Goal: Task Accomplishment & Management: Manage account settings

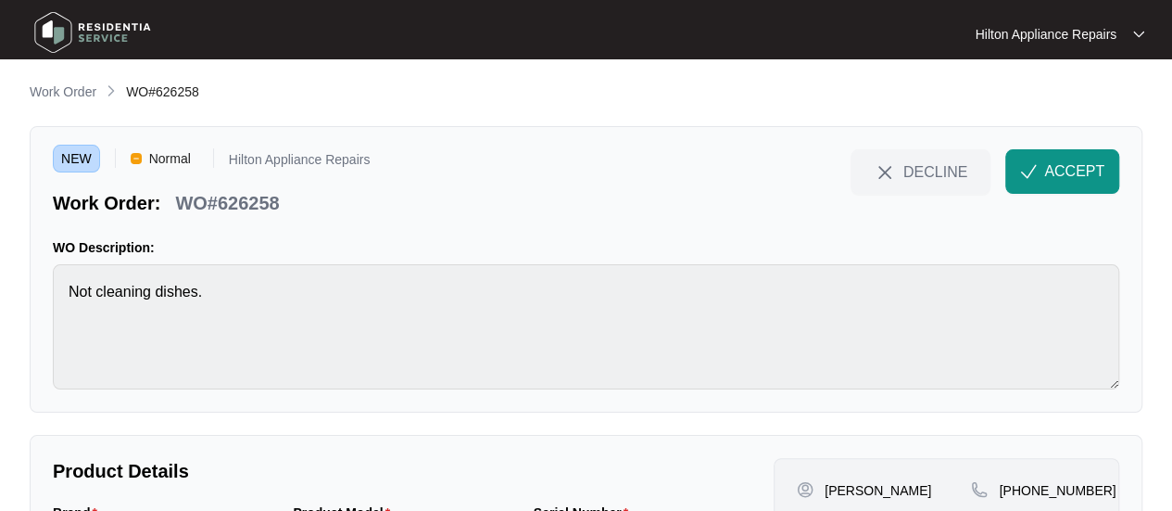
drag, startPoint x: 73, startPoint y: 92, endPoint x: 106, endPoint y: 99, distance: 33.3
click at [73, 92] on p "Work Order" at bounding box center [63, 91] width 67 height 19
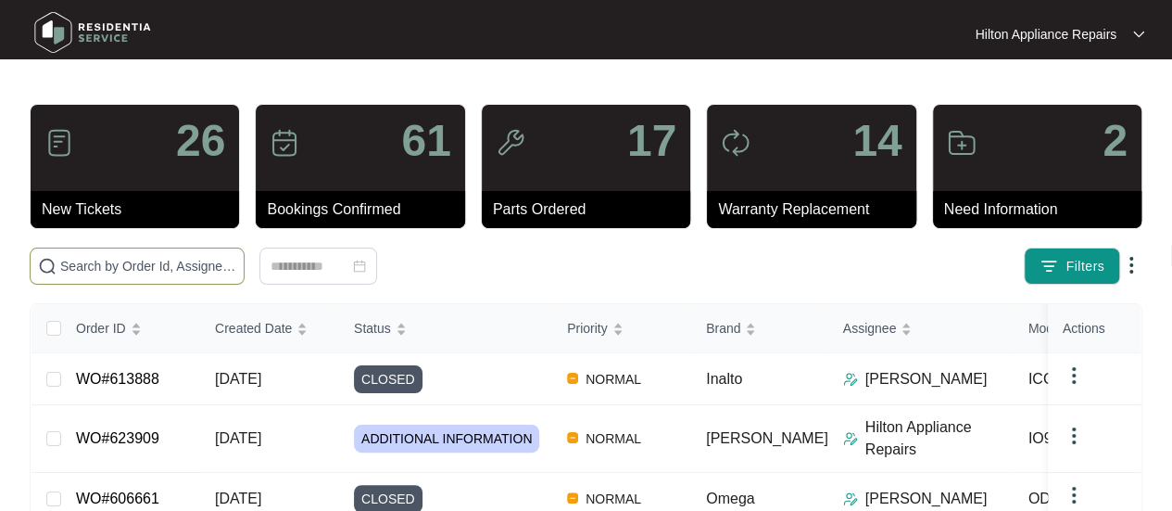
click at [105, 262] on input "text" at bounding box center [148, 266] width 176 height 20
paste input "626516"
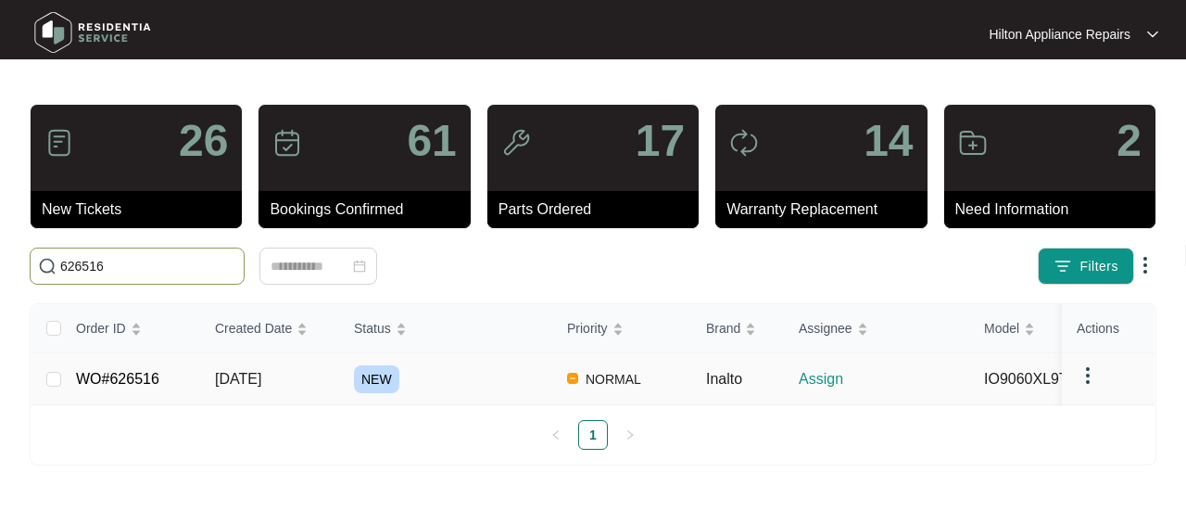
type input "626516"
click at [249, 375] on span "[DATE]" at bounding box center [238, 379] width 46 height 16
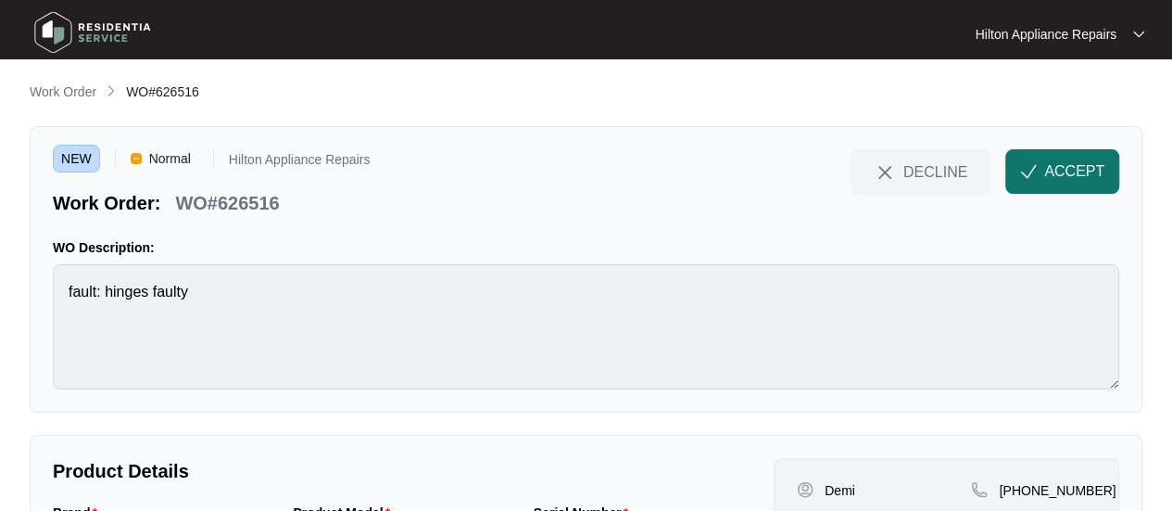
click at [1049, 170] on span "ACCEPT" at bounding box center [1074, 171] width 60 height 22
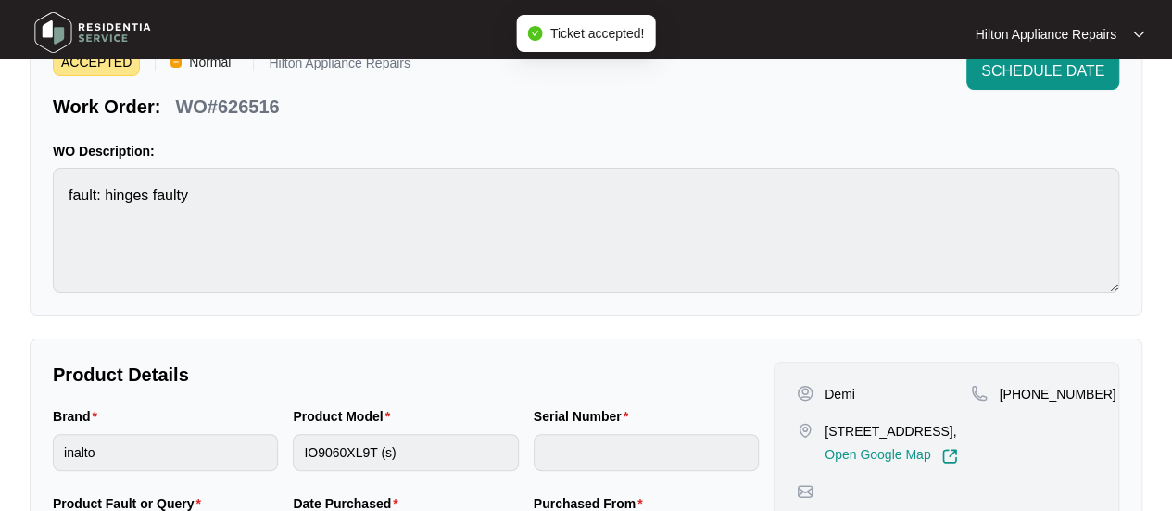
scroll to position [185, 0]
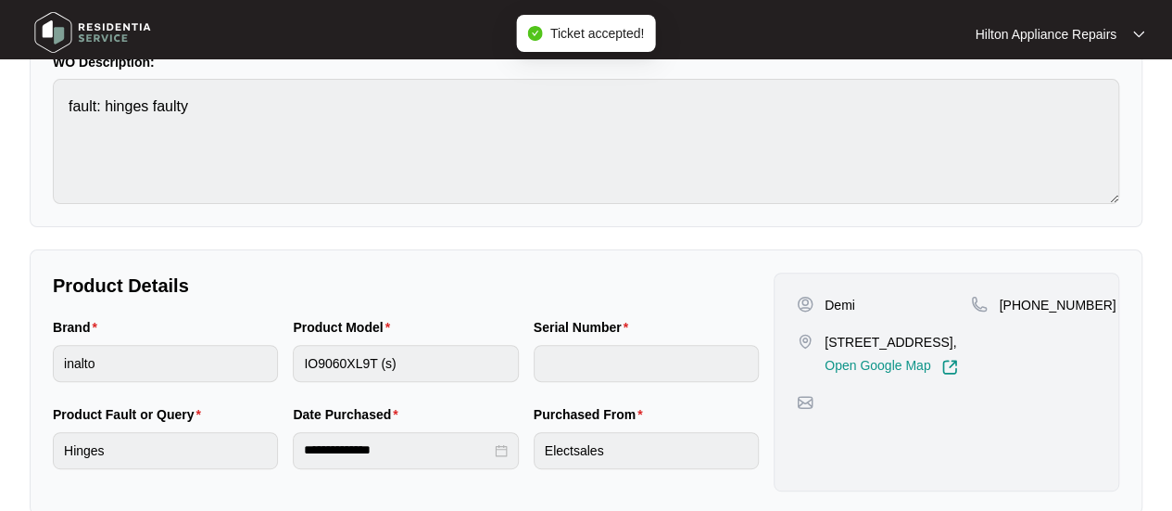
drag, startPoint x: 869, startPoint y: 357, endPoint x: 816, endPoint y: 339, distance: 56.6
click at [816, 339] on div "[STREET_ADDRESS], Open Google Map" at bounding box center [884, 354] width 174 height 43
copy div "131 Avoca Chase Baldivis"
drag, startPoint x: 1088, startPoint y: 307, endPoint x: 1022, endPoint y: 307, distance: 65.8
click at [1022, 307] on span "[PHONE_NUMBER]" at bounding box center [1057, 304] width 117 height 15
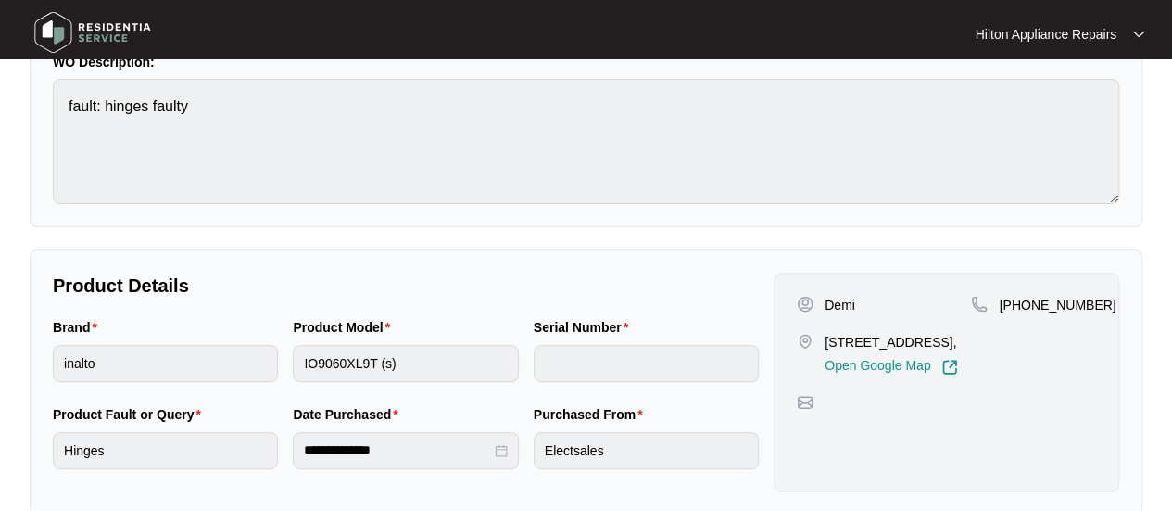
copy span "434949439"
click at [224, 357] on div "Brand inalto Product Model IO9060XL9T (s) Serial Number" at bounding box center [405, 360] width 721 height 87
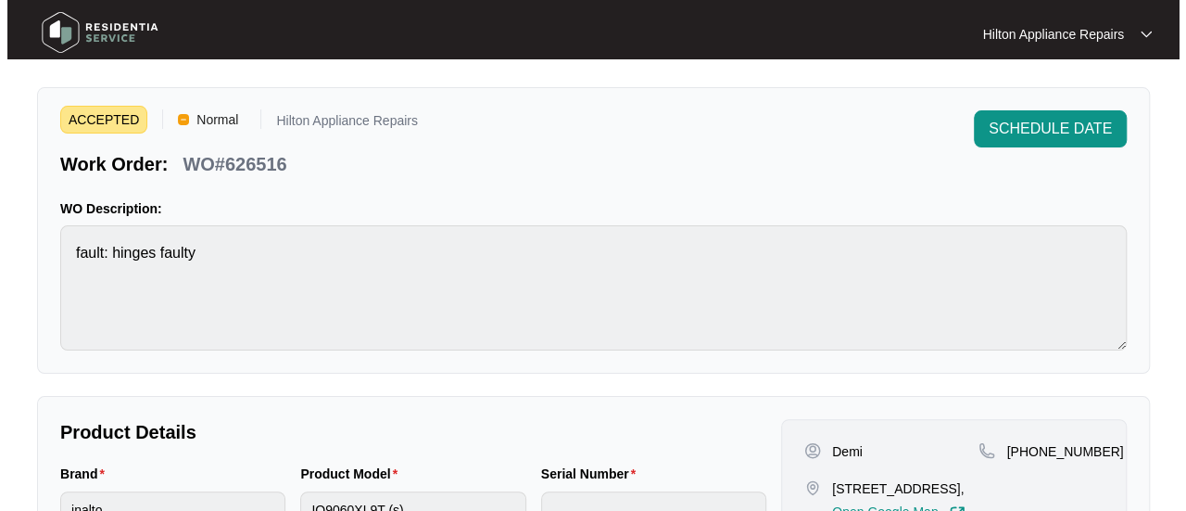
scroll to position [0, 0]
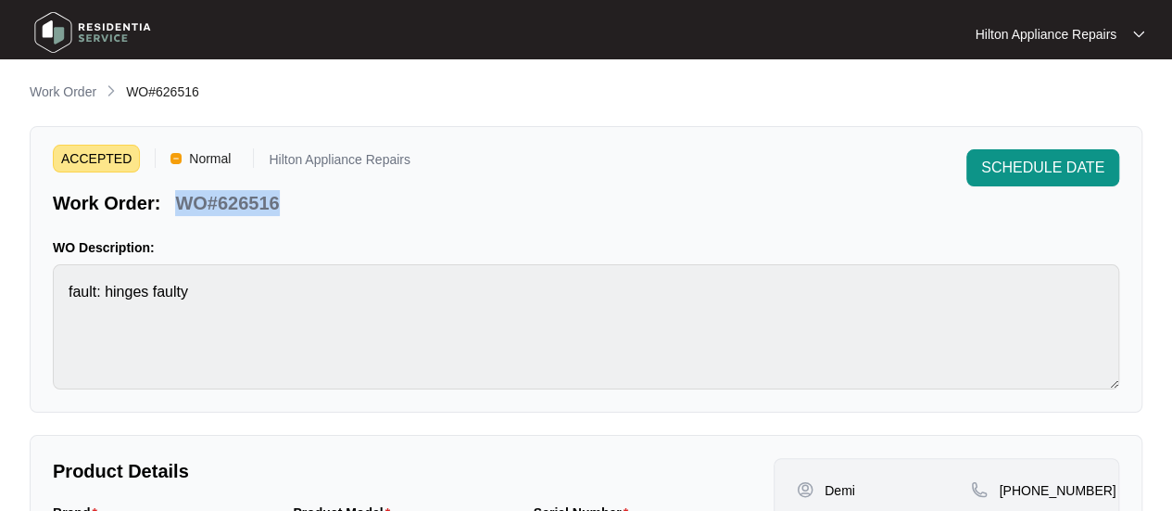
drag, startPoint x: 284, startPoint y: 203, endPoint x: 176, endPoint y: 209, distance: 107.7
click at [176, 209] on div "Work Order: WO#626516" at bounding box center [232, 200] width 358 height 32
click at [63, 84] on p "Work Order" at bounding box center [63, 91] width 67 height 19
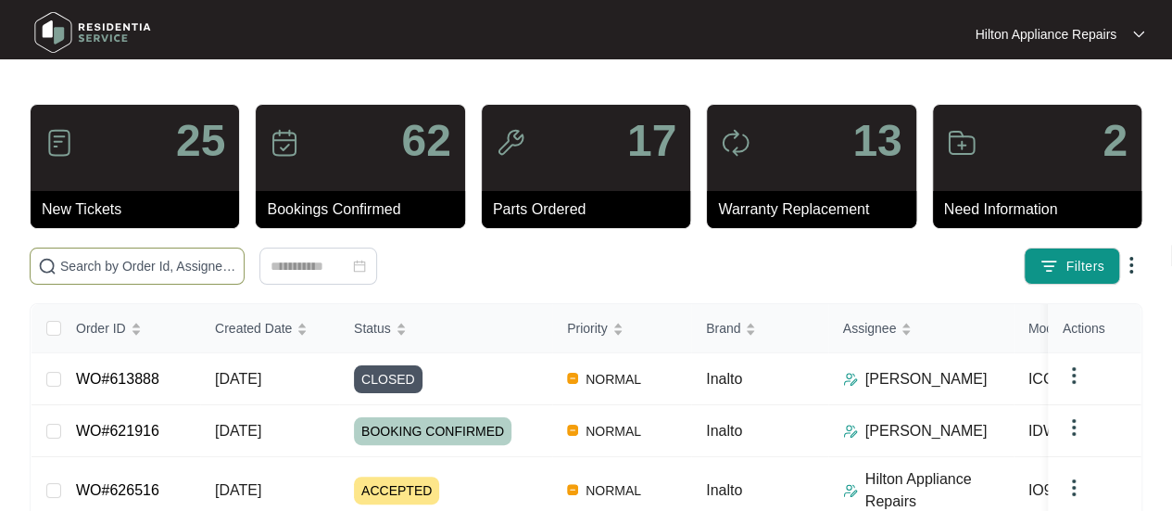
click at [84, 249] on span at bounding box center [137, 265] width 215 height 37
paste input "626561"
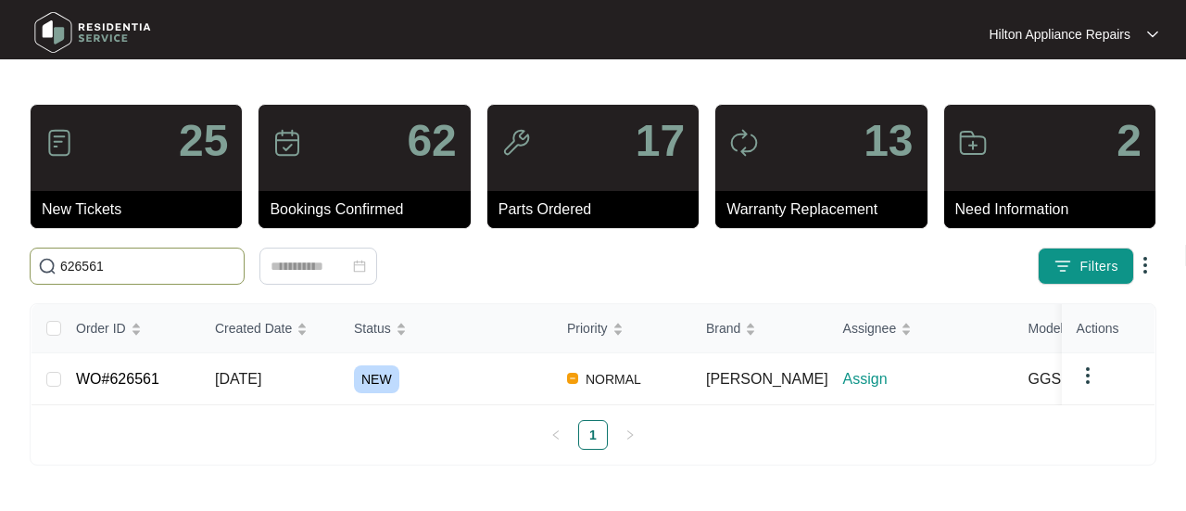
drag, startPoint x: 135, startPoint y: 261, endPoint x: 39, endPoint y: 240, distance: 98.7
click at [42, 259] on span "626561" at bounding box center [137, 265] width 215 height 37
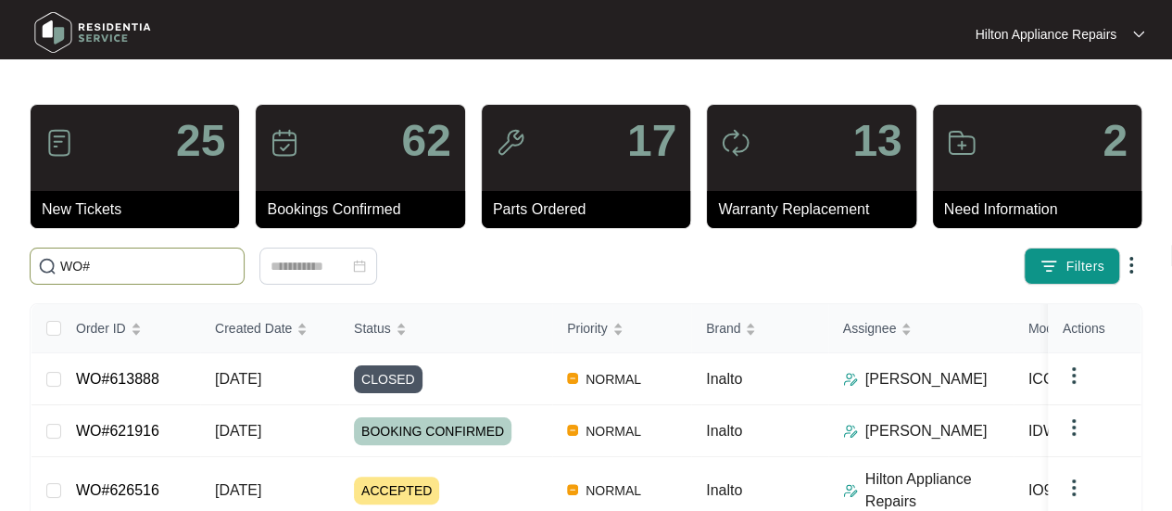
paste input "626561"
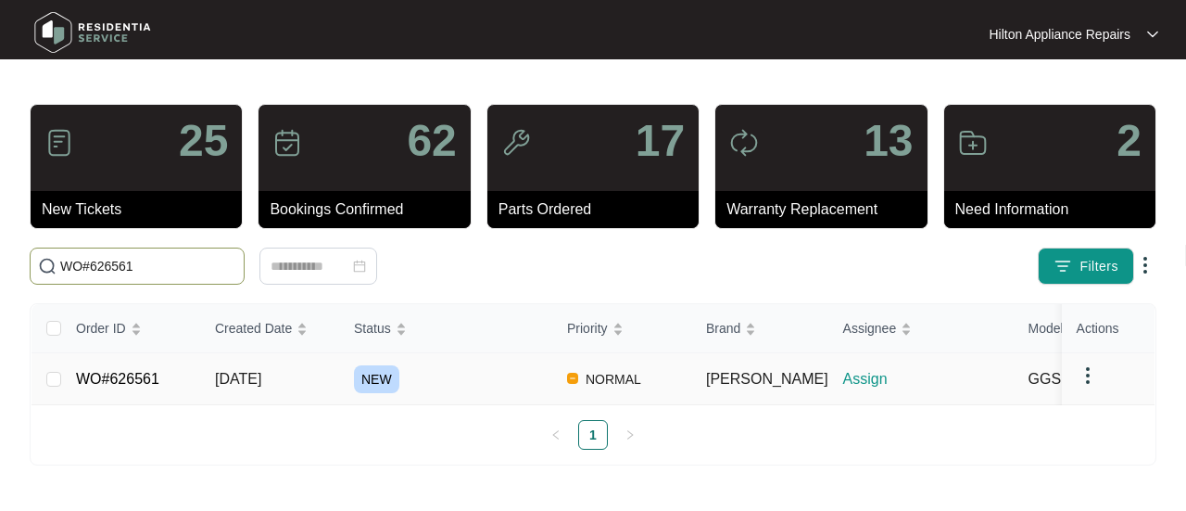
type input "WO#626561"
click at [258, 373] on span "[DATE]" at bounding box center [238, 379] width 46 height 16
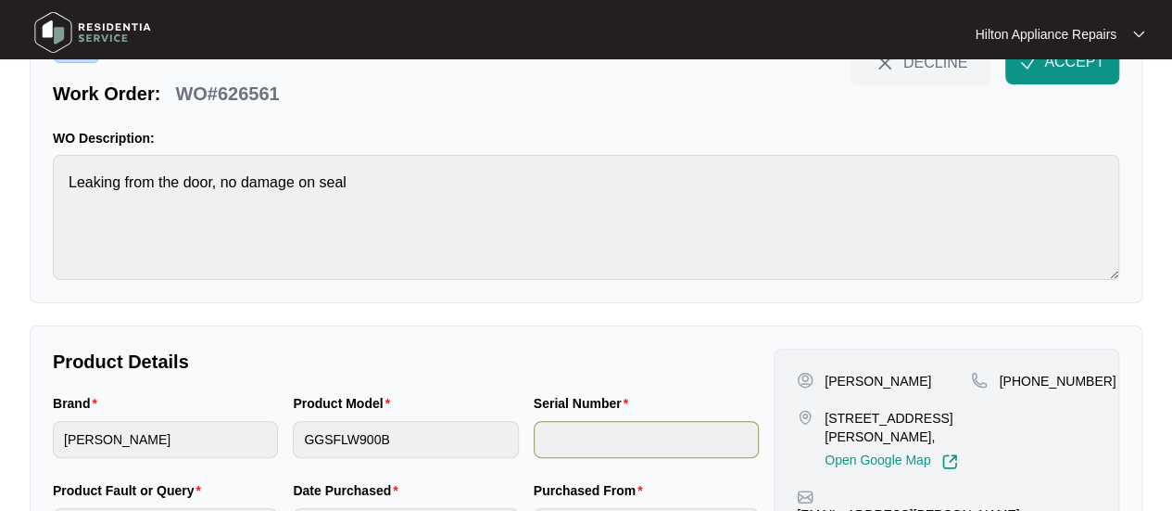
scroll to position [216, 0]
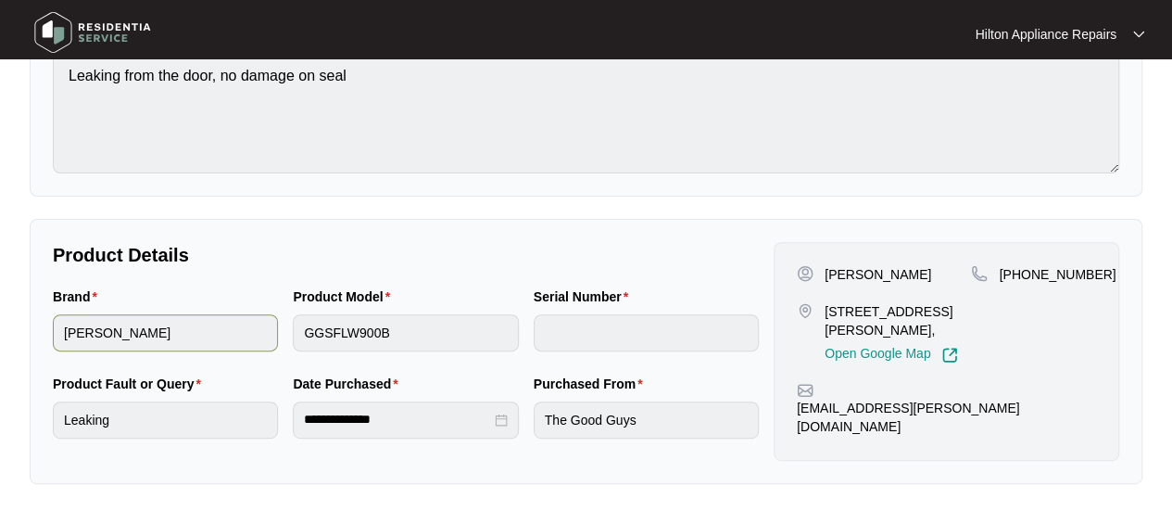
click at [238, 318] on div "Brand [PERSON_NAME] Product Model GGSFLW900B Serial Number" at bounding box center [405, 329] width 721 height 87
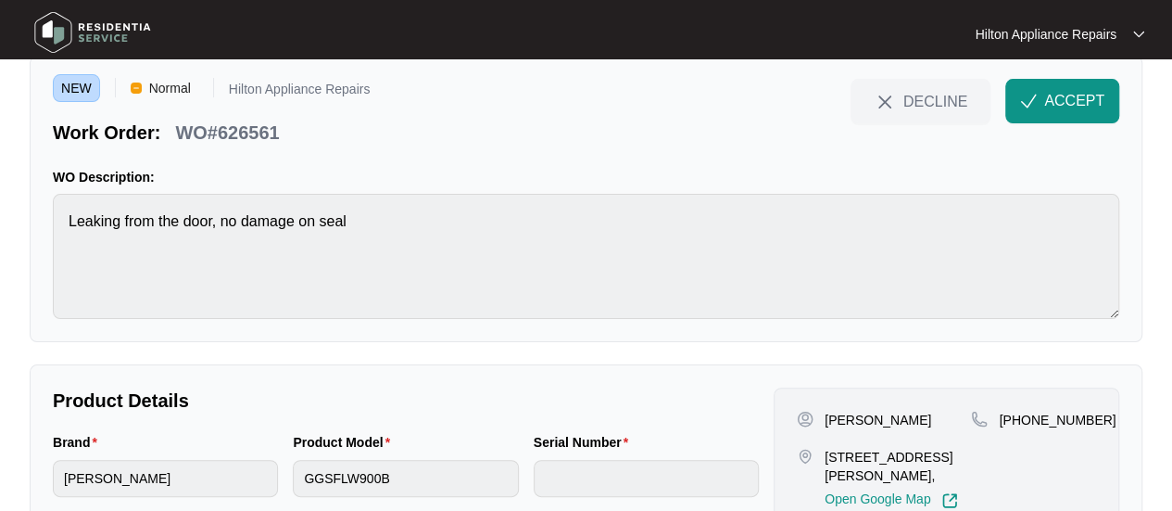
scroll to position [0, 0]
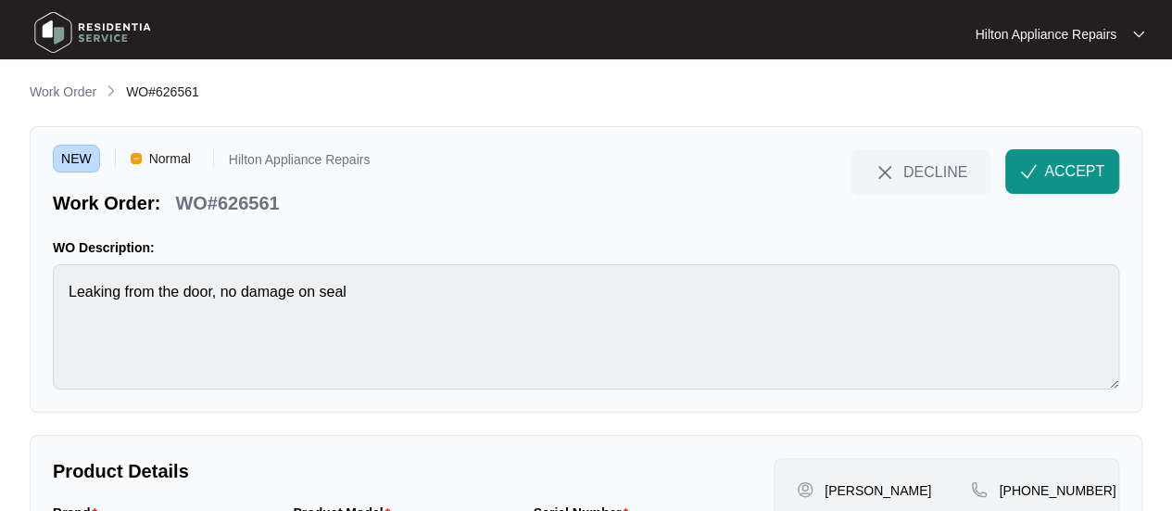
drag, startPoint x: 1070, startPoint y: 158, endPoint x: 1090, endPoint y: 168, distance: 21.6
click at [1070, 158] on button "ACCEPT" at bounding box center [1063, 171] width 114 height 44
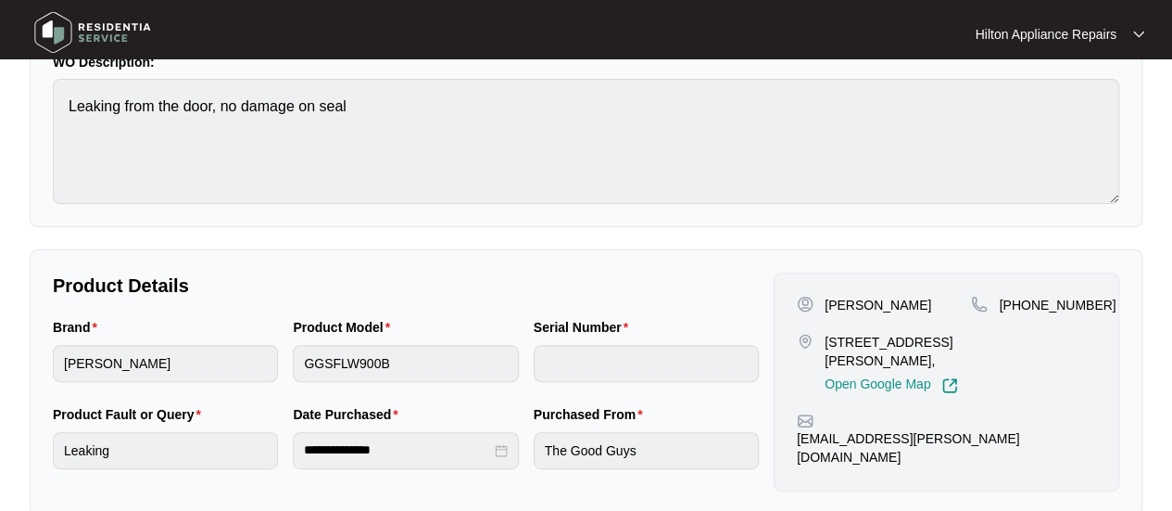
scroll to position [371, 0]
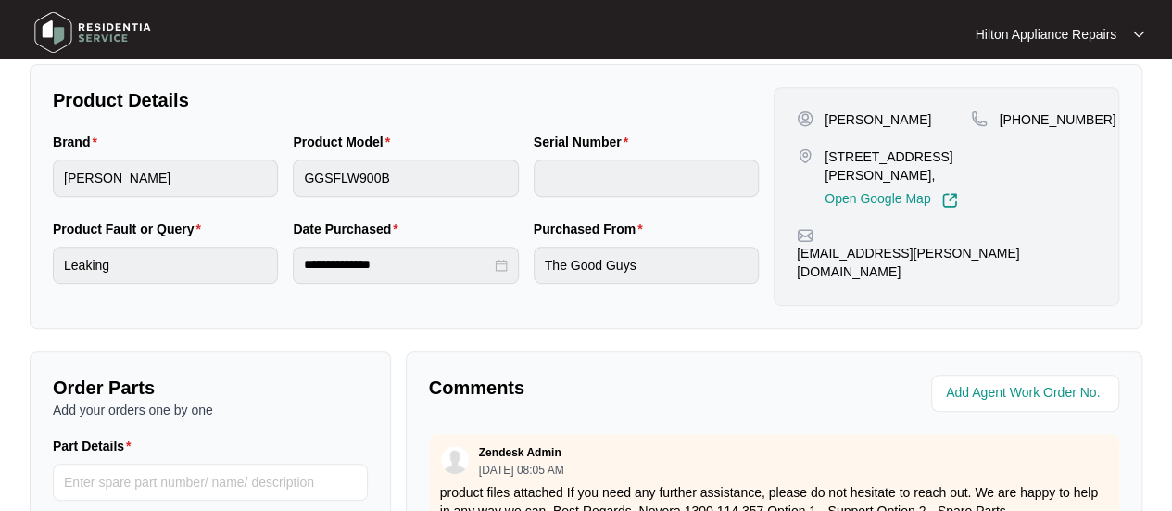
drag, startPoint x: 899, startPoint y: 173, endPoint x: 859, endPoint y: 171, distance: 39.9
click at [859, 171] on p "[STREET_ADDRESS][PERSON_NAME]," at bounding box center [898, 165] width 146 height 37
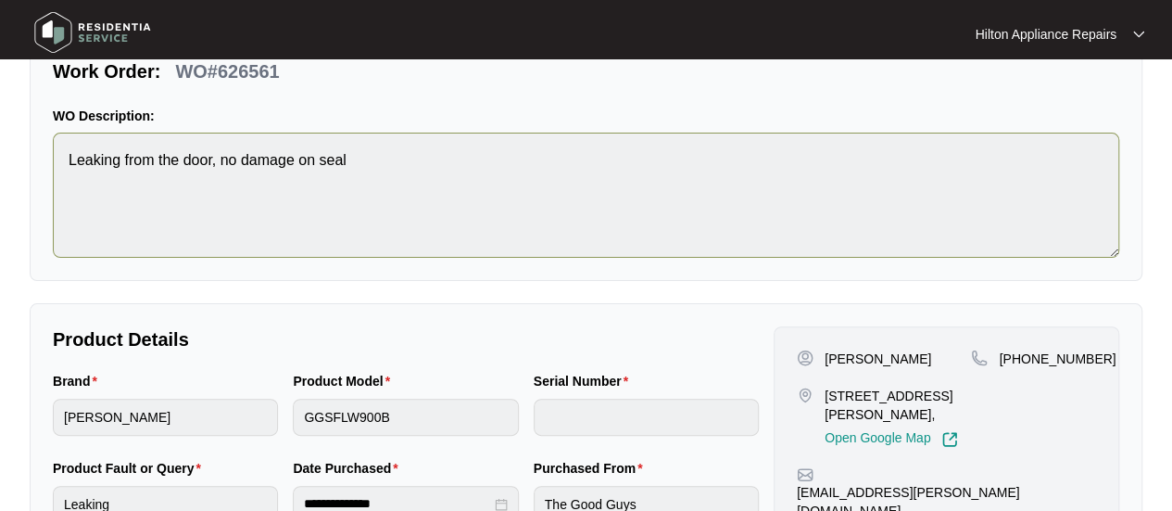
scroll to position [0, 0]
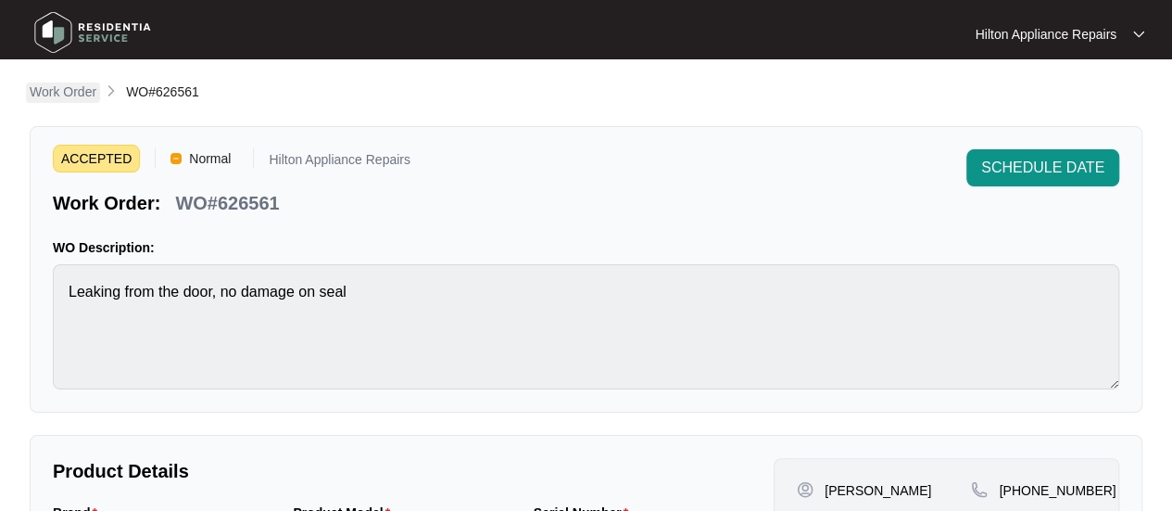
click at [59, 95] on p "Work Order" at bounding box center [63, 91] width 67 height 19
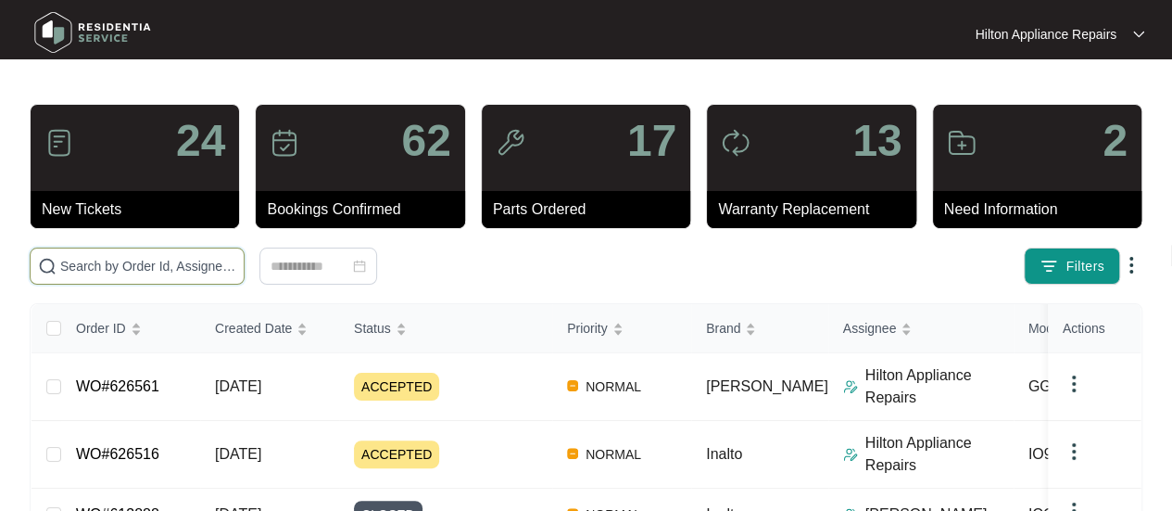
click at [78, 259] on input "text" at bounding box center [148, 266] width 176 height 20
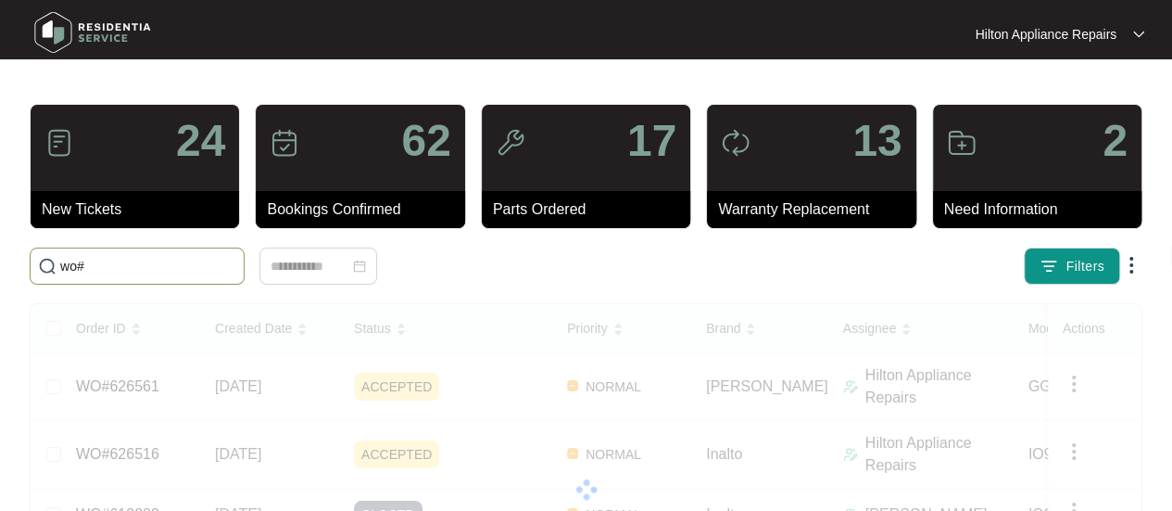
paste input "607904"
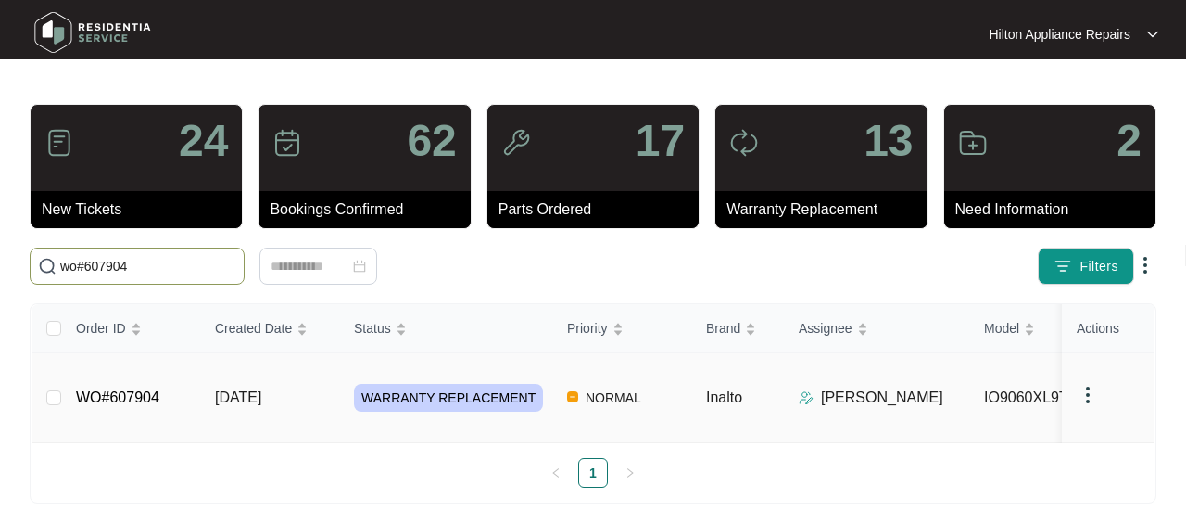
type input "wo#607904"
click at [246, 389] on span "[DATE]" at bounding box center [238, 397] width 46 height 16
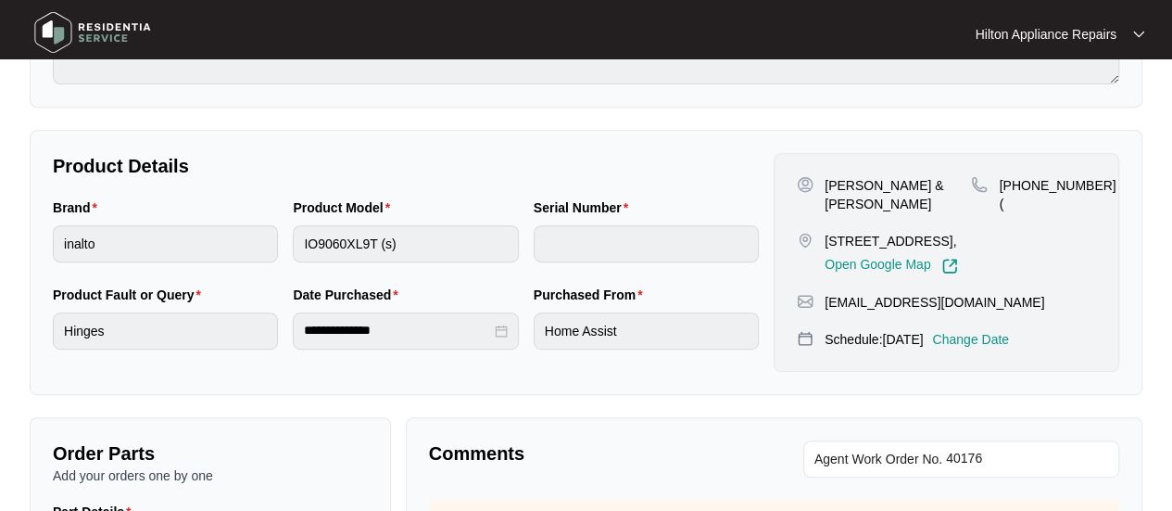
scroll to position [371, 0]
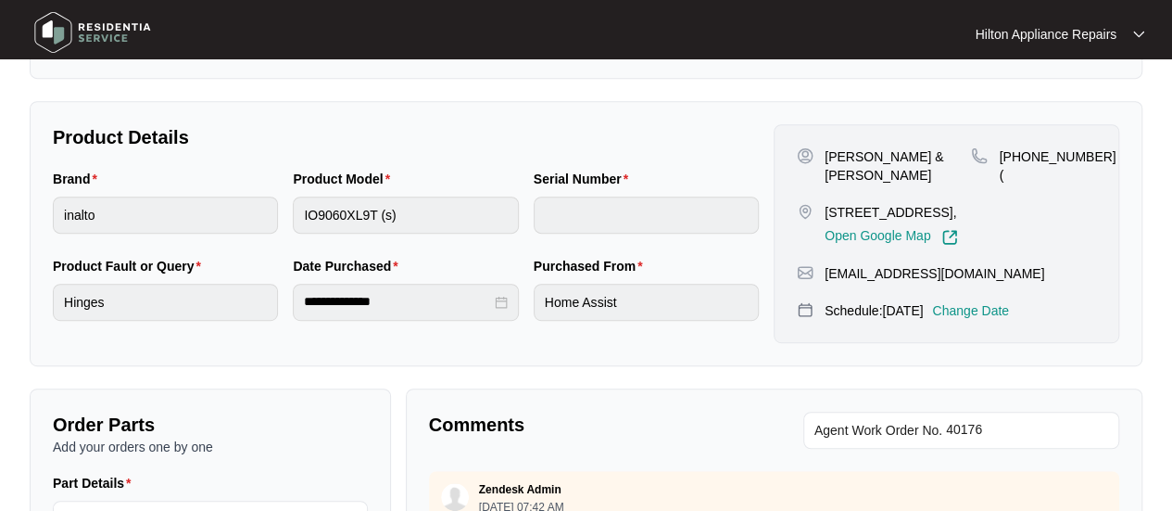
click at [997, 301] on p "Change Date" at bounding box center [970, 310] width 77 height 19
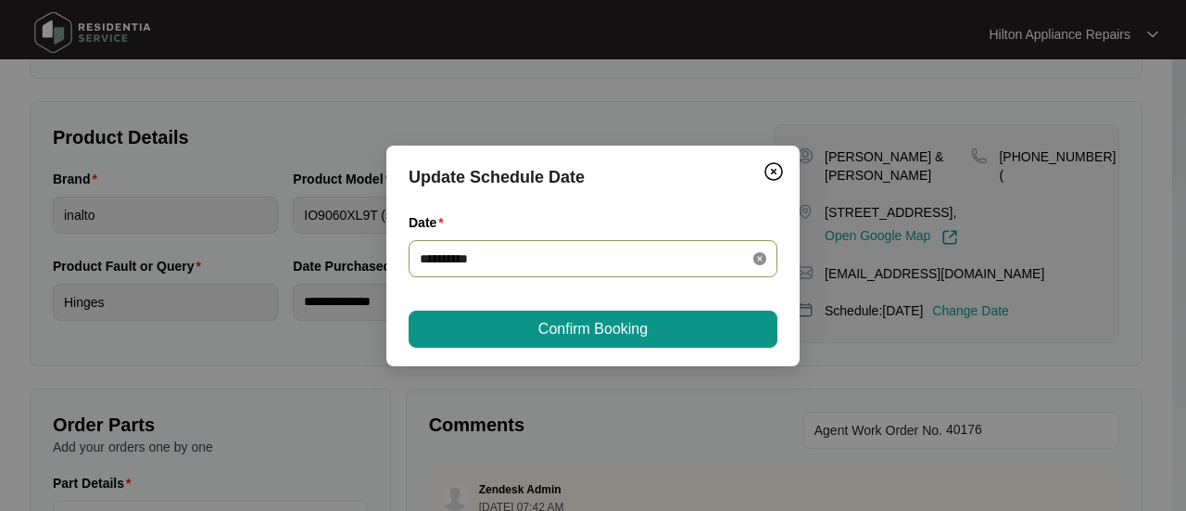
click at [762, 259] on icon "close-circle" at bounding box center [759, 258] width 13 height 13
click at [762, 259] on div at bounding box center [593, 258] width 347 height 20
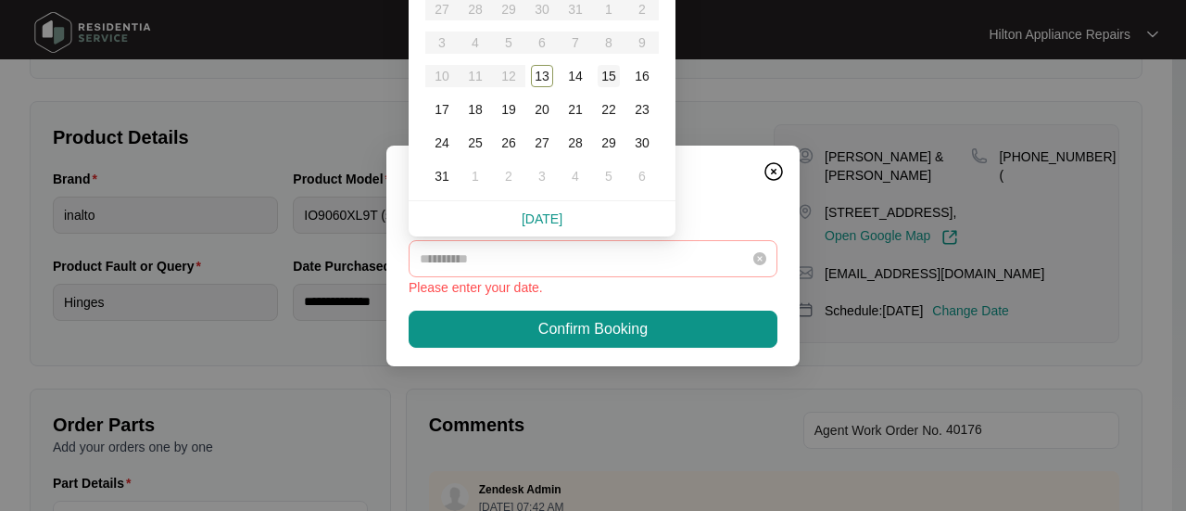
click at [603, 77] on div "15" at bounding box center [609, 76] width 22 height 22
type input "**********"
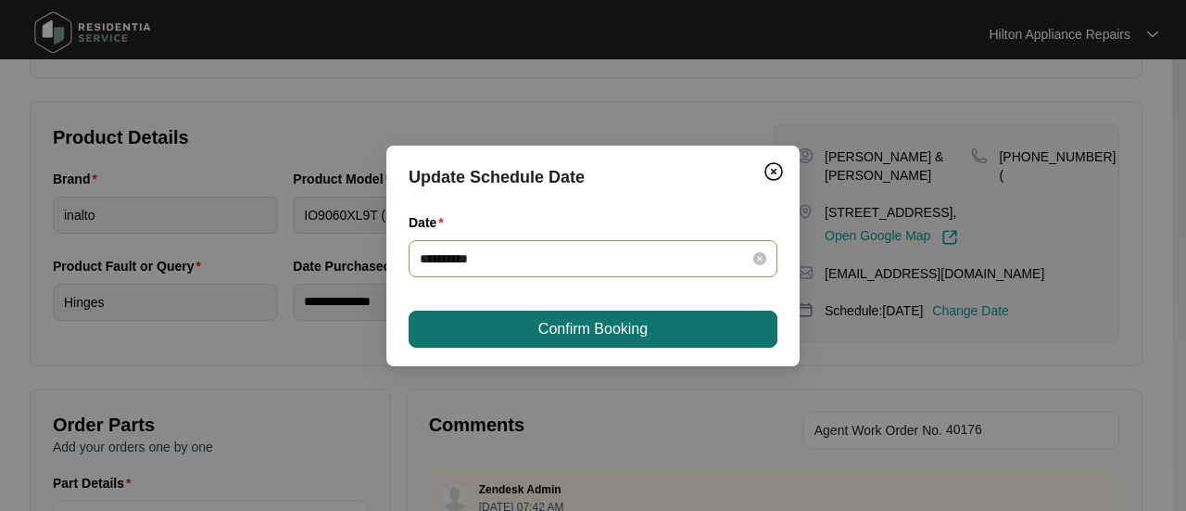
click at [572, 327] on span "Confirm Booking" at bounding box center [592, 329] width 109 height 22
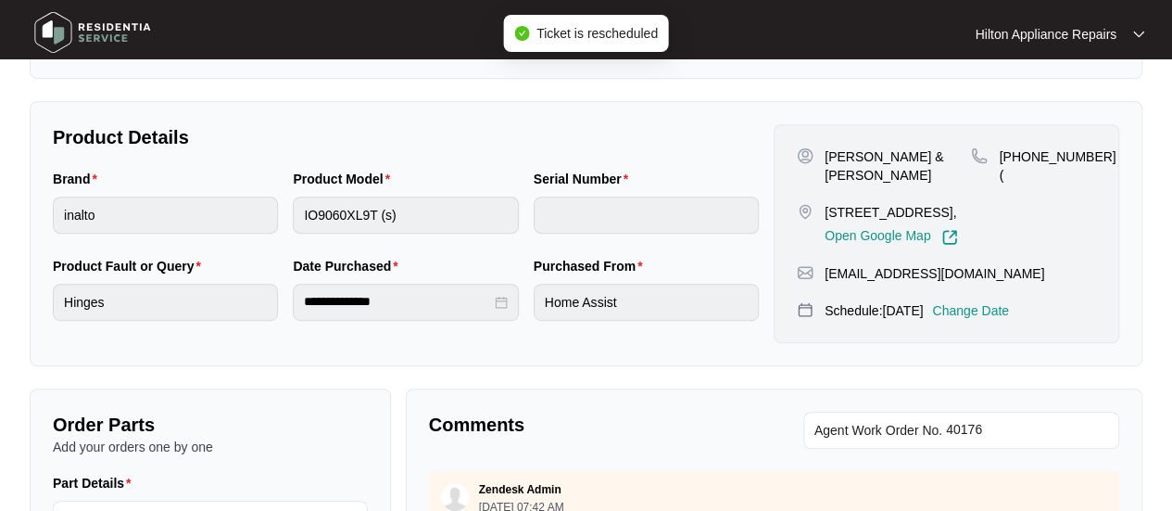
scroll to position [0, 0]
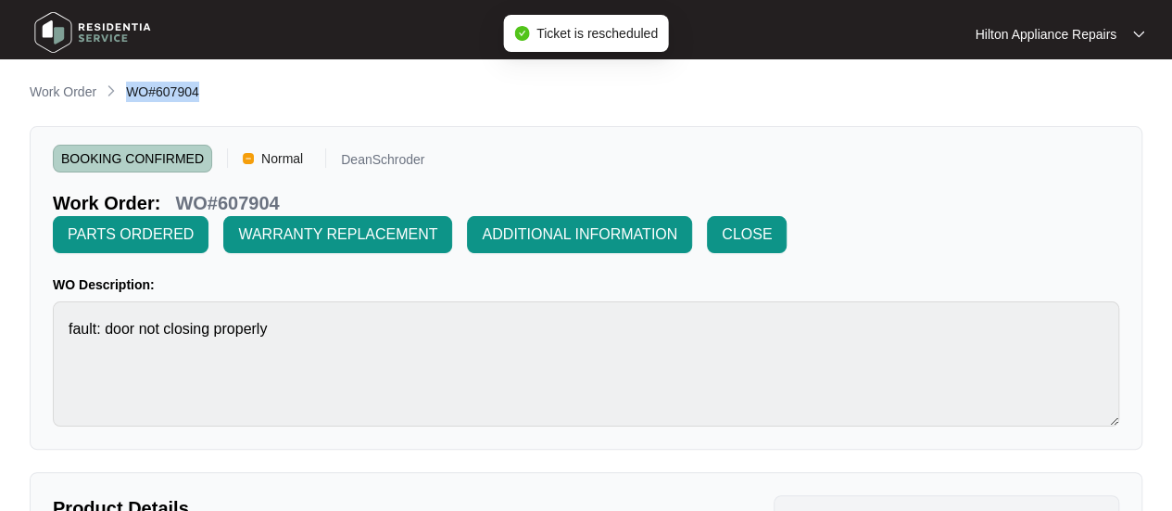
drag, startPoint x: 209, startPoint y: 93, endPoint x: 128, endPoint y: 90, distance: 80.7
click at [128, 90] on div "Work Order WO#607904" at bounding box center [586, 93] width 1113 height 22
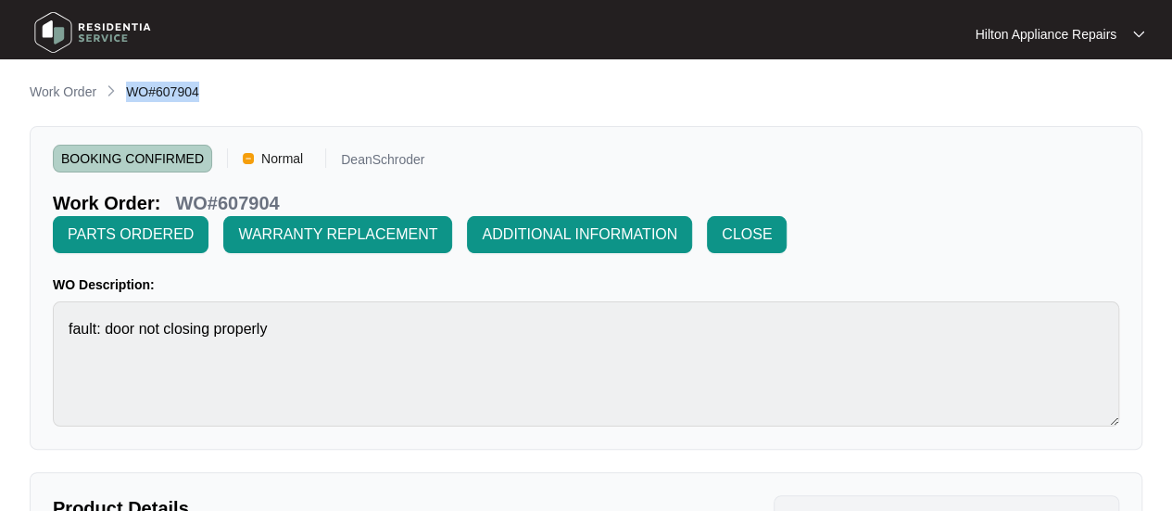
copy span "WO#607904"
click at [56, 88] on p "Work Order" at bounding box center [63, 91] width 67 height 19
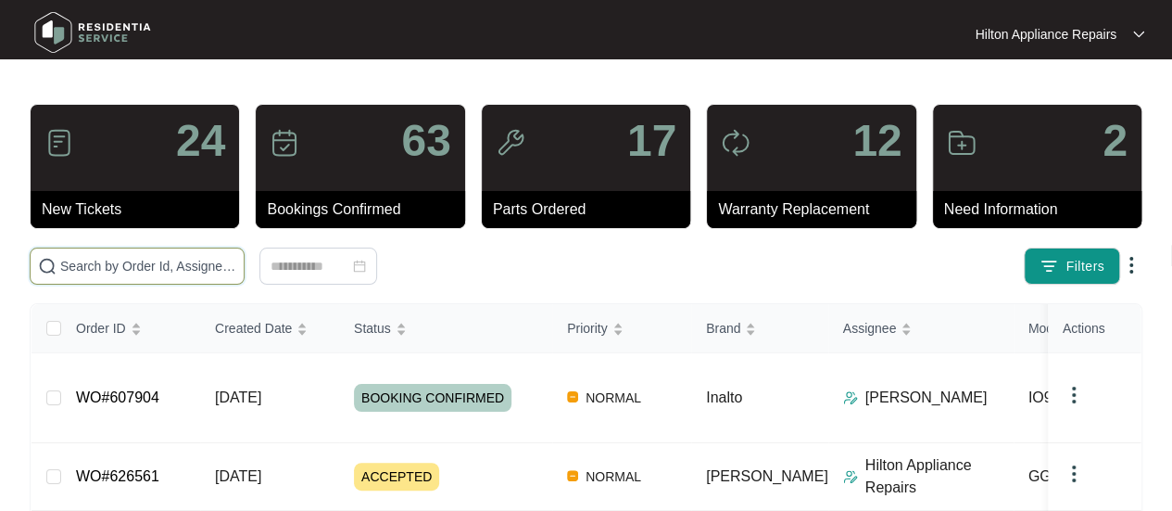
click at [114, 262] on input "text" at bounding box center [148, 266] width 176 height 20
paste input "WO#607904"
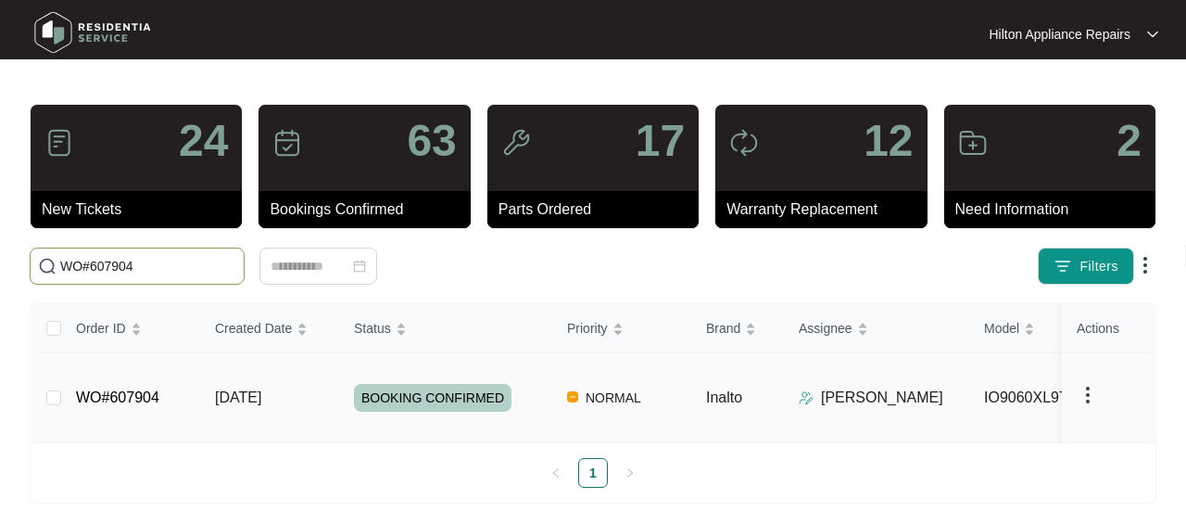
type input "WO#607904"
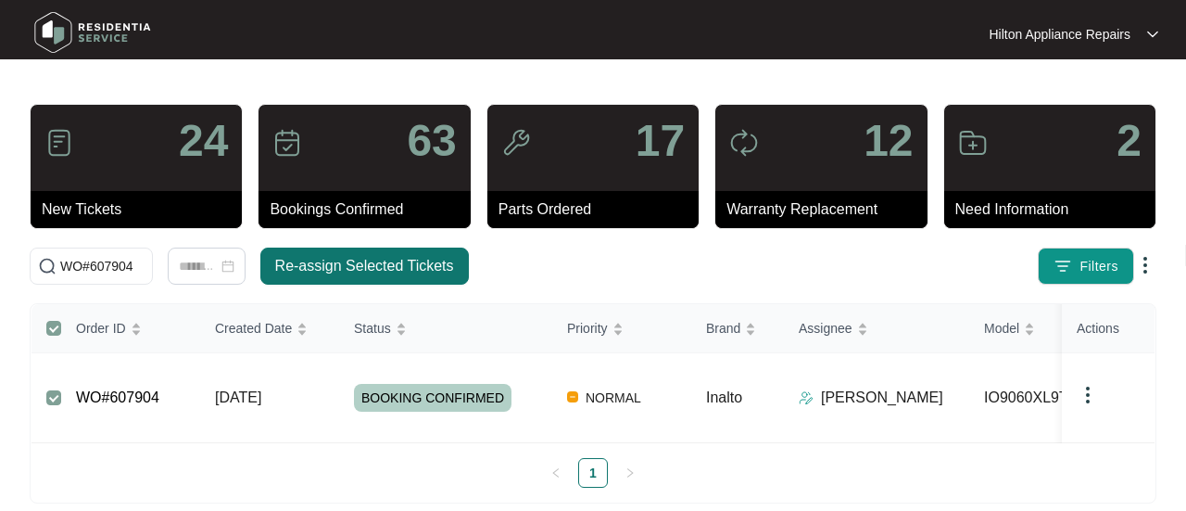
click at [336, 262] on span "Re-assign Selected Tickets" at bounding box center [364, 266] width 179 height 22
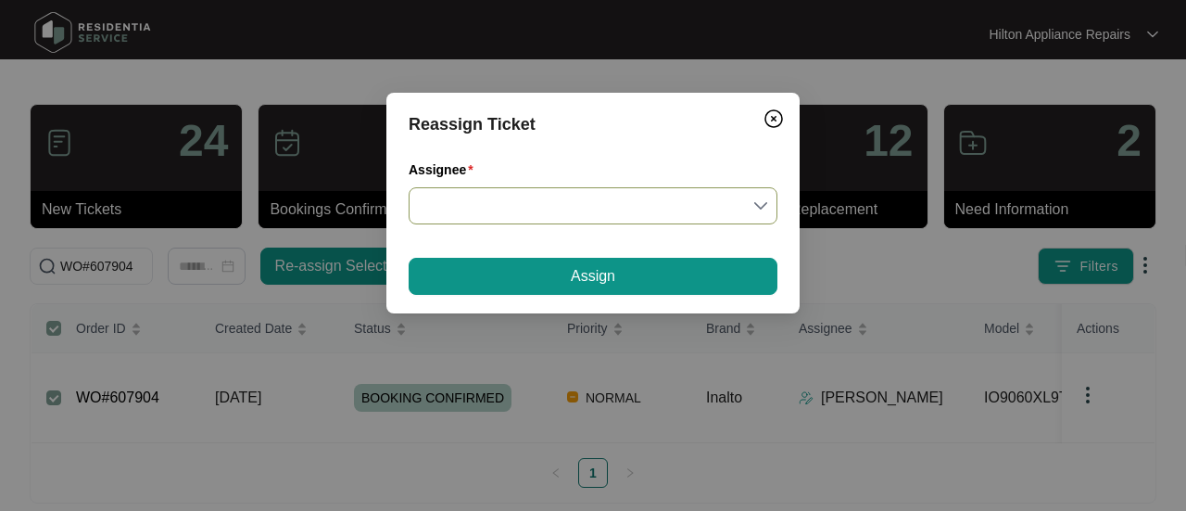
click at [761, 201] on input "Assignee" at bounding box center [593, 205] width 347 height 35
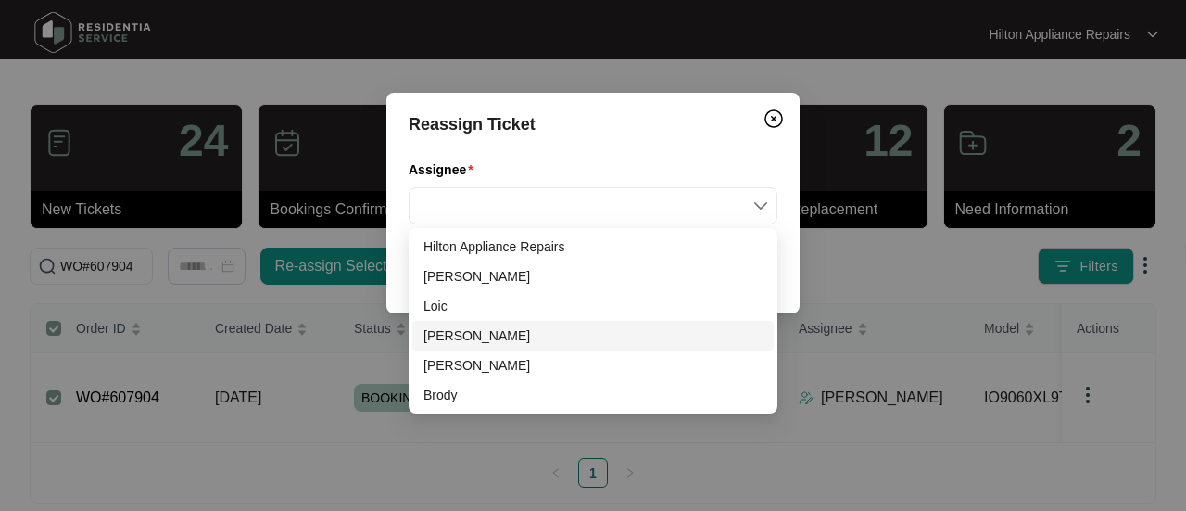
click at [455, 335] on div "[PERSON_NAME]" at bounding box center [593, 335] width 339 height 20
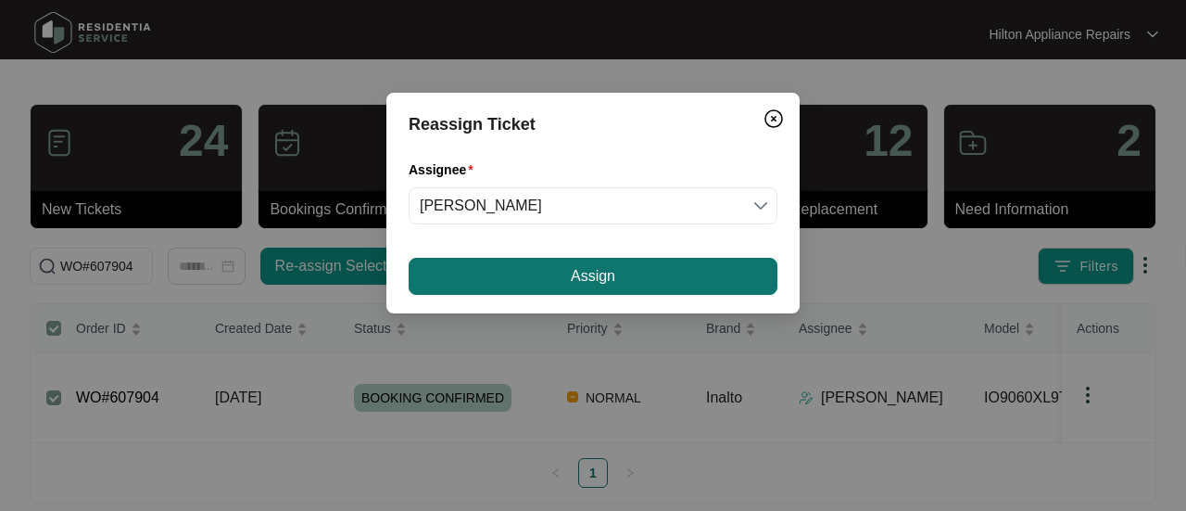
click at [557, 270] on button "Assign" at bounding box center [593, 276] width 369 height 37
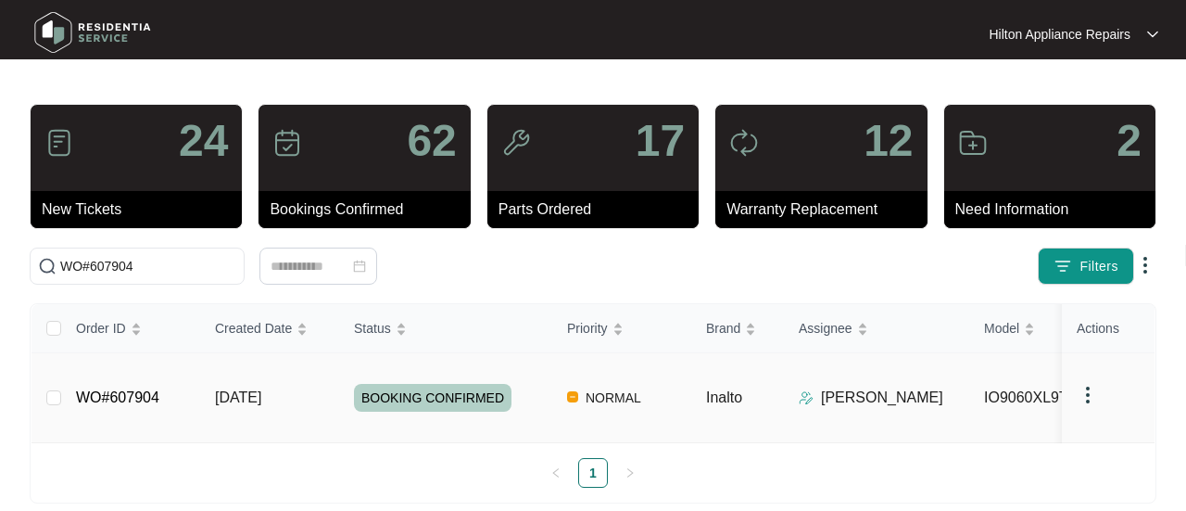
click at [252, 389] on span "[DATE]" at bounding box center [238, 397] width 46 height 16
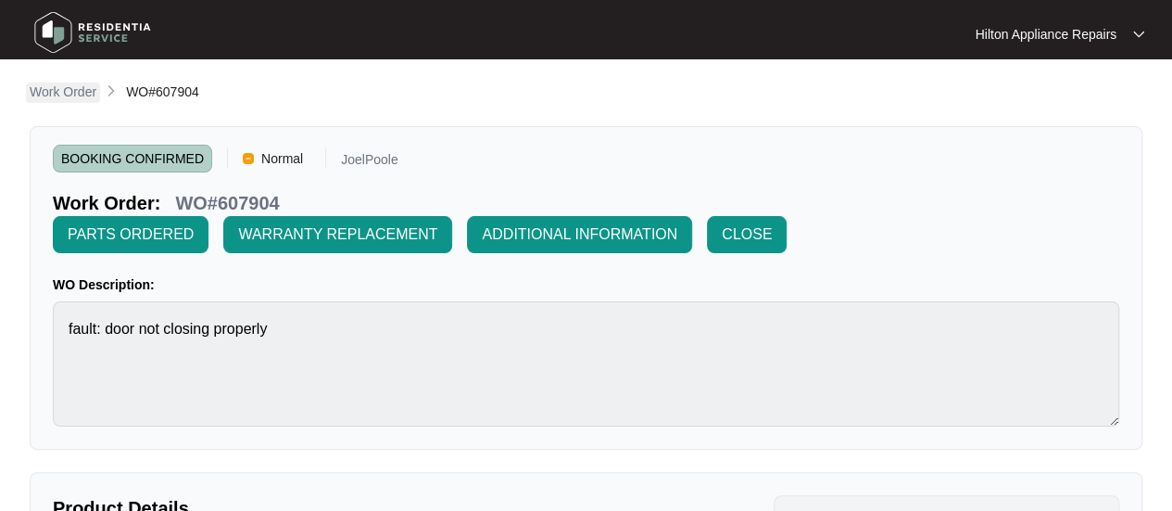
click at [65, 95] on p "Work Order" at bounding box center [63, 91] width 67 height 19
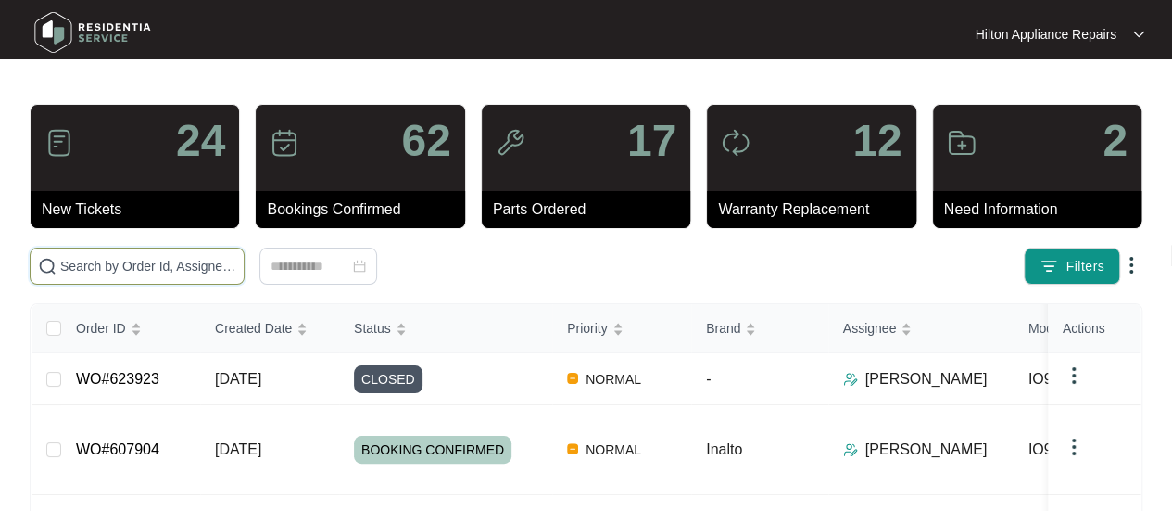
click at [87, 266] on input "text" at bounding box center [148, 266] width 176 height 20
paste input "626561"
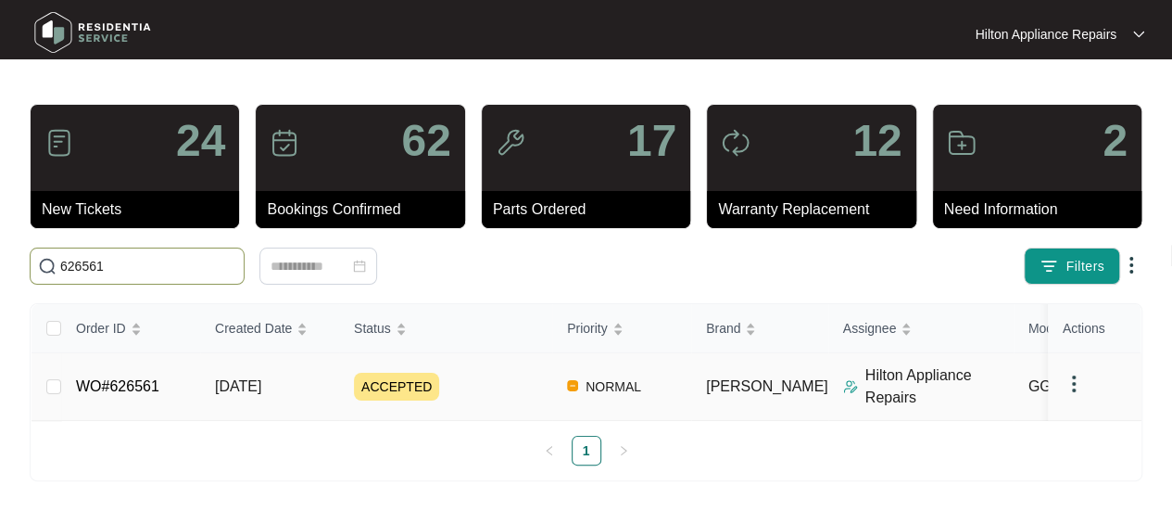
type input "626561"
click at [261, 381] on span "[DATE]" at bounding box center [238, 386] width 46 height 16
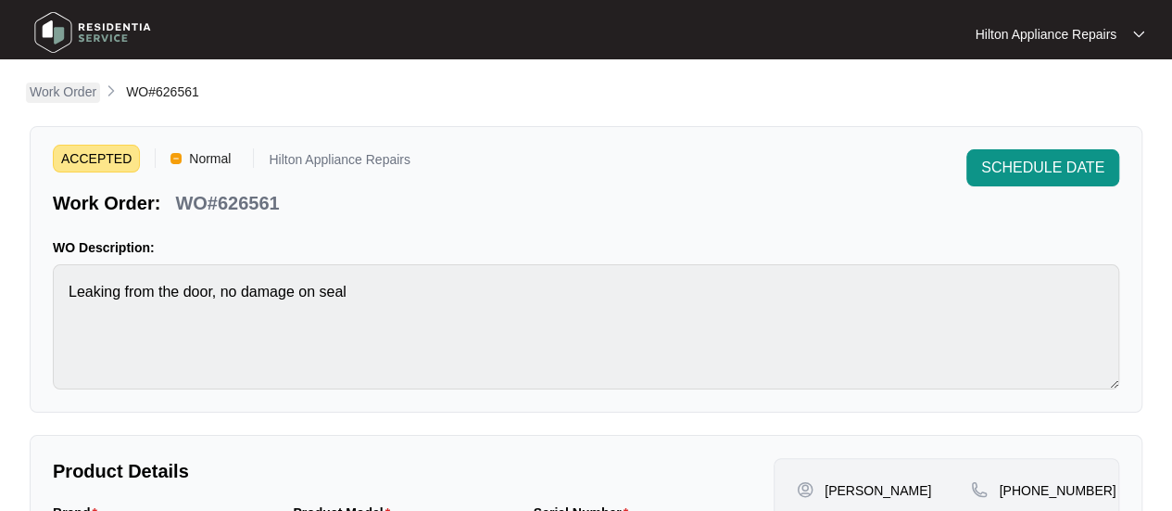
click at [58, 86] on p "Work Order" at bounding box center [63, 91] width 67 height 19
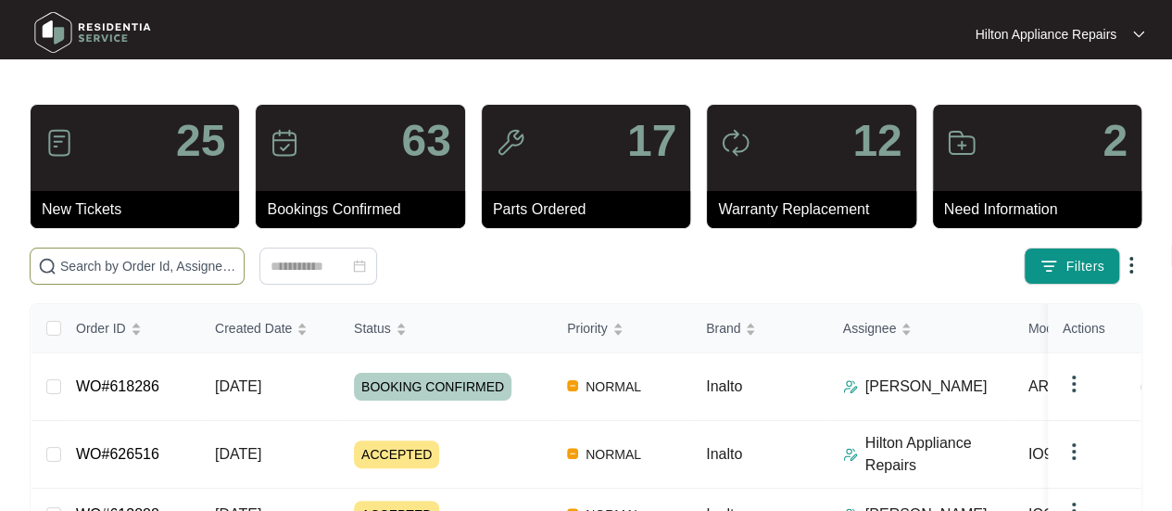
click at [118, 262] on input "text" at bounding box center [148, 266] width 176 height 20
paste input "WO#613888"
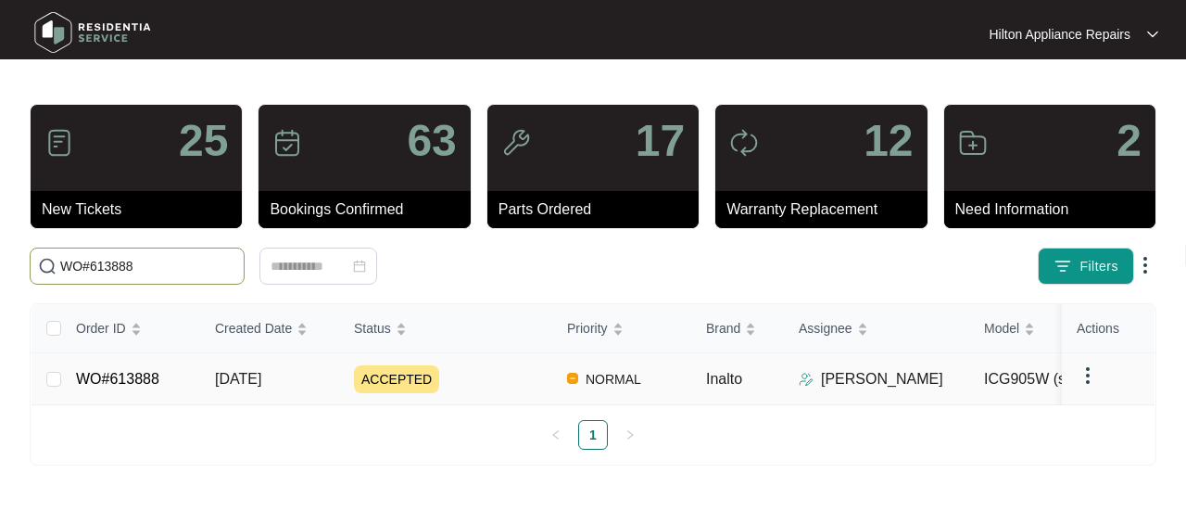
type input "WO#613888"
click at [250, 379] on span "[DATE]" at bounding box center [238, 379] width 46 height 16
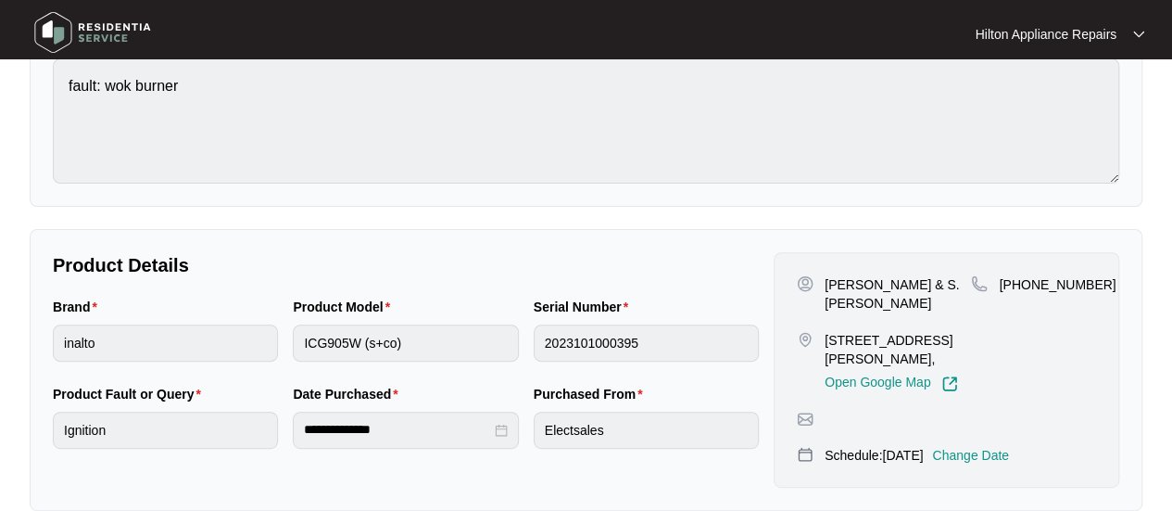
scroll to position [278, 0]
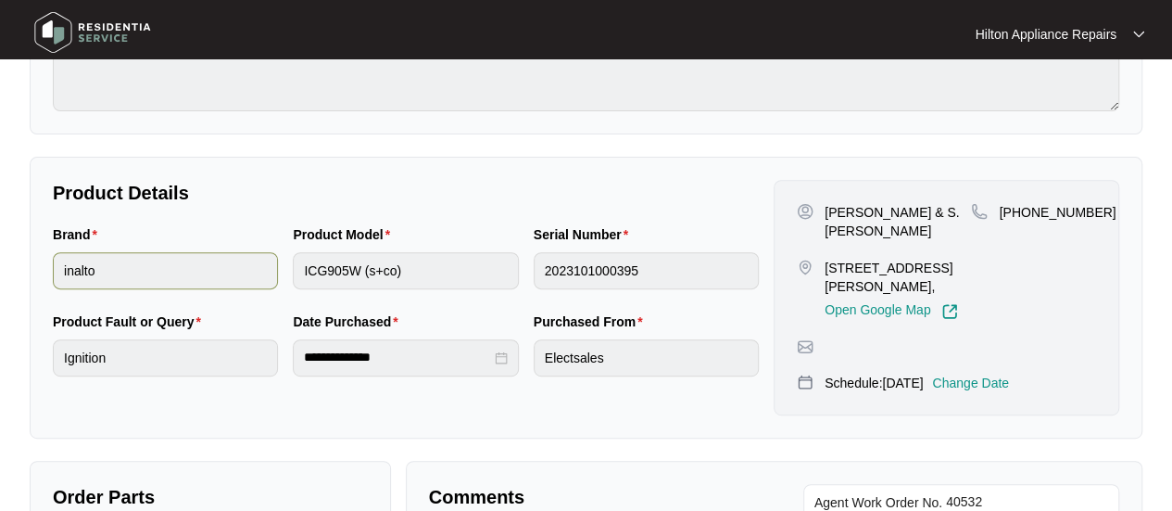
click at [226, 285] on div "Brand inalto Product Model ICG905W (s+co) Serial Number 2023101000395" at bounding box center [405, 267] width 721 height 87
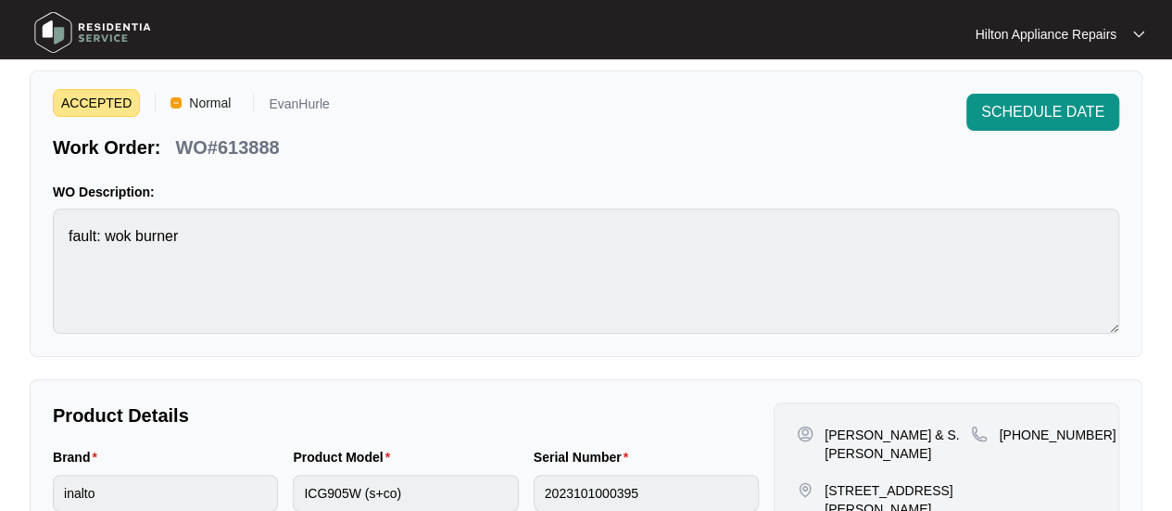
scroll to position [0, 0]
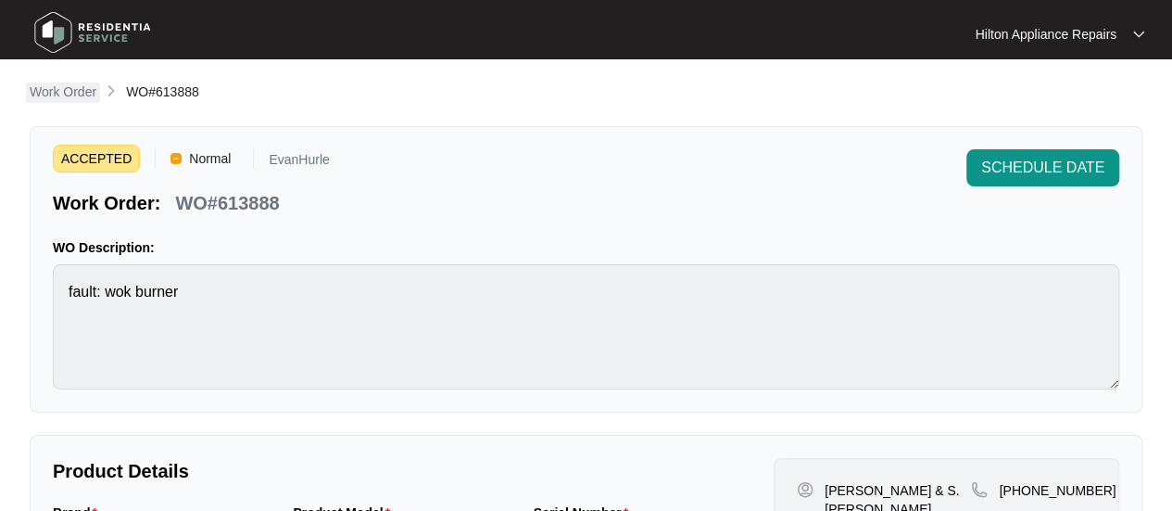
click at [49, 94] on p "Work Order" at bounding box center [63, 91] width 67 height 19
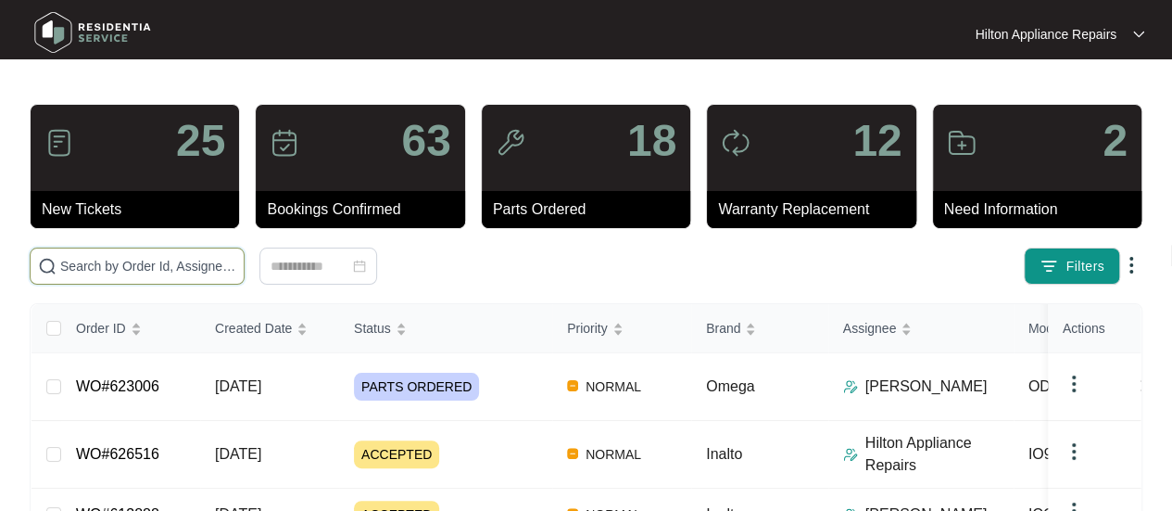
click at [88, 270] on input "text" at bounding box center [148, 266] width 176 height 20
paste input "WO#626325"
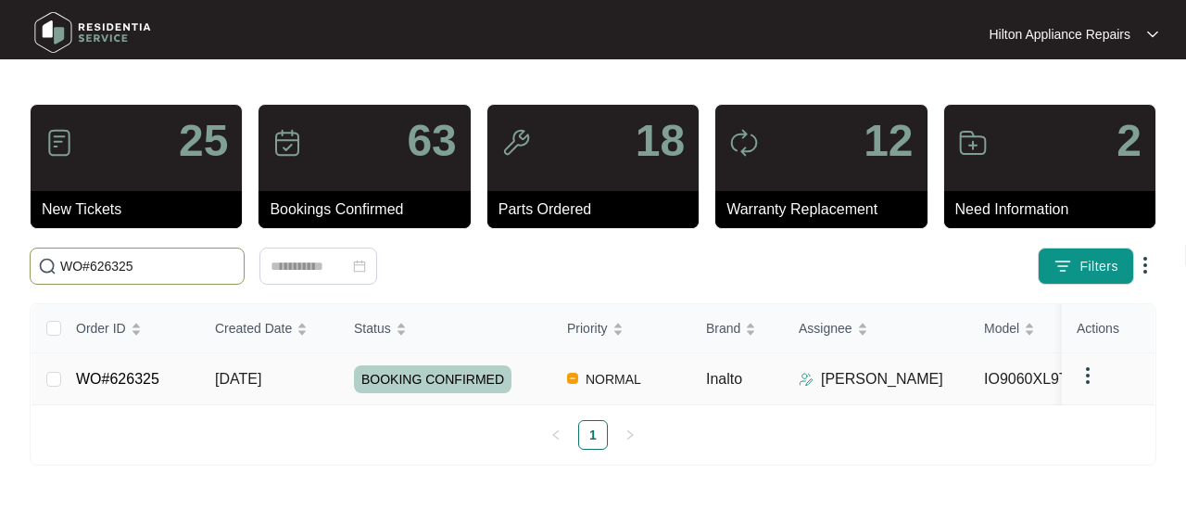
type input "WO#626325"
click at [124, 383] on link "WO#626325" at bounding box center [117, 379] width 83 height 16
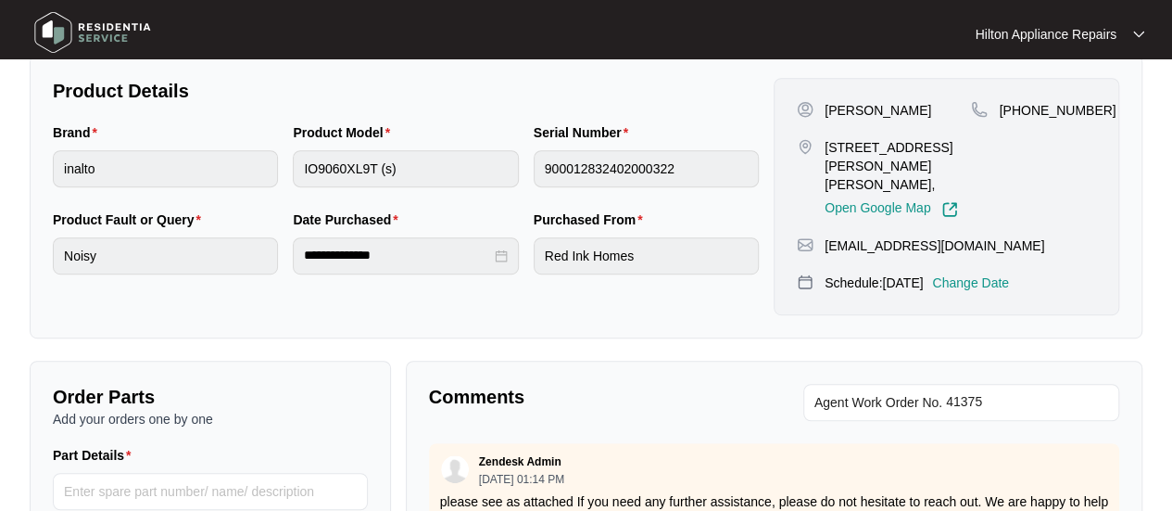
scroll to position [556, 0]
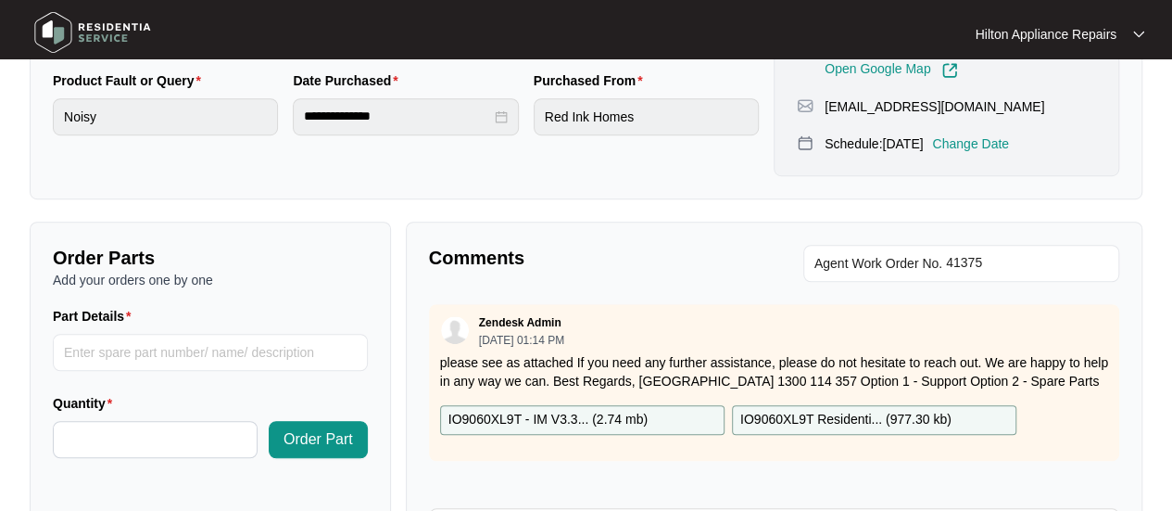
click at [992, 134] on p "Change Date" at bounding box center [970, 143] width 77 height 19
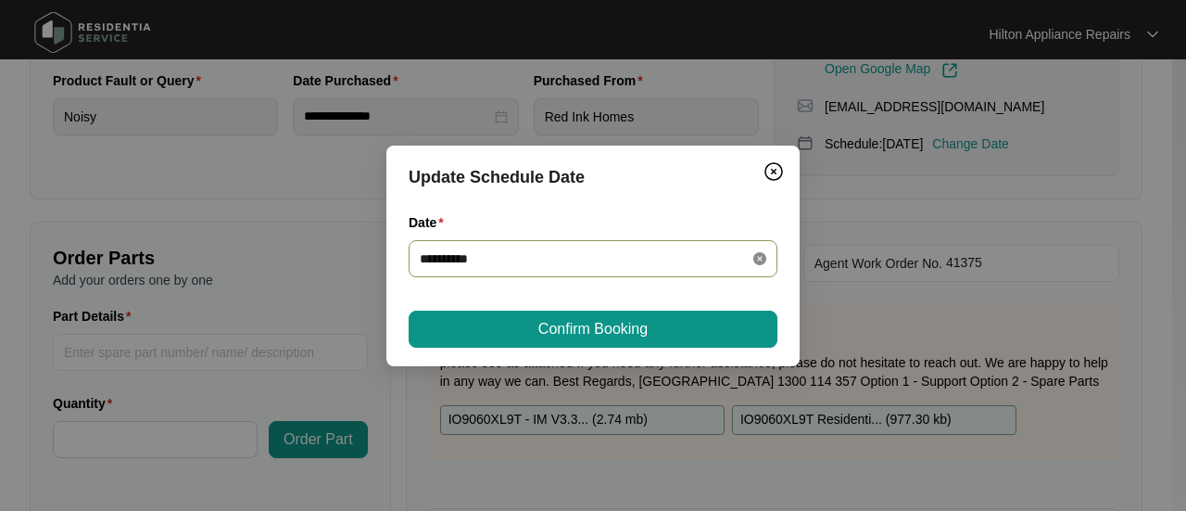
click at [758, 259] on icon "close-circle" at bounding box center [759, 258] width 13 height 13
click at [764, 257] on div at bounding box center [593, 258] width 347 height 20
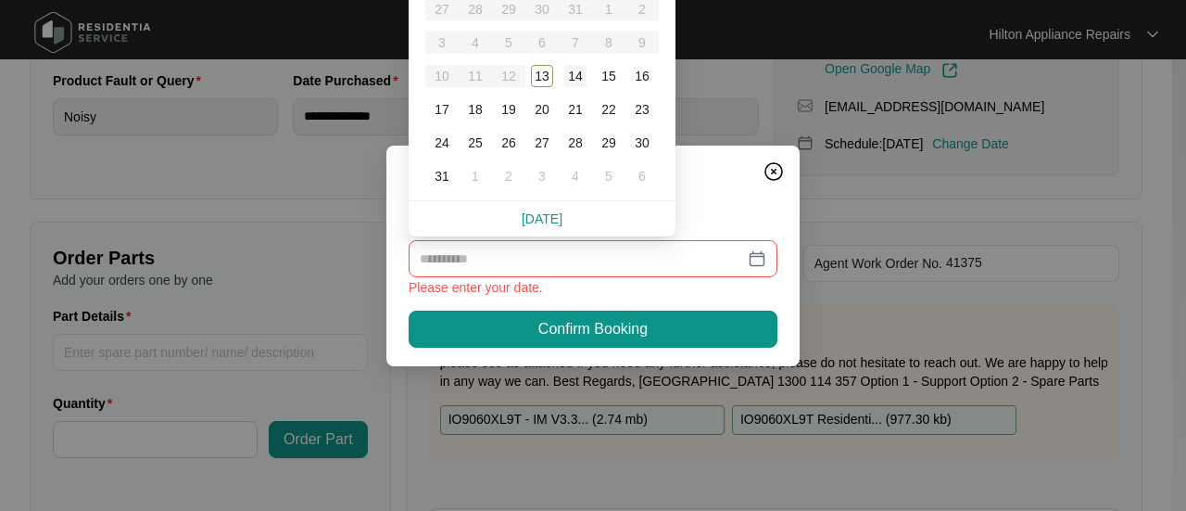
click at [577, 77] on div "14" at bounding box center [575, 76] width 22 height 22
type input "**********"
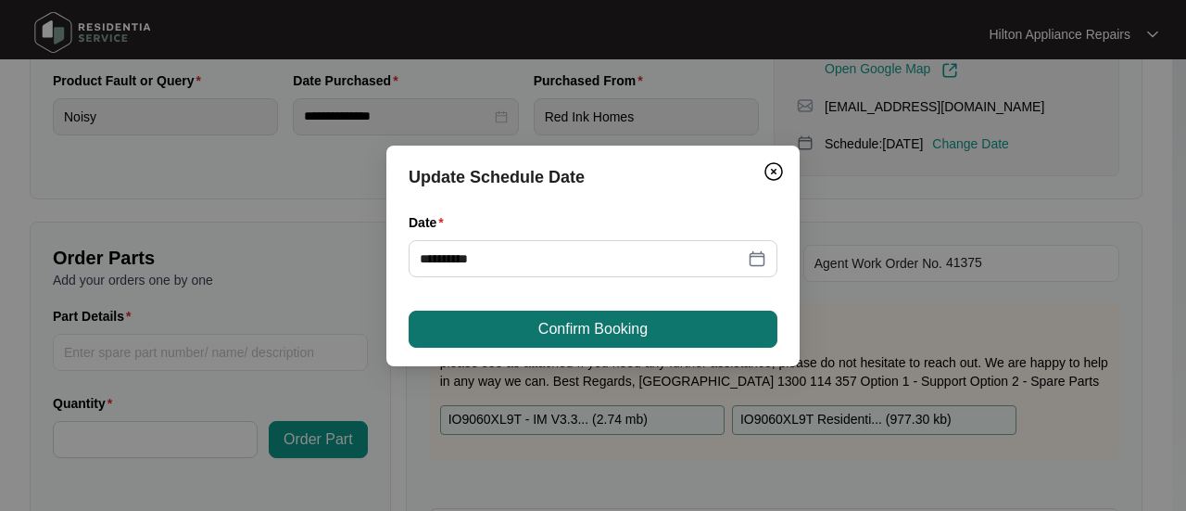
click at [563, 320] on span "Confirm Booking" at bounding box center [592, 329] width 109 height 22
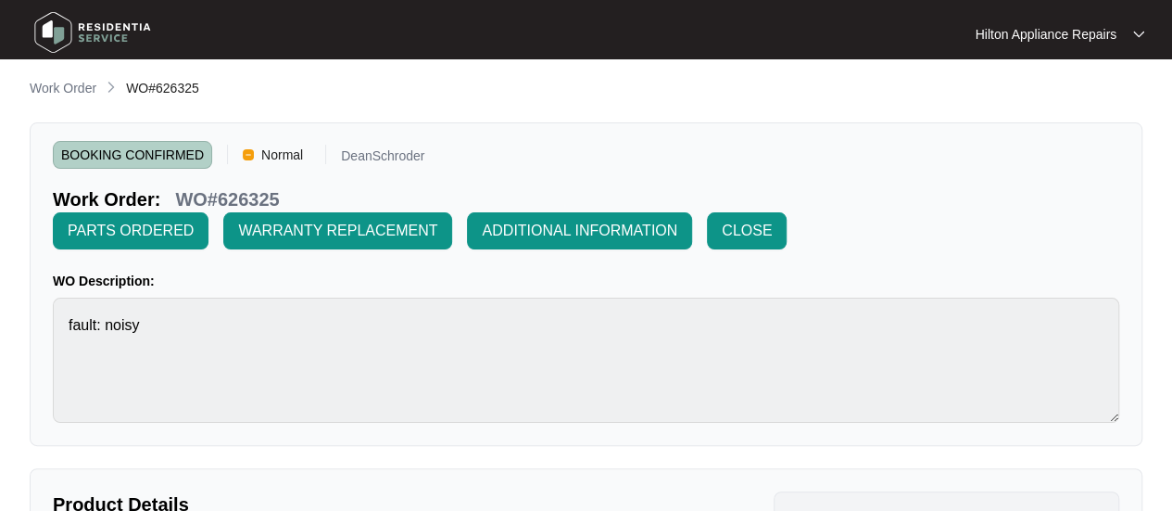
scroll to position [0, 0]
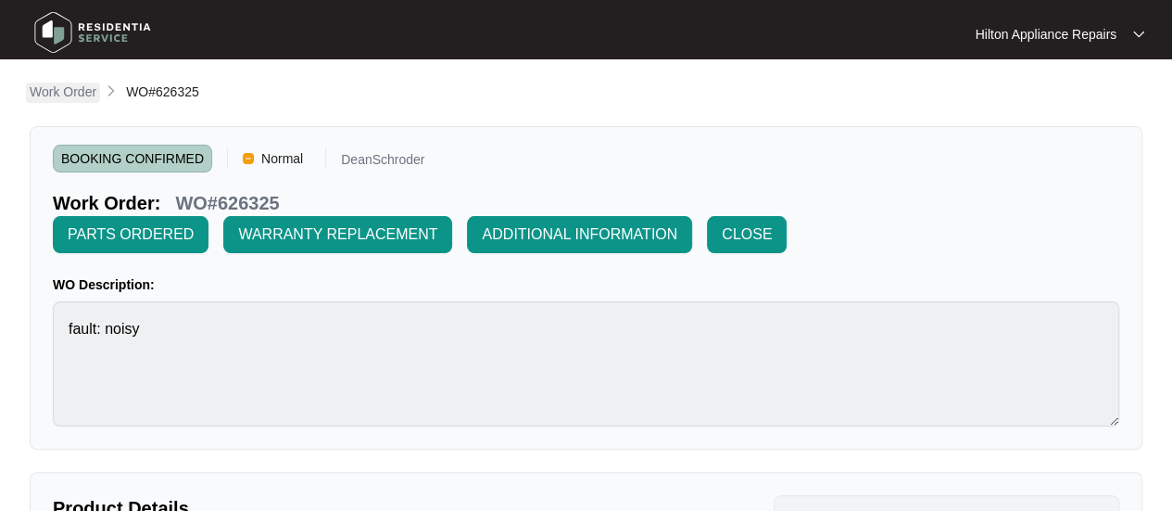
click at [46, 97] on p "Work Order" at bounding box center [63, 91] width 67 height 19
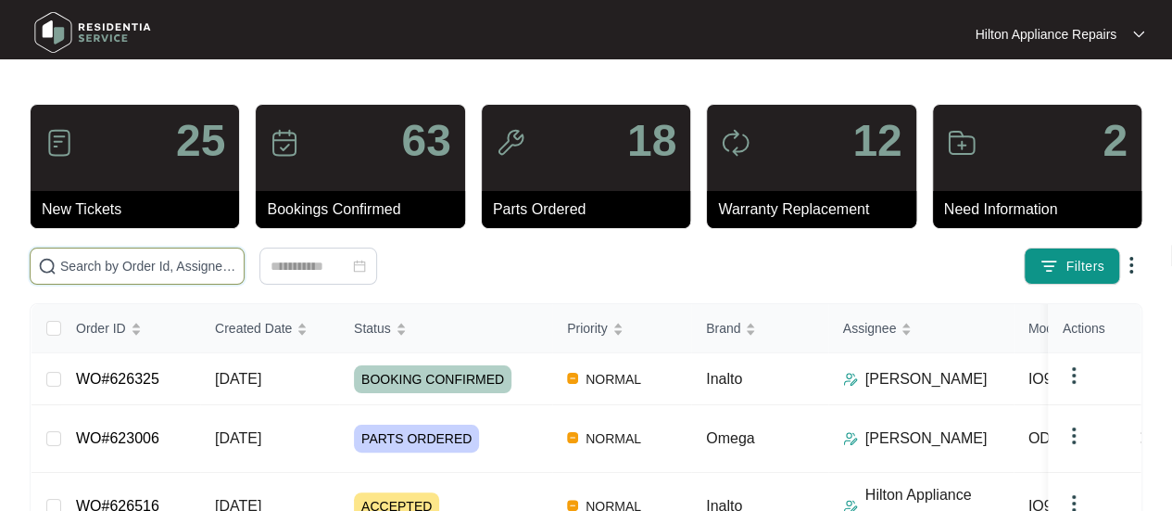
click at [76, 260] on input "text" at bounding box center [148, 266] width 176 height 20
paste input "613888"
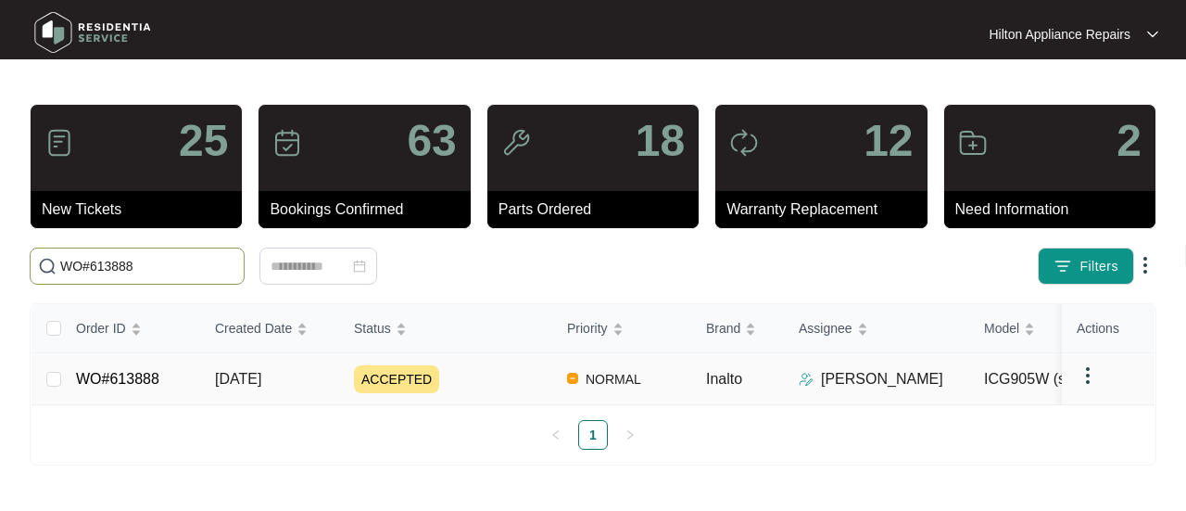
type input "WO#613888"
click at [247, 373] on span "[DATE]" at bounding box center [238, 379] width 46 height 16
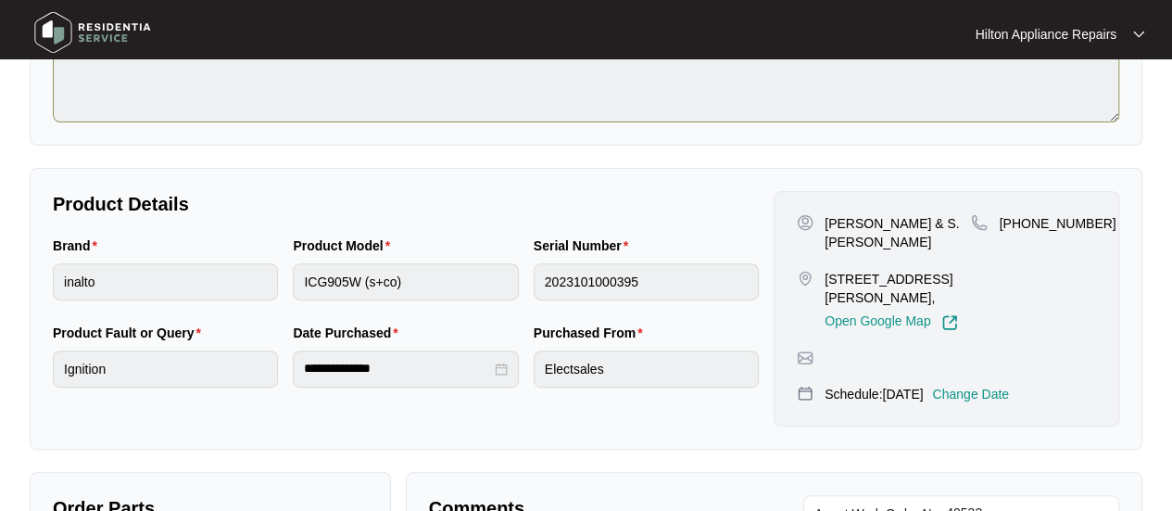
scroll to position [371, 0]
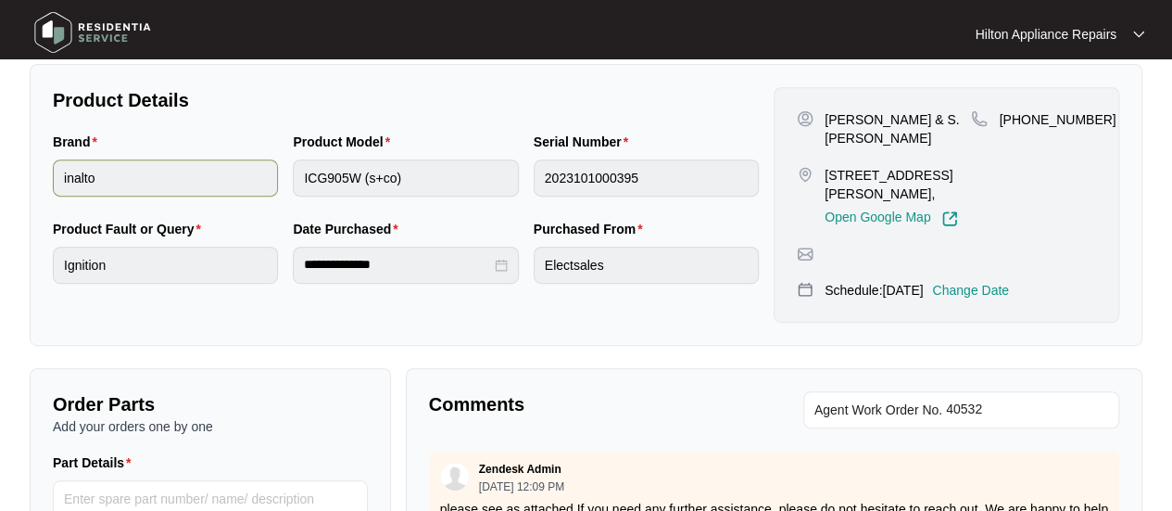
click at [275, 180] on div "Brand inalto Product Model ICG905W (s+co) Serial Number 2023101000395" at bounding box center [405, 175] width 721 height 87
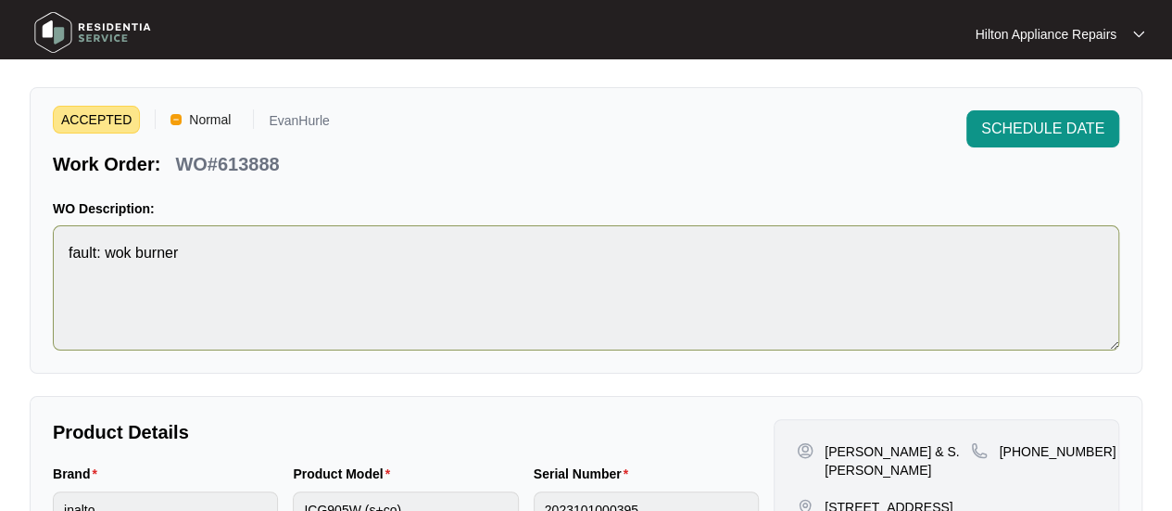
scroll to position [0, 0]
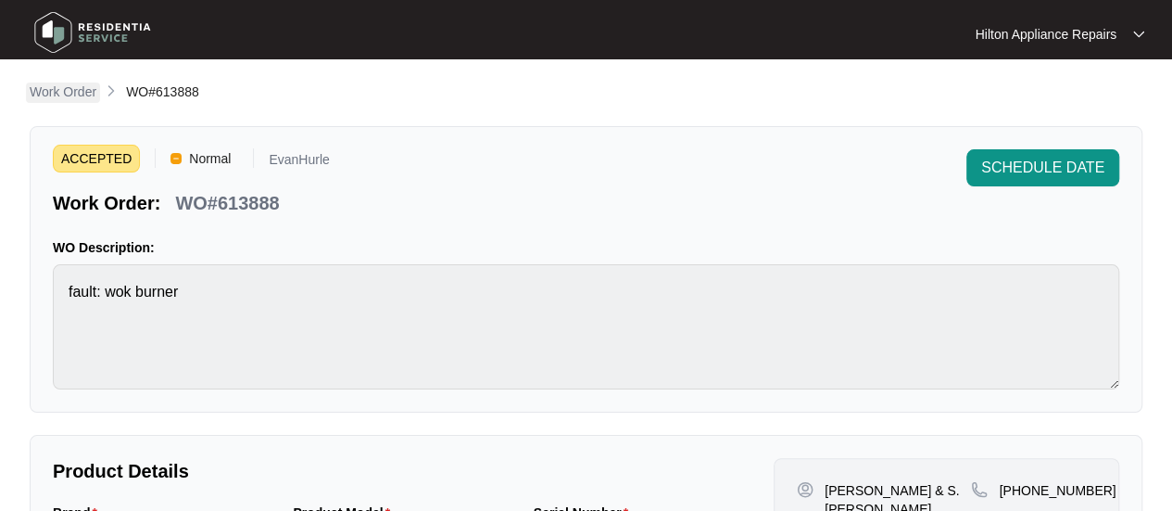
click at [49, 85] on p "Work Order" at bounding box center [63, 91] width 67 height 19
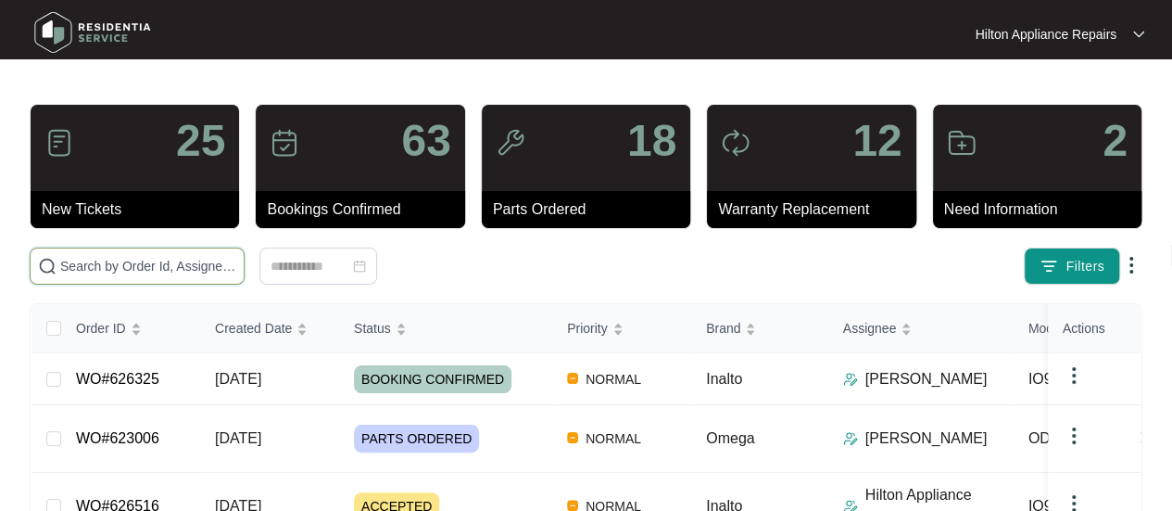
click at [76, 264] on input "text" at bounding box center [148, 266] width 176 height 20
paste input "WO#624909"
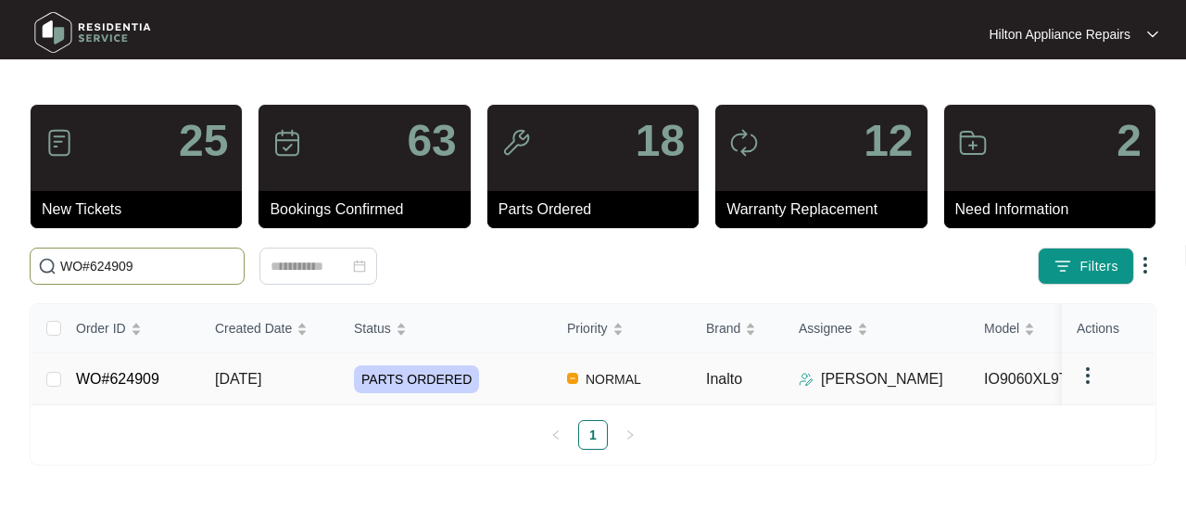
type input "WO#624909"
click at [244, 380] on span "[DATE]" at bounding box center [238, 379] width 46 height 16
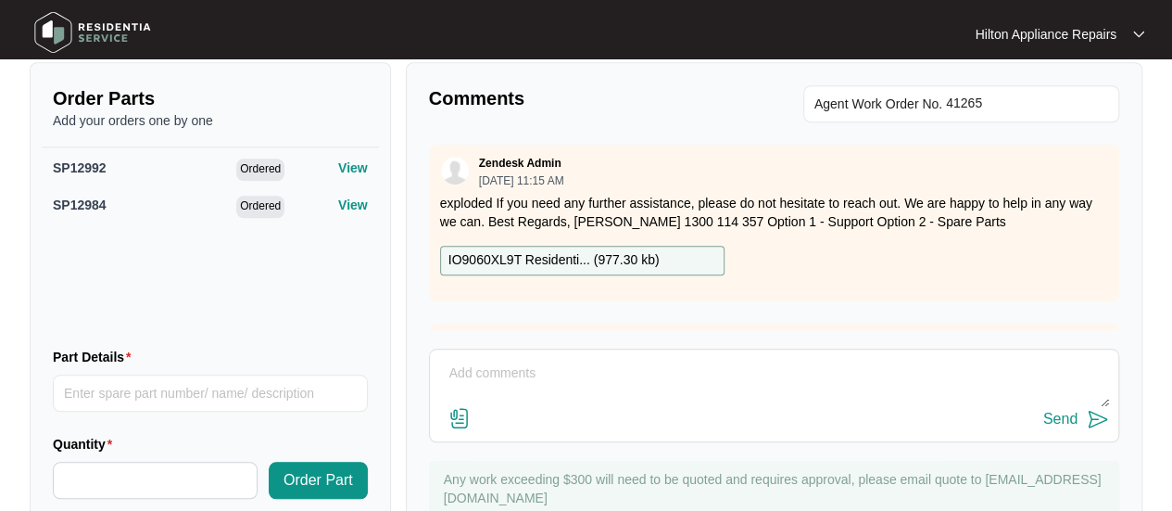
scroll to position [733, 0]
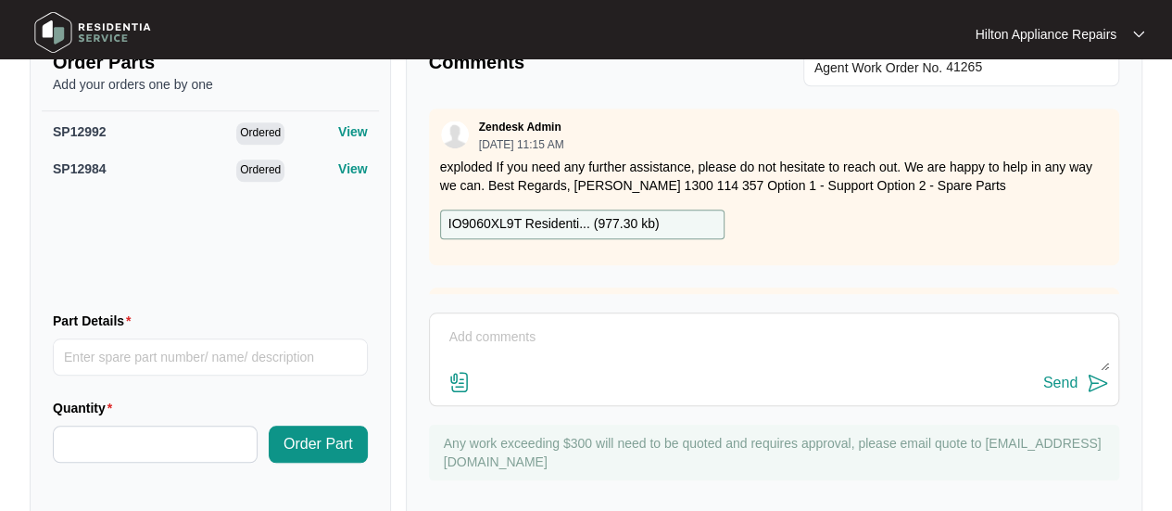
click at [432, 312] on div "Send" at bounding box center [774, 359] width 690 height 94
click at [519, 323] on textarea at bounding box center [774, 347] width 670 height 48
drag, startPoint x: 698, startPoint y: 296, endPoint x: 521, endPoint y: 294, distance: 177.0
click at [521, 323] on textarea "Part arrived, called [PERSON_NAME] LMTC and texted" at bounding box center [774, 347] width 670 height 48
type textarea "Part arrived, called [PERSON_NAME] LMTC and texted"
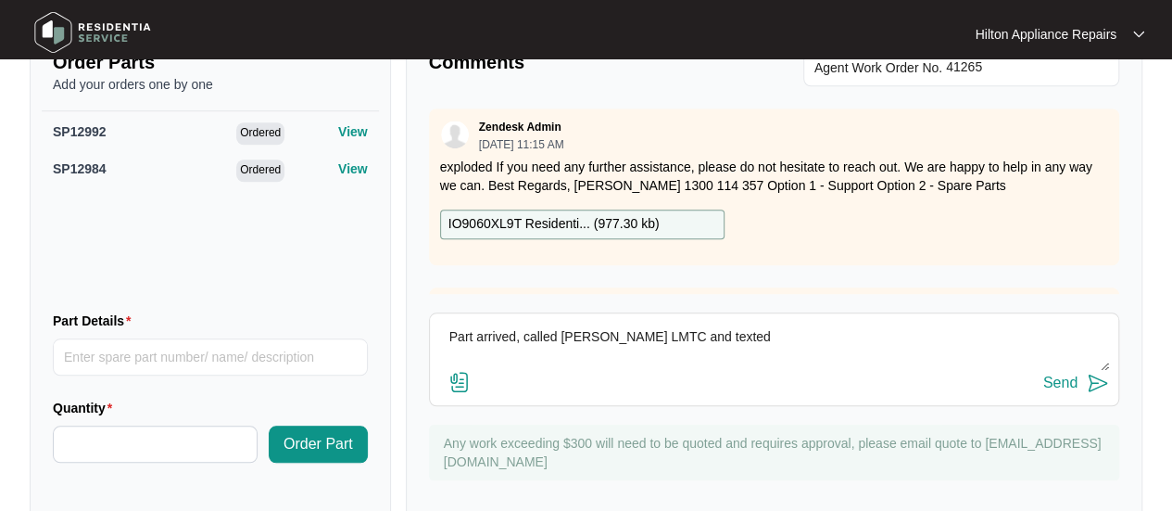
click at [1057, 374] on div "Send" at bounding box center [1061, 382] width 34 height 17
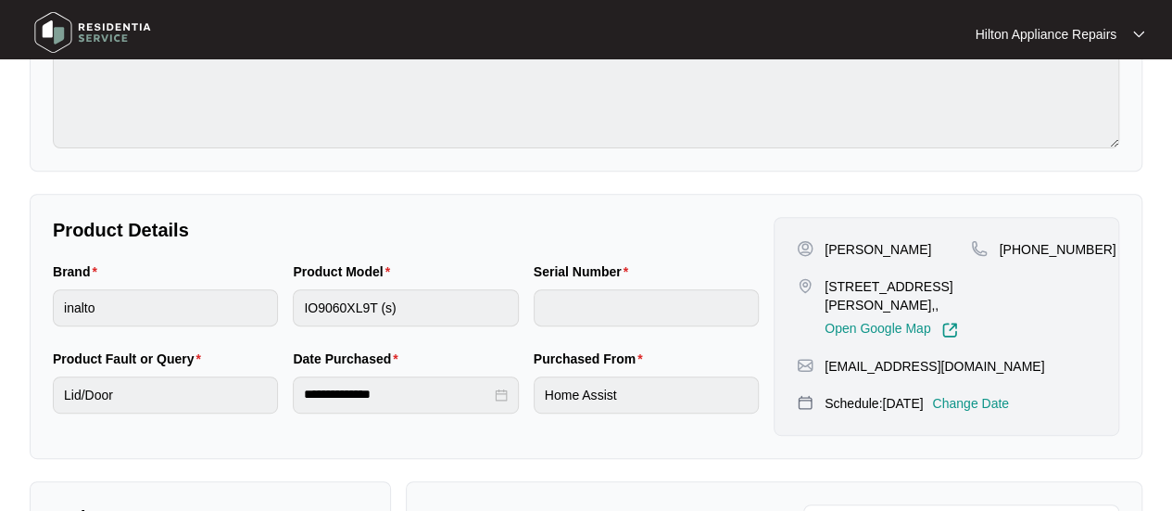
scroll to position [0, 0]
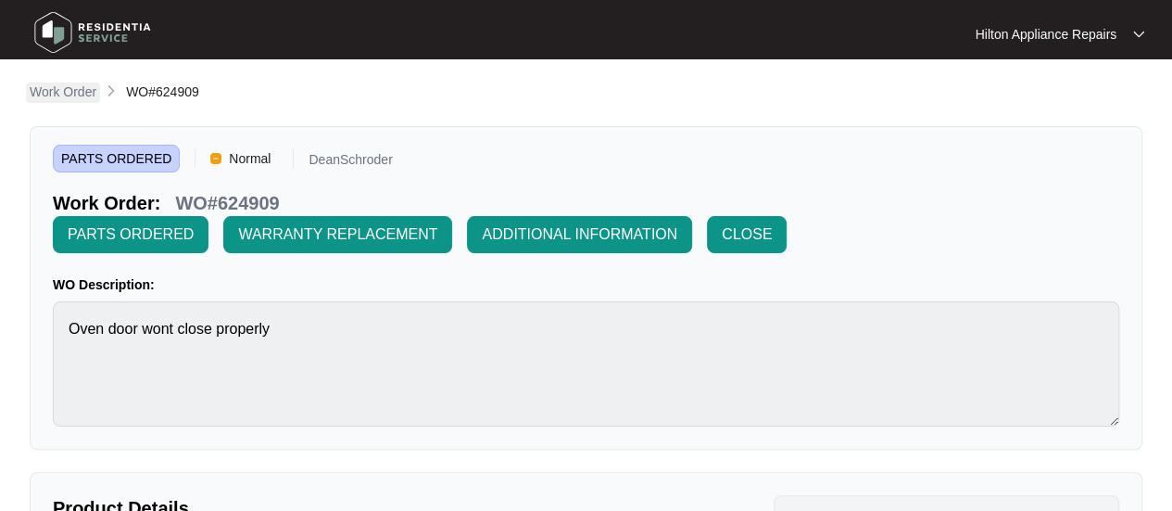
click at [62, 92] on p "Work Order" at bounding box center [63, 91] width 67 height 19
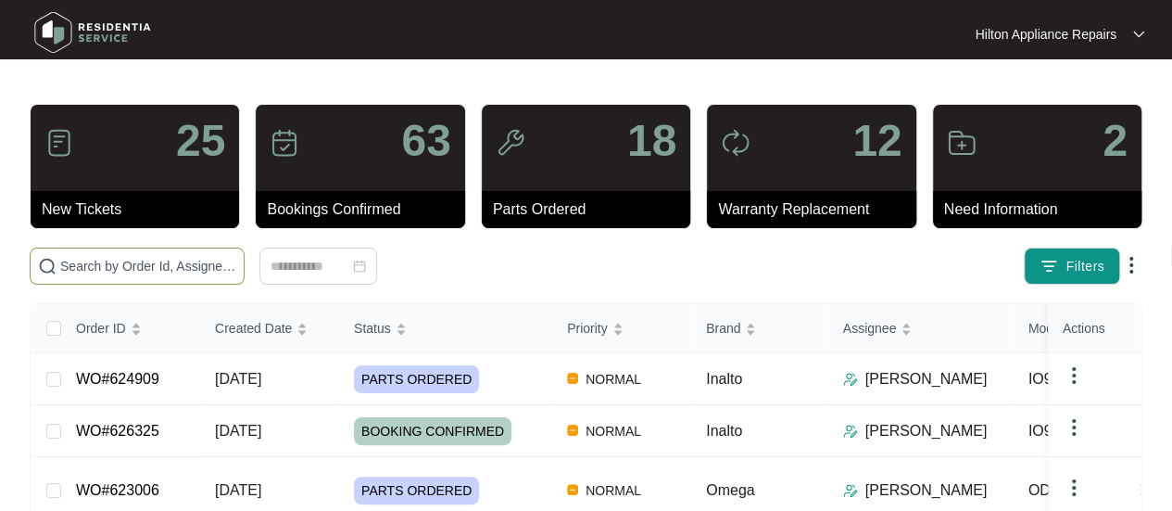
click at [96, 268] on input "text" at bounding box center [148, 266] width 176 height 20
paste input "WO#626051"
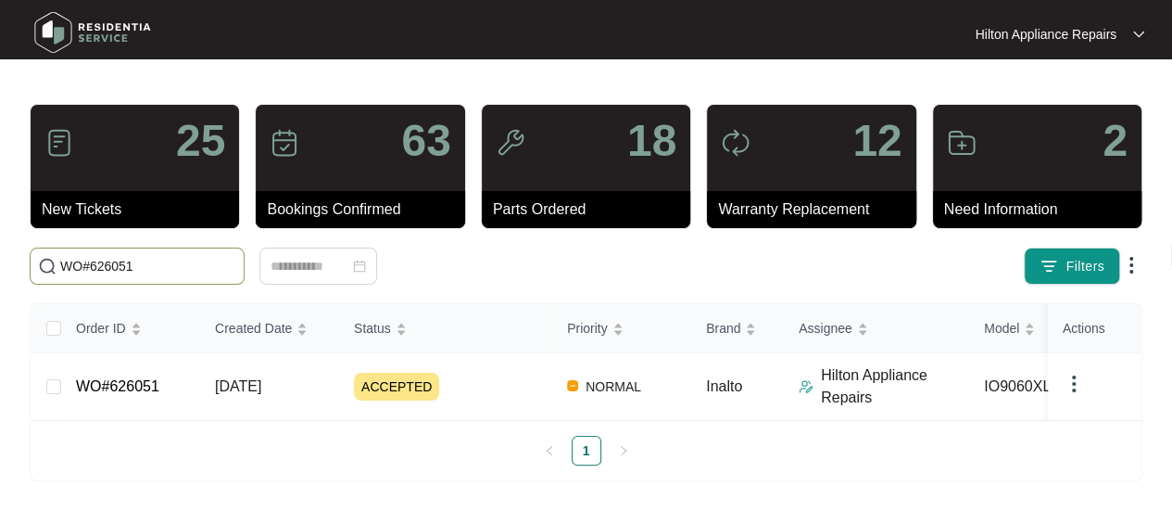
scroll to position [12, 0]
type input "WO#626051"
click at [261, 378] on span "[DATE]" at bounding box center [238, 386] width 46 height 16
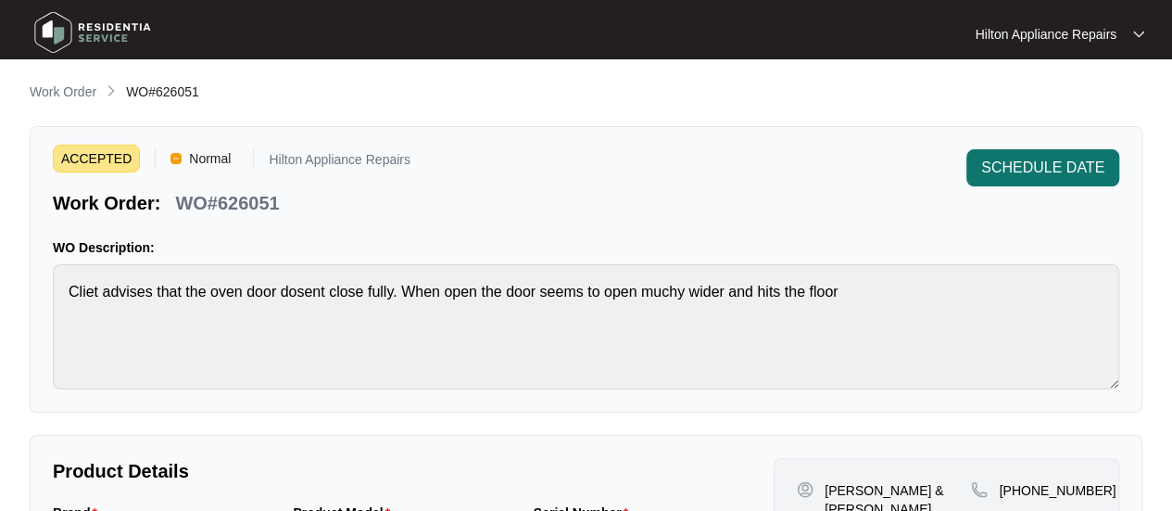
click at [1023, 169] on span "SCHEDULE DATE" at bounding box center [1042, 168] width 123 height 22
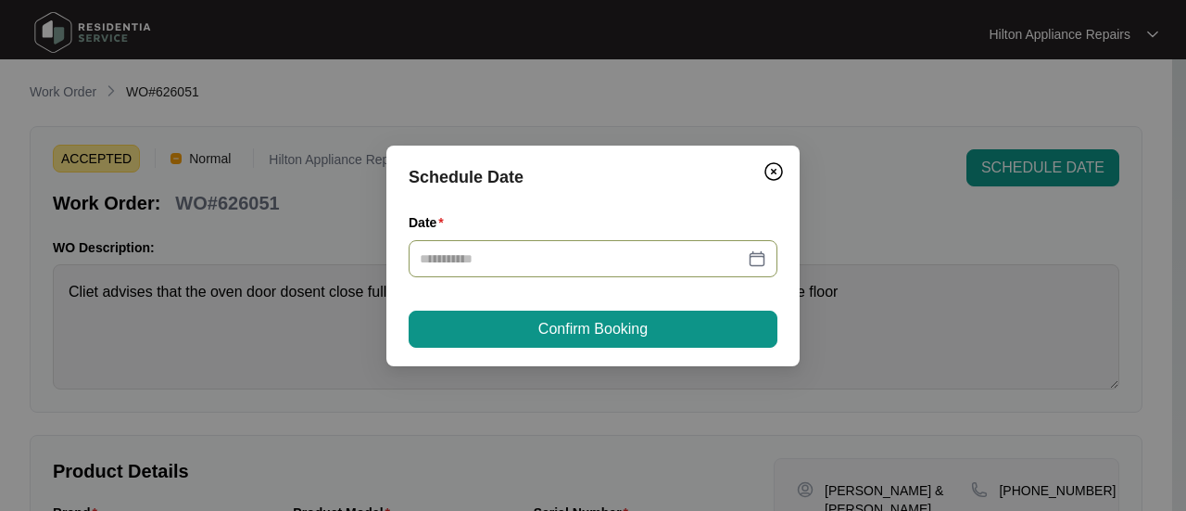
click at [759, 264] on div at bounding box center [593, 258] width 347 height 20
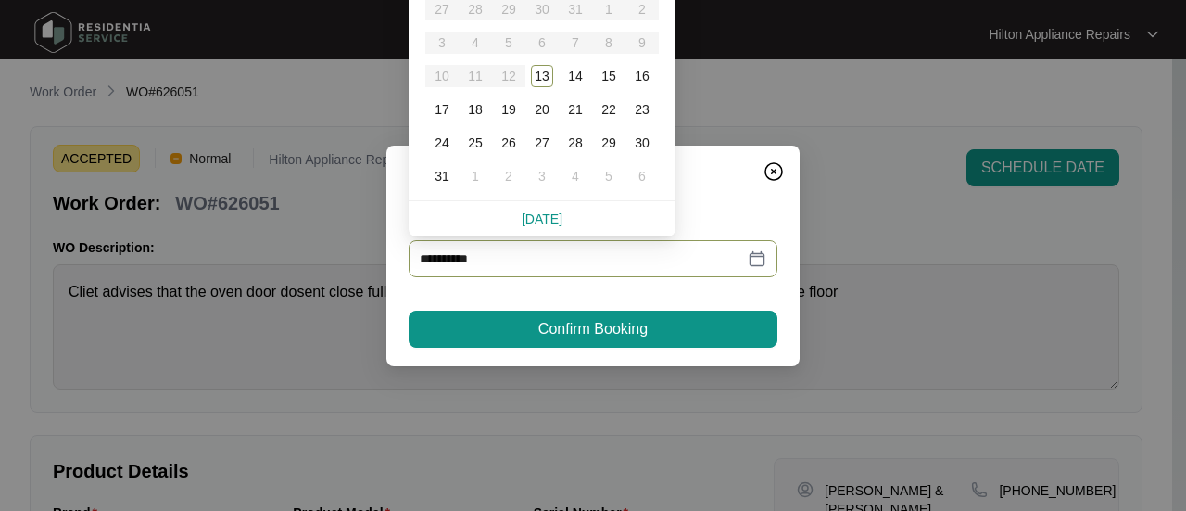
type input "**********"
click at [508, 110] on div "19" at bounding box center [509, 109] width 22 height 22
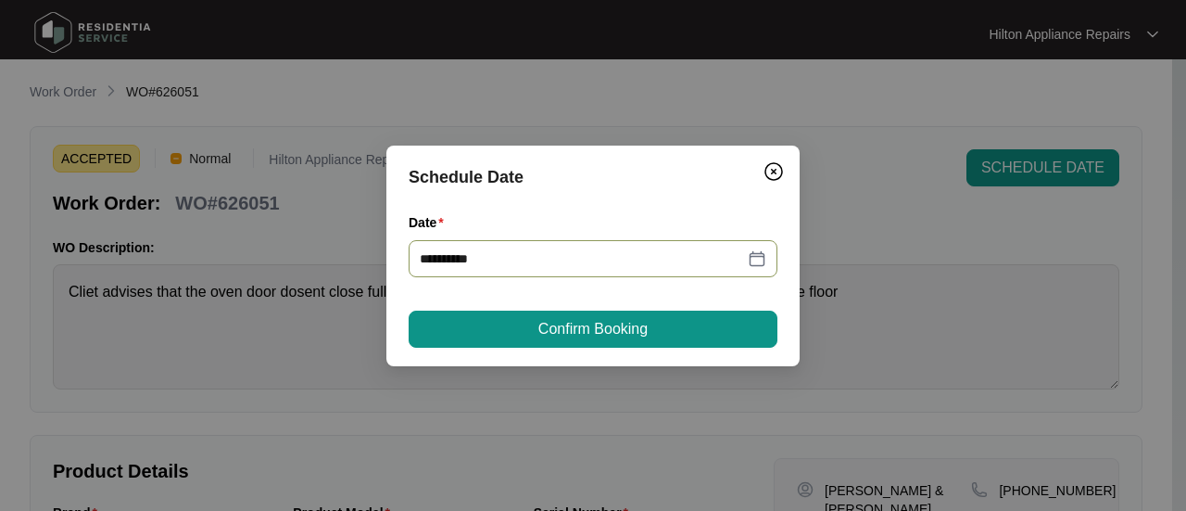
type input "**********"
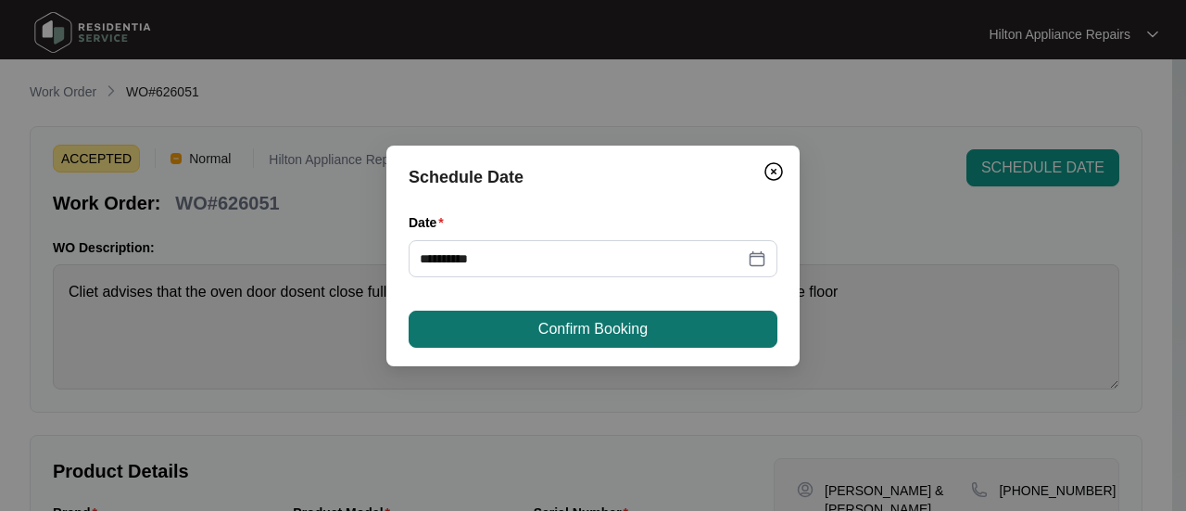
click at [562, 327] on span "Confirm Booking" at bounding box center [592, 329] width 109 height 22
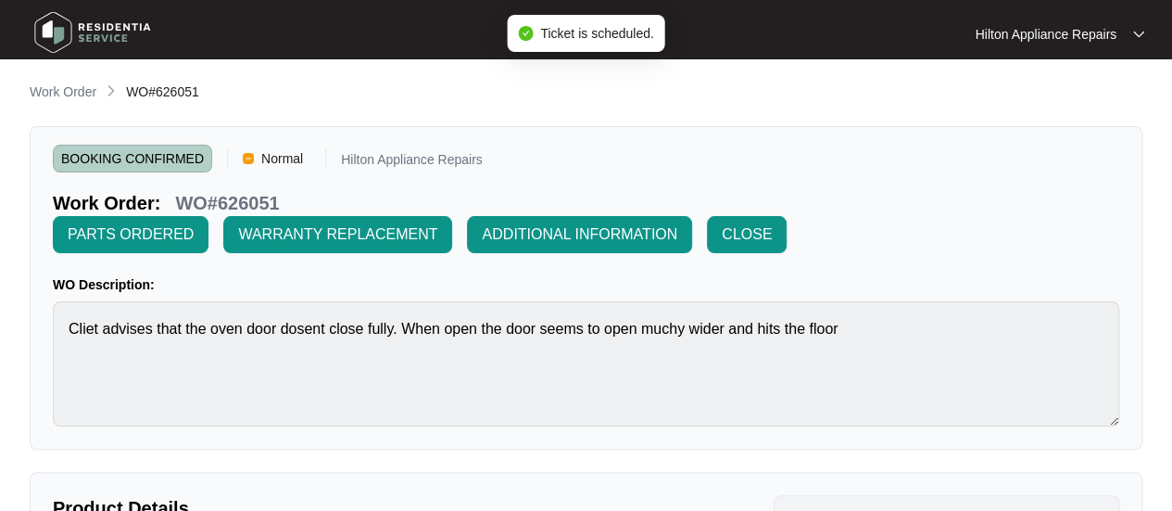
click at [60, 92] on p "Work Order" at bounding box center [63, 91] width 67 height 19
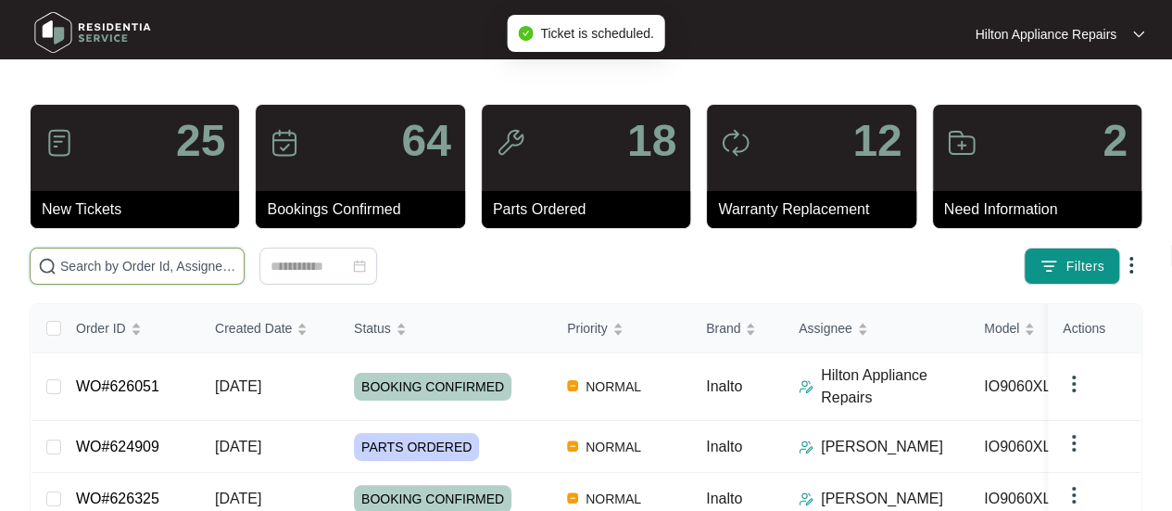
click at [83, 268] on input "text" at bounding box center [148, 266] width 176 height 20
paste input "WO#626051"
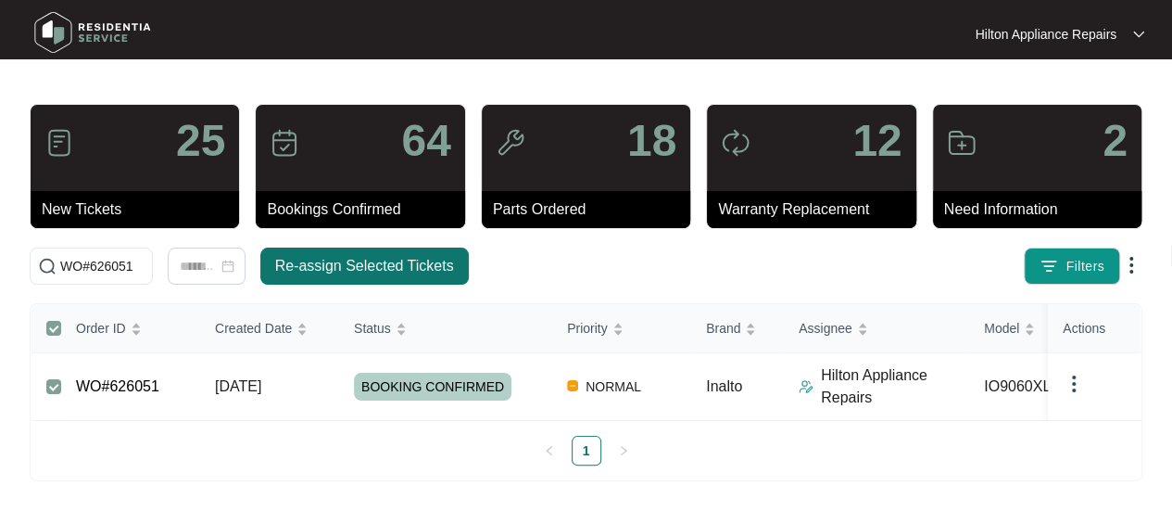
click at [311, 268] on span "Re-assign Selected Tickets" at bounding box center [364, 266] width 179 height 22
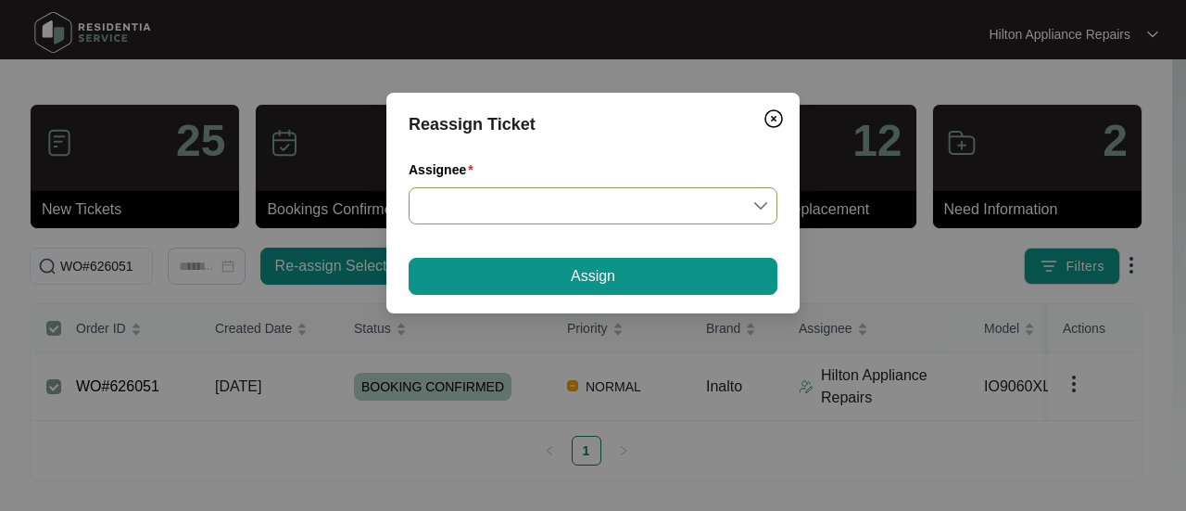
click at [768, 205] on div at bounding box center [593, 205] width 369 height 37
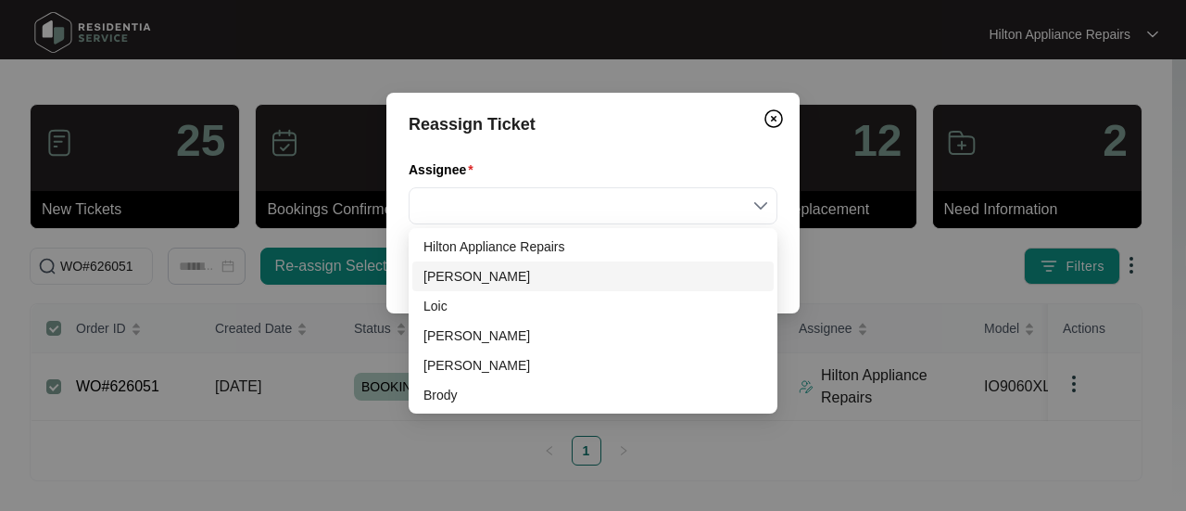
click at [455, 273] on div "[PERSON_NAME]" at bounding box center [593, 276] width 339 height 20
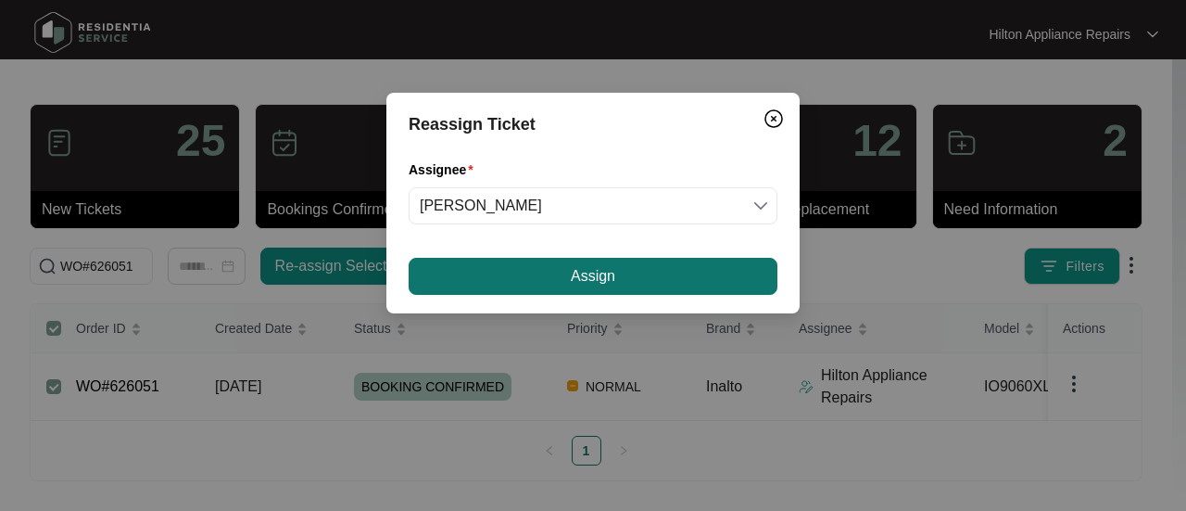
click at [577, 272] on span "Assign" at bounding box center [593, 276] width 44 height 22
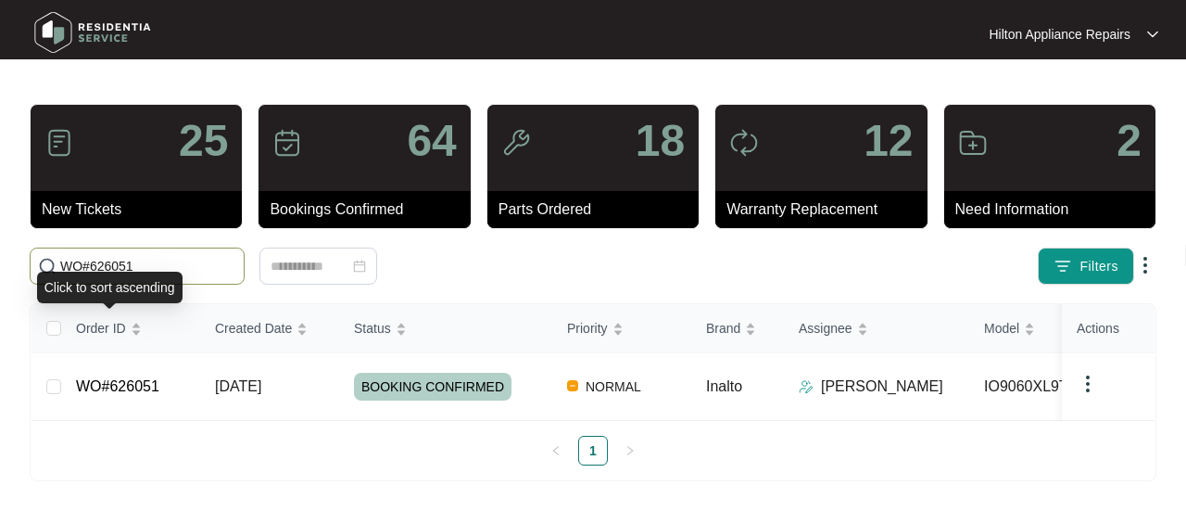
click at [141, 272] on div "Click to sort ascending" at bounding box center [110, 288] width 146 height 32
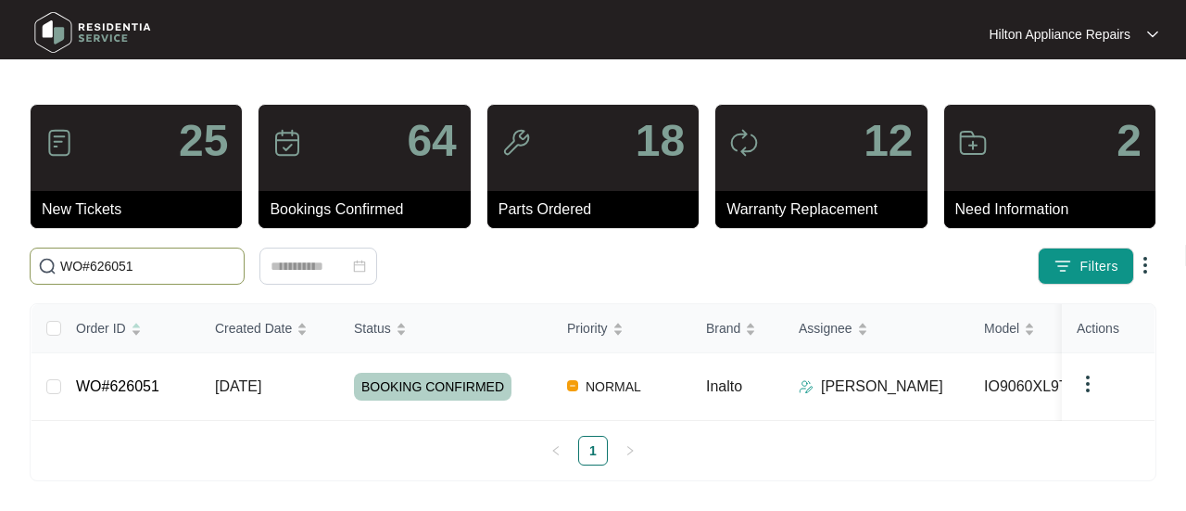
drag, startPoint x: 163, startPoint y: 264, endPoint x: -28, endPoint y: 247, distance: 191.7
click at [0, 247] on html "Hilton Appliance Repairs Hilton App... 25 New Tickets 64 Bookings Confirmed 18 …" at bounding box center [593, 255] width 1186 height 511
paste input "4909"
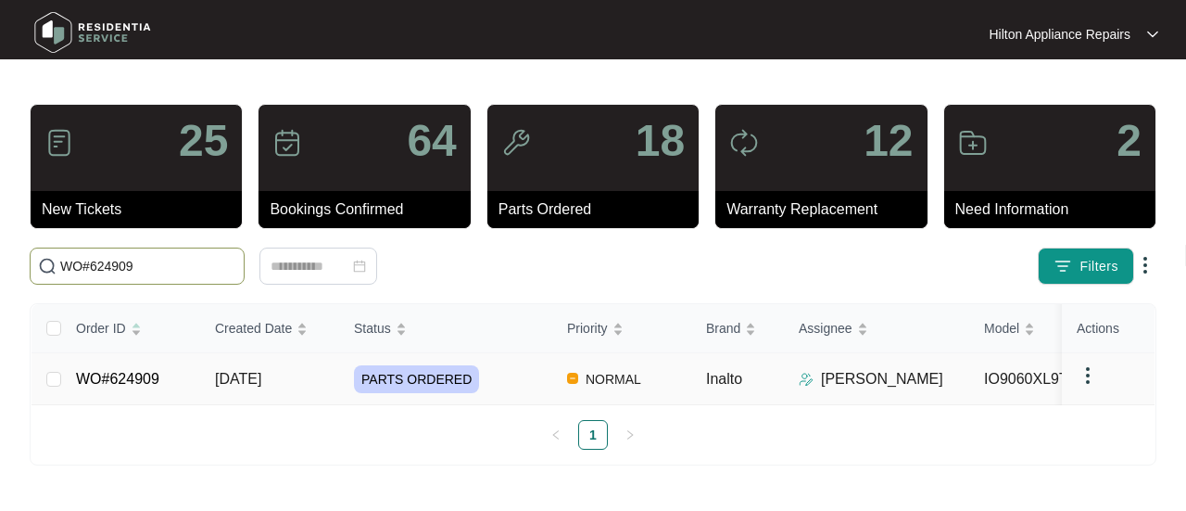
type input "WO#624909"
click at [249, 377] on span "[DATE]" at bounding box center [238, 379] width 46 height 16
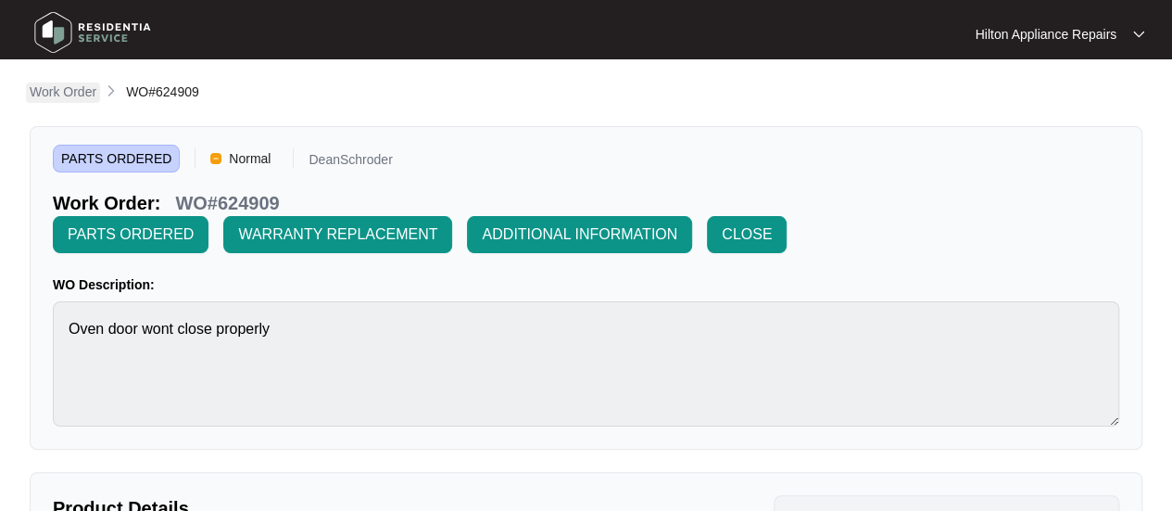
click at [67, 99] on p "Work Order" at bounding box center [63, 91] width 67 height 19
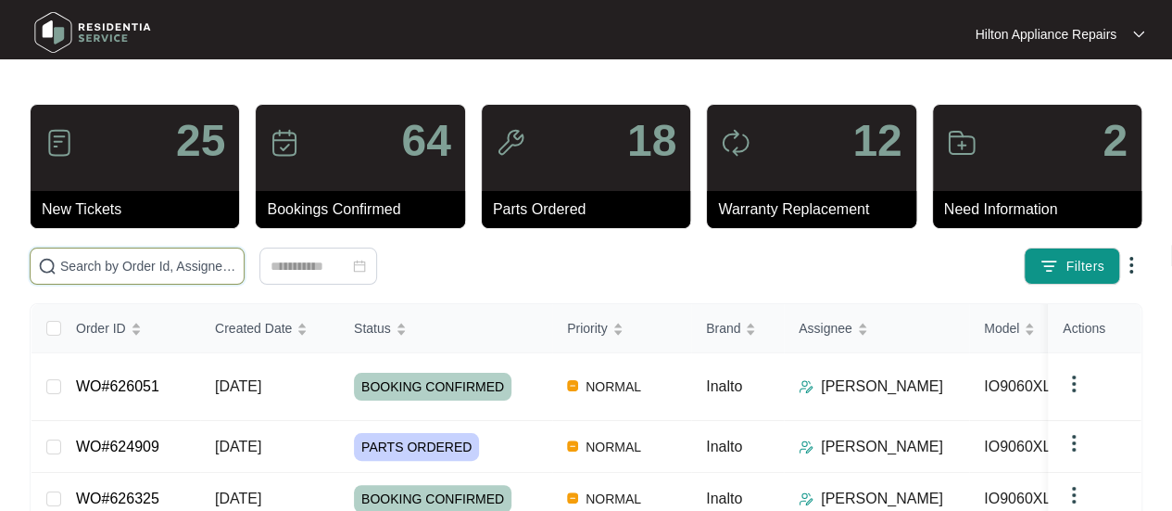
click at [80, 259] on input "text" at bounding box center [148, 266] width 176 height 20
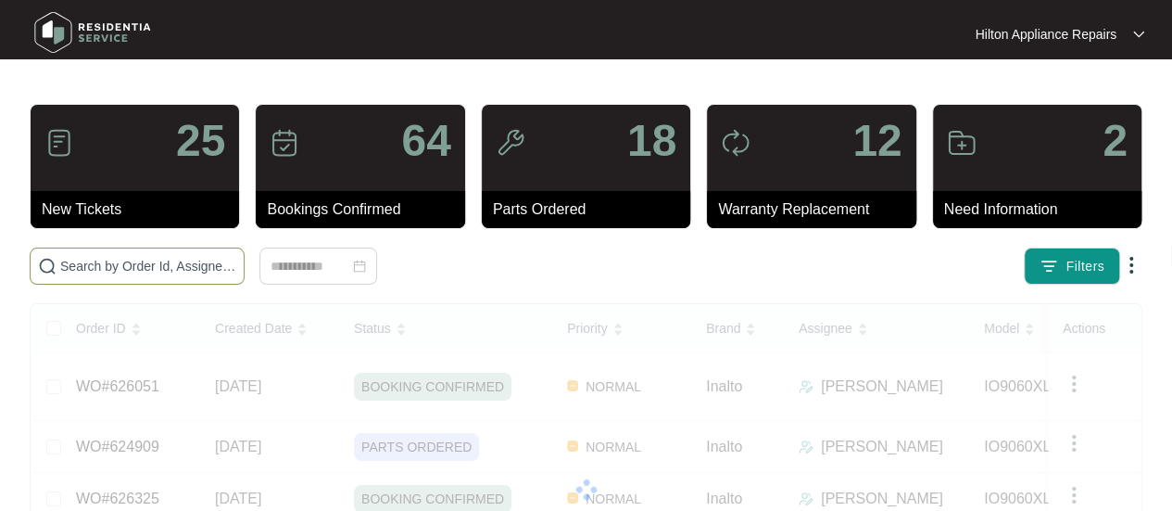
paste input "WO#623156"
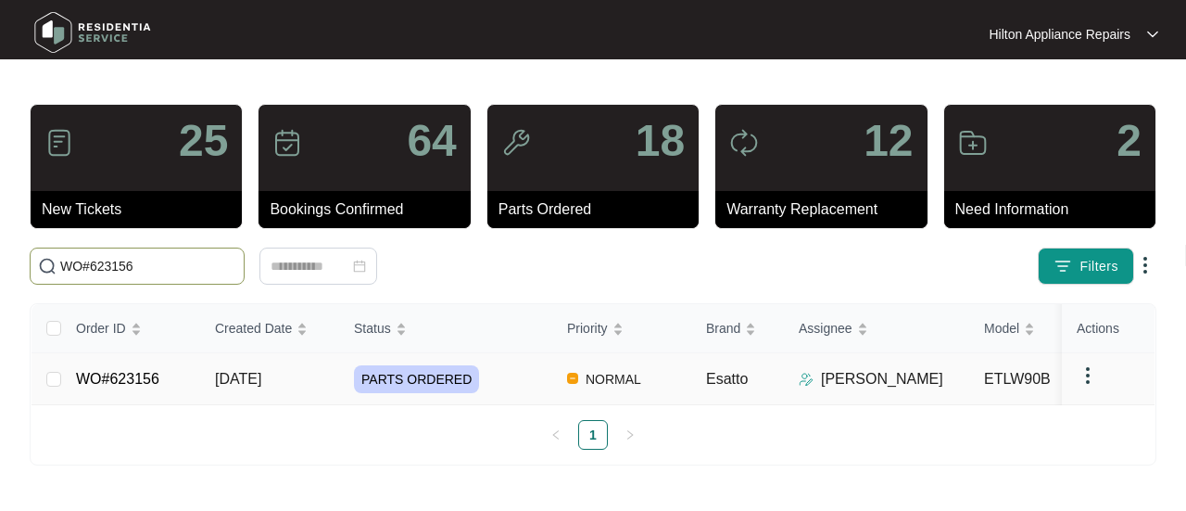
type input "WO#623156"
click at [247, 378] on span "[DATE]" at bounding box center [238, 379] width 46 height 16
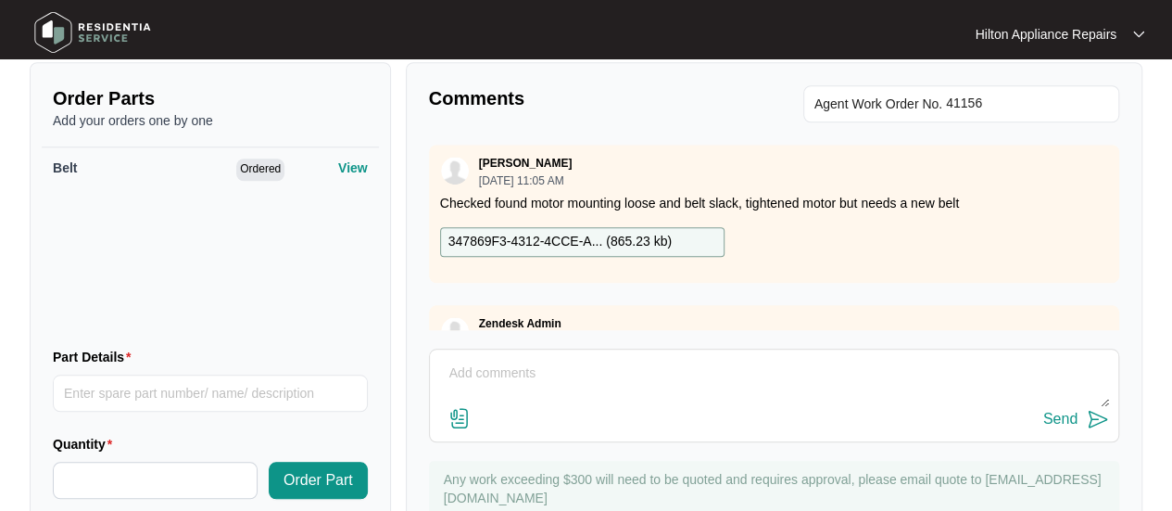
scroll to position [733, 0]
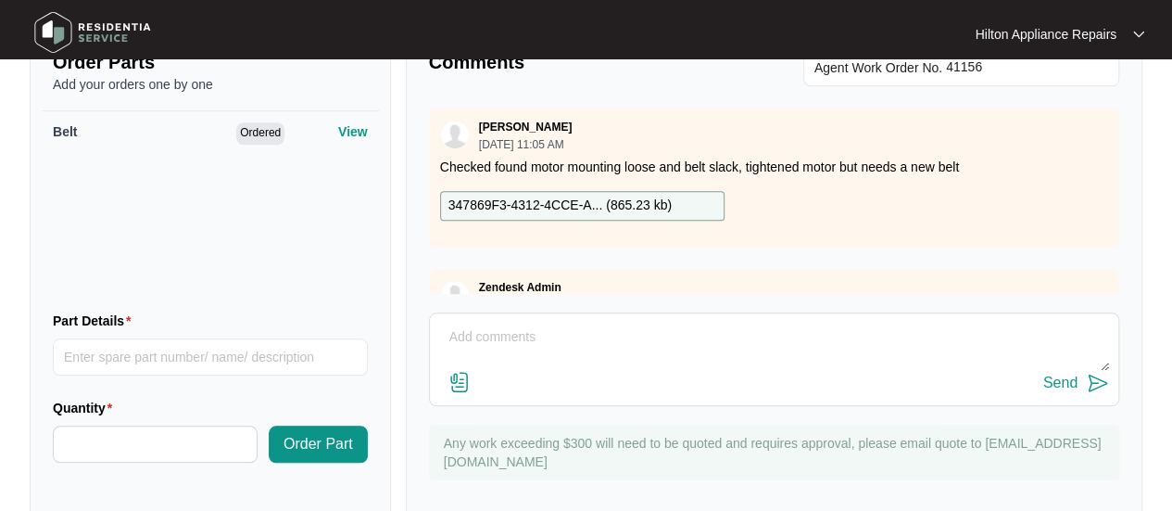
click at [472, 323] on textarea at bounding box center [774, 347] width 670 height 48
paste textarea "Unable to leave voice mail, inbox full. Sent text"
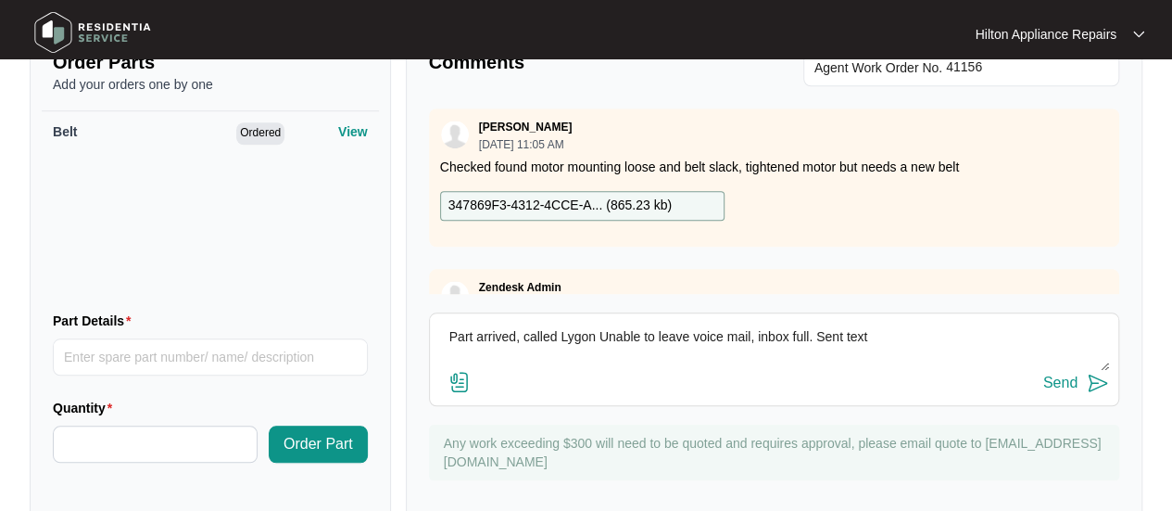
click at [610, 323] on textarea "Part arrived, called Lygon Unable to leave voice mail, inbox full. Sent text" at bounding box center [774, 347] width 670 height 48
type textarea "Part arrived, called [PERSON_NAME] unable to leave voice mail, inbox full. Sent…"
click at [1059, 374] on div "Send" at bounding box center [1061, 382] width 34 height 17
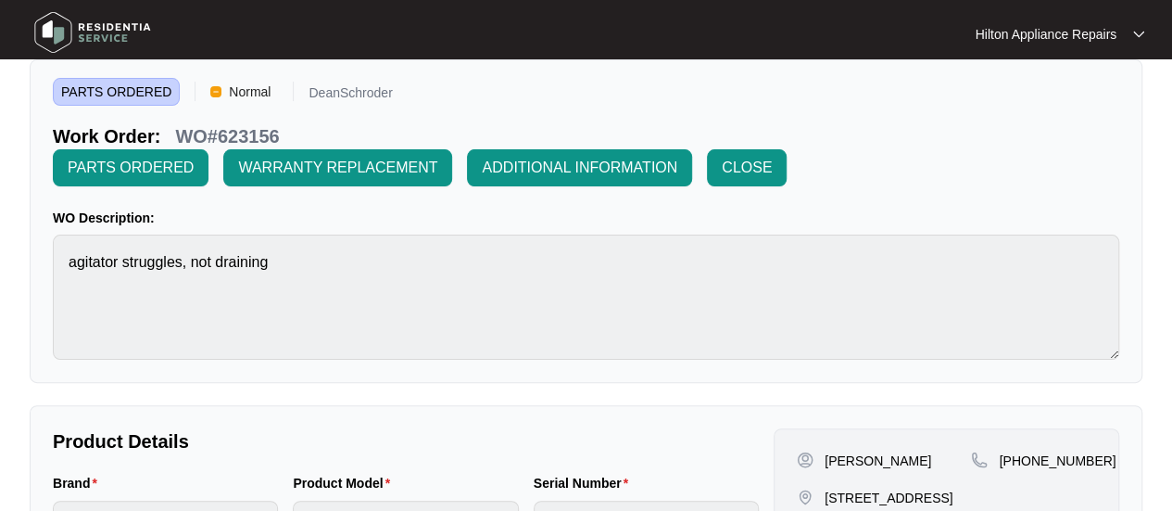
scroll to position [0, 0]
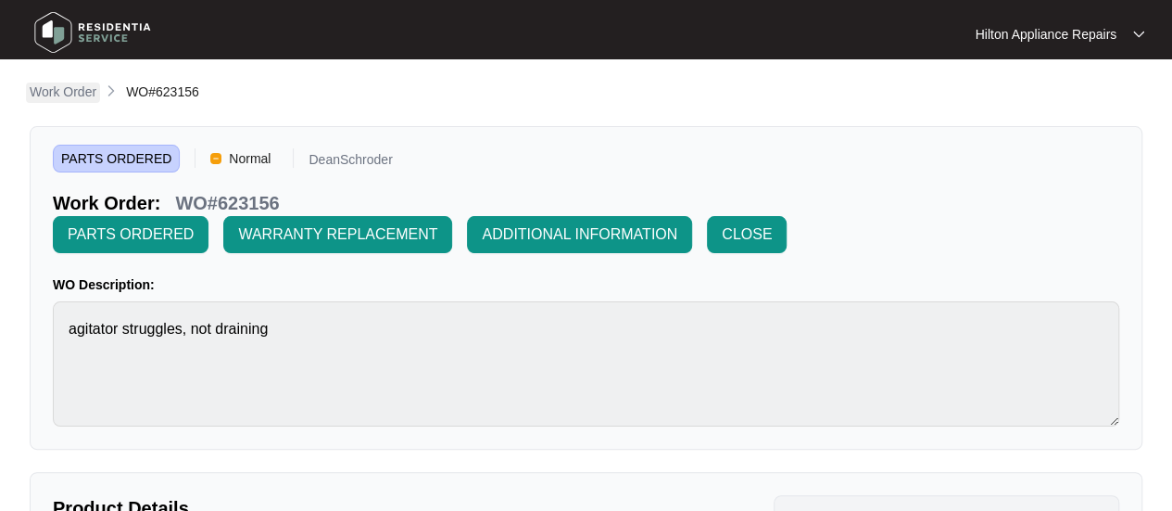
click at [56, 87] on p "Work Order" at bounding box center [63, 91] width 67 height 19
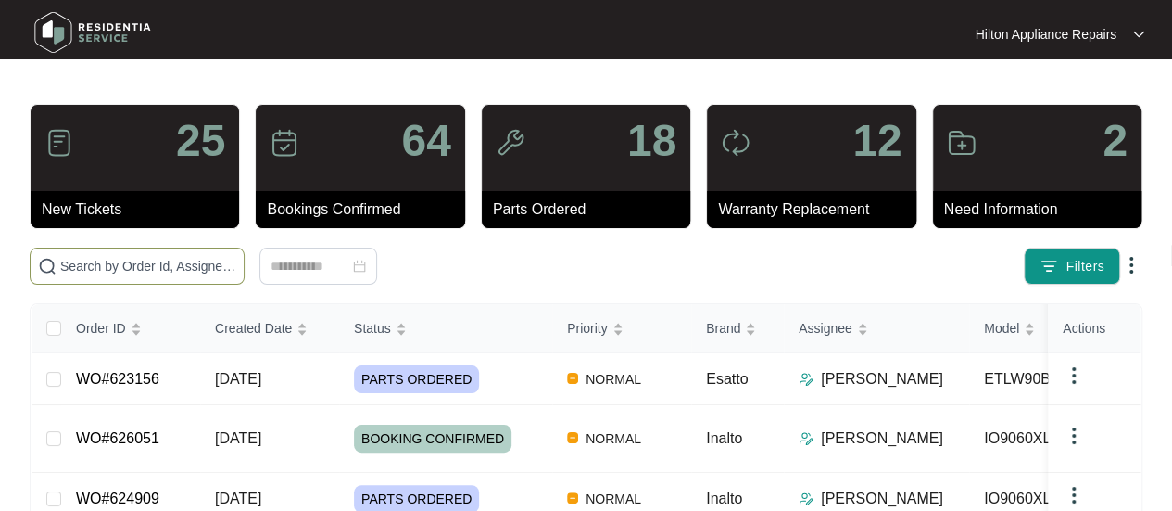
click at [94, 262] on input "text" at bounding box center [148, 266] width 176 height 20
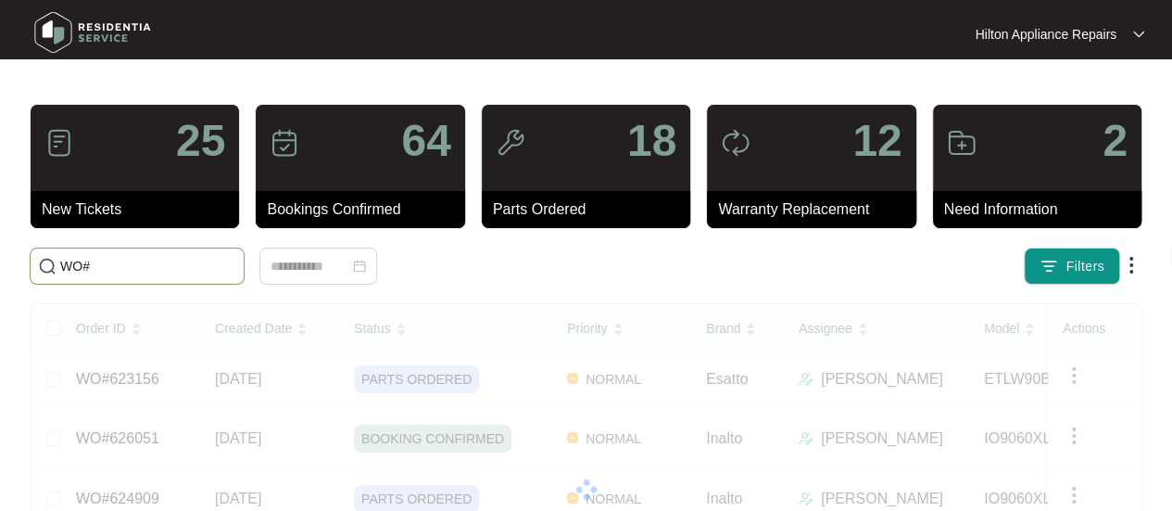
paste input "626258"
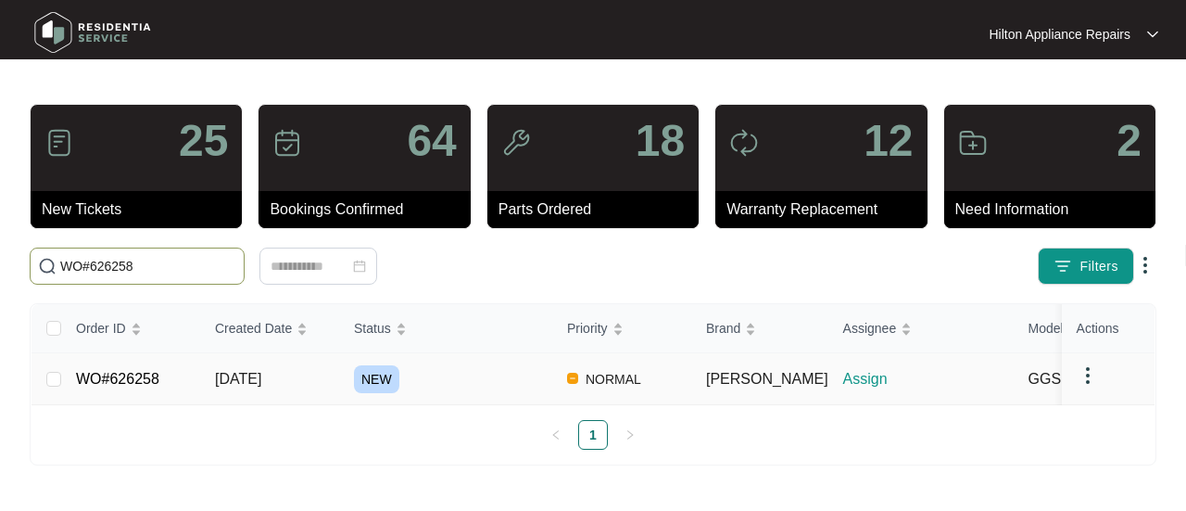
type input "WO#626258"
click at [248, 377] on span "[DATE]" at bounding box center [238, 379] width 46 height 16
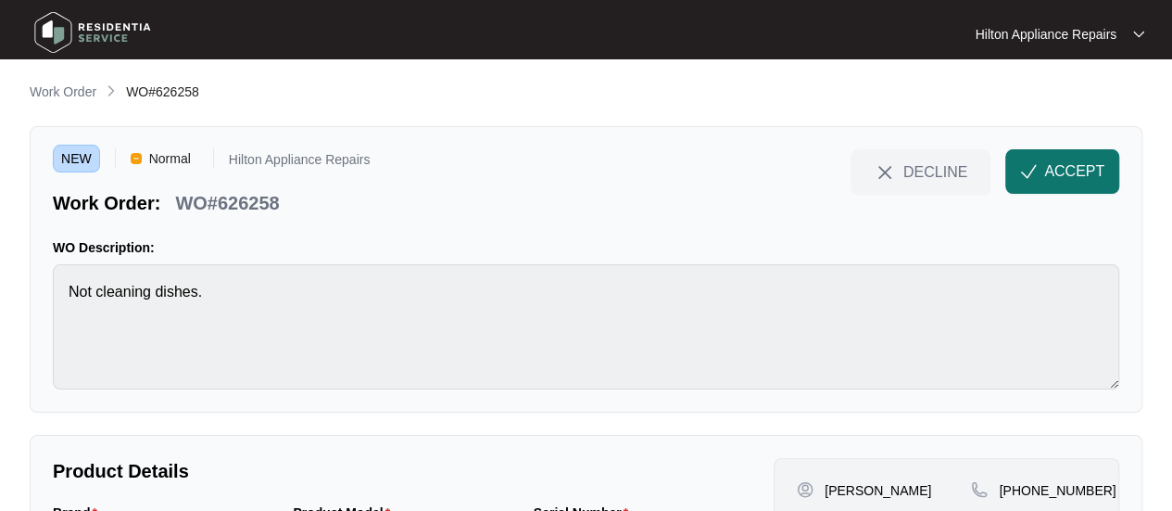
click at [1070, 163] on span "ACCEPT" at bounding box center [1074, 171] width 60 height 22
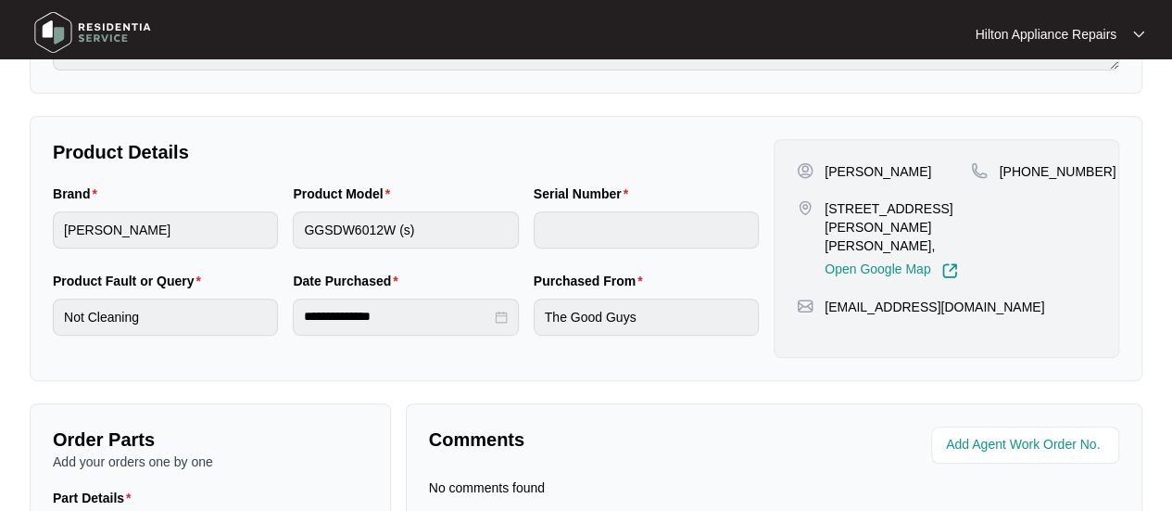
scroll to position [559, 0]
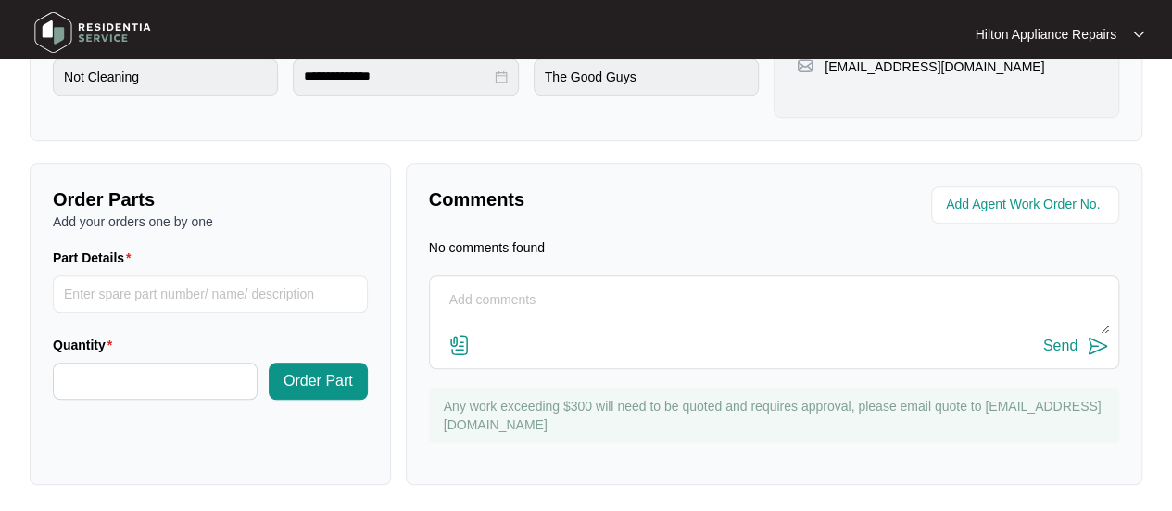
click at [499, 300] on textarea at bounding box center [774, 309] width 670 height 48
type textarea "C"
type textarea "W"
type textarea "Chidlow is out of our area. We can attend, there is $250 travel fee."
drag, startPoint x: 851, startPoint y: 299, endPoint x: 387, endPoint y: 295, distance: 463.4
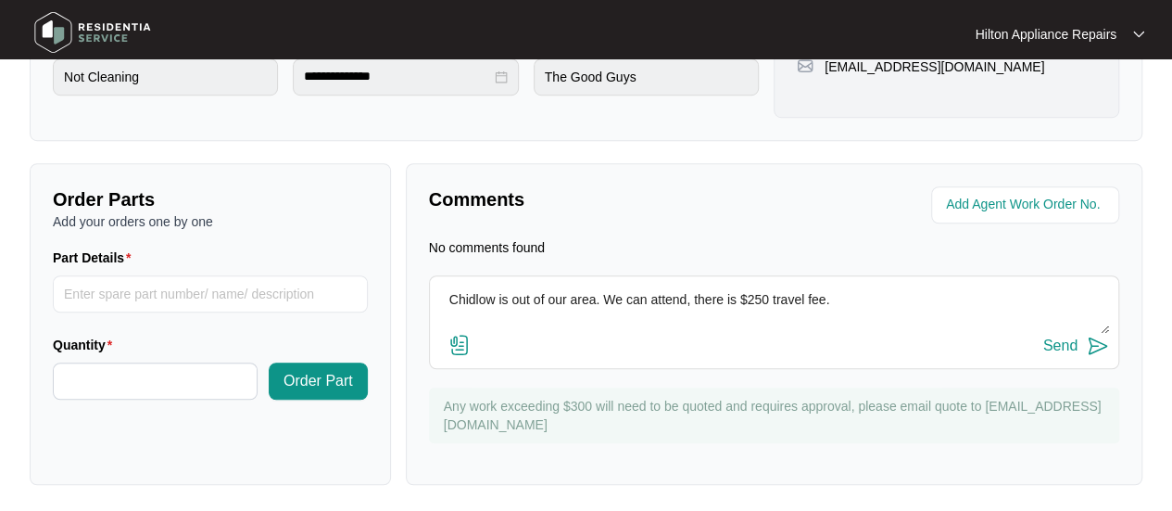
click at [387, 295] on div "Order Parts Add your orders one by one Part Details Quantity Order Part Comment…" at bounding box center [586, 324] width 1128 height 322
click at [1063, 344] on div "Send" at bounding box center [1061, 345] width 34 height 17
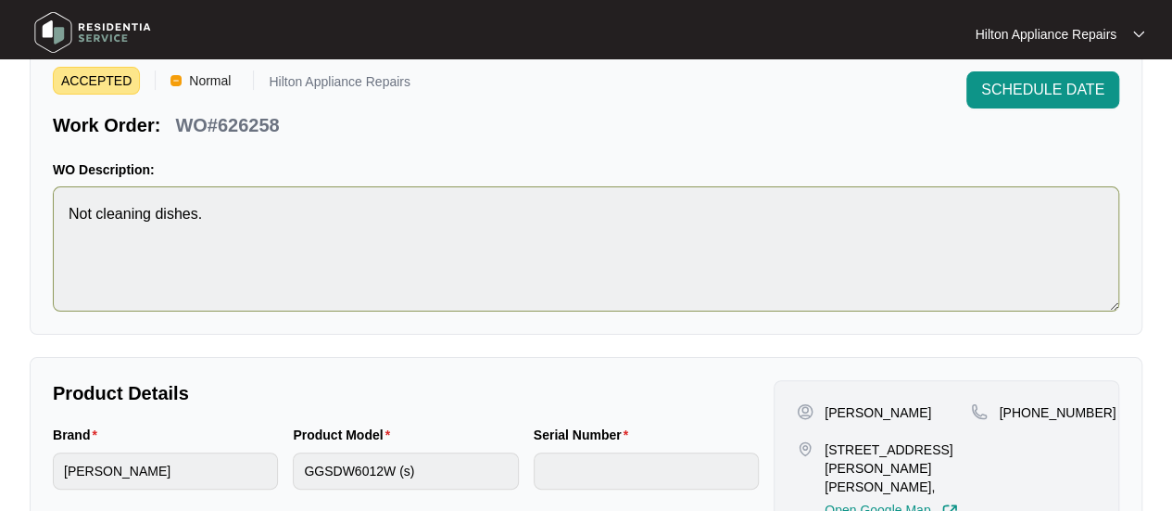
scroll to position [185, 0]
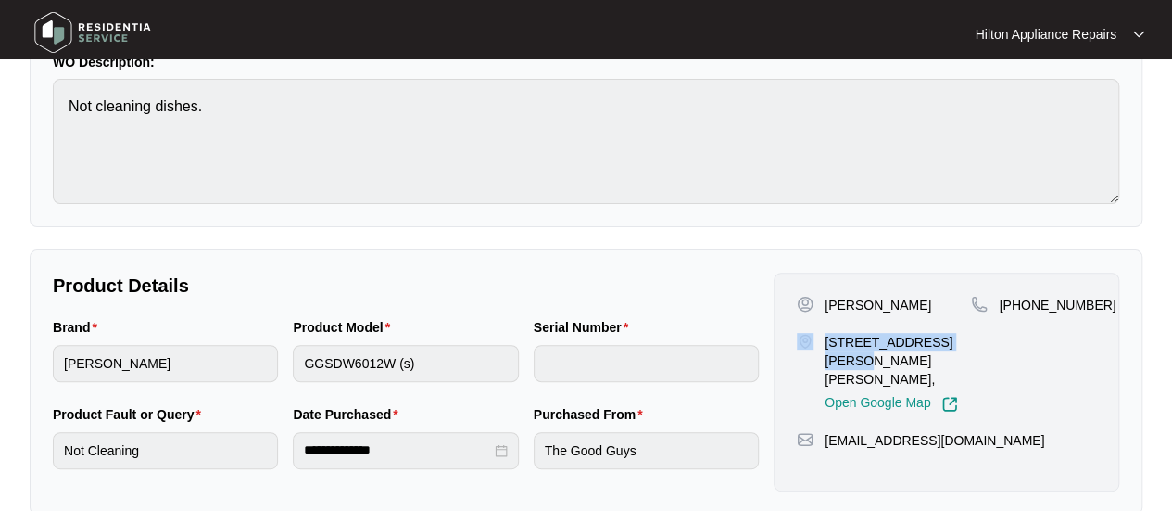
drag, startPoint x: 955, startPoint y: 338, endPoint x: 817, endPoint y: 337, distance: 137.2
click at [817, 337] on div "[STREET_ADDRESS][PERSON_NAME][PERSON_NAME], Open Google Map" at bounding box center [884, 373] width 174 height 80
copy div "[STREET_ADDRESS][PERSON_NAME][PERSON_NAME]"
drag, startPoint x: 1088, startPoint y: 304, endPoint x: 1027, endPoint y: 307, distance: 61.2
click at [1027, 307] on span "[PHONE_NUMBER]" at bounding box center [1057, 304] width 117 height 15
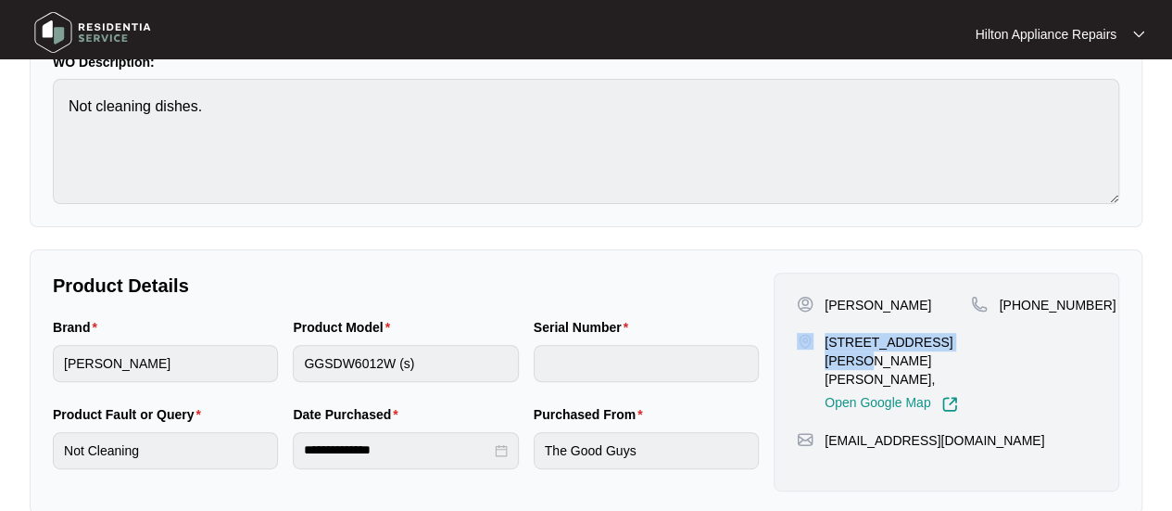
copy span "427066617"
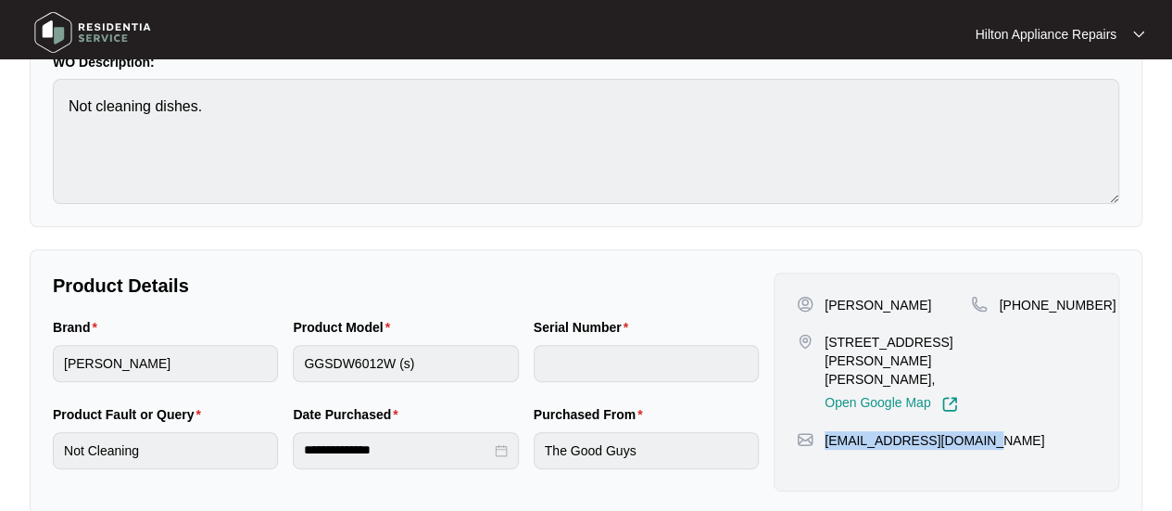
drag, startPoint x: 968, startPoint y: 417, endPoint x: 827, endPoint y: 425, distance: 141.1
click at [827, 431] on div "[EMAIL_ADDRESS][DOMAIN_NAME]" at bounding box center [946, 440] width 299 height 19
copy p "[EMAIL_ADDRESS][DOMAIN_NAME]"
click at [119, 370] on div "Brand [PERSON_NAME] Product Model GGSDW6012W (s) Serial Number" at bounding box center [405, 360] width 721 height 87
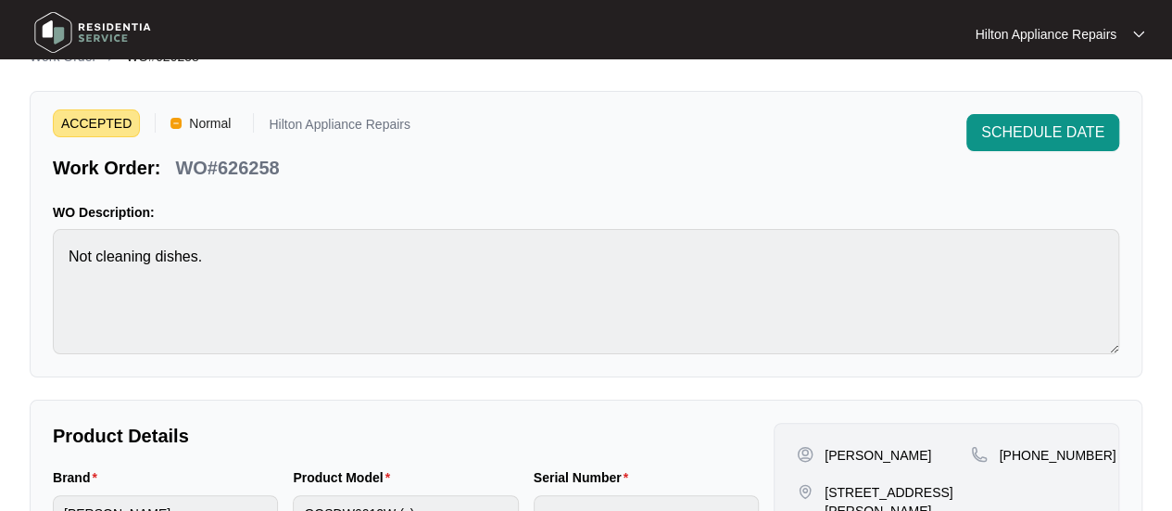
scroll to position [0, 0]
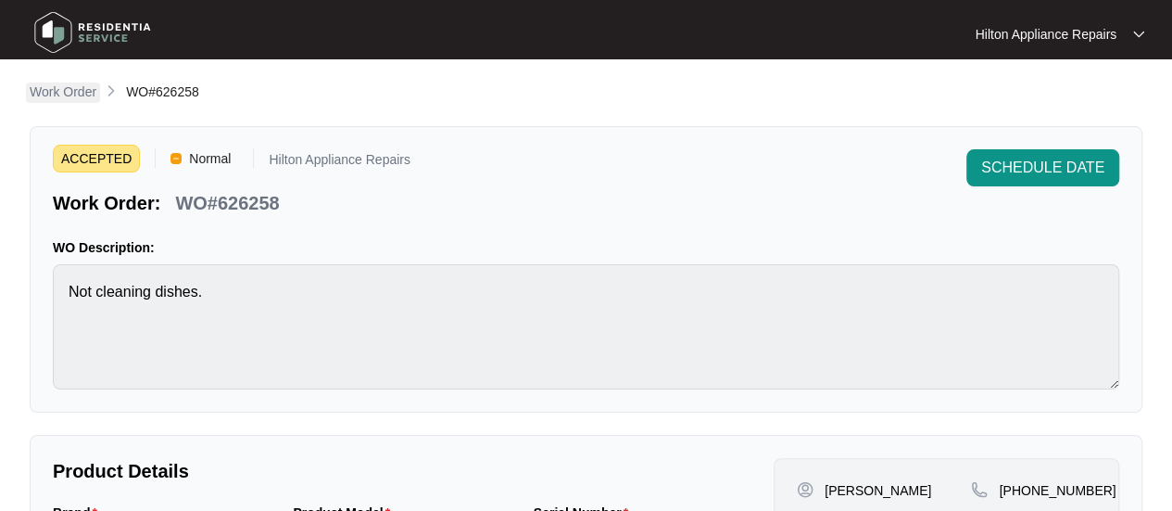
click at [70, 92] on p "Work Order" at bounding box center [63, 91] width 67 height 19
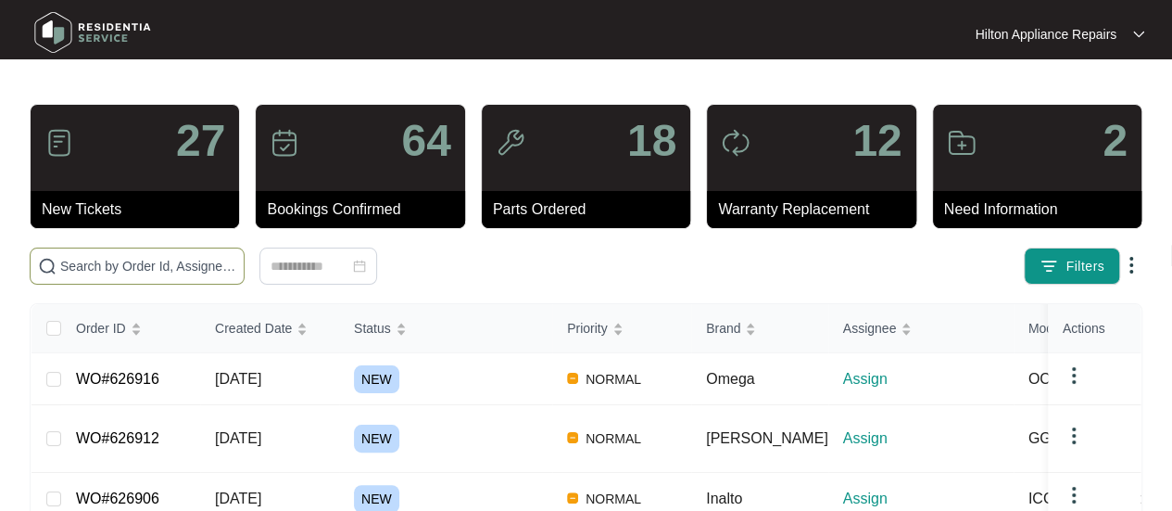
click at [98, 270] on input "text" at bounding box center [148, 266] width 176 height 20
paste input "WO#623156"
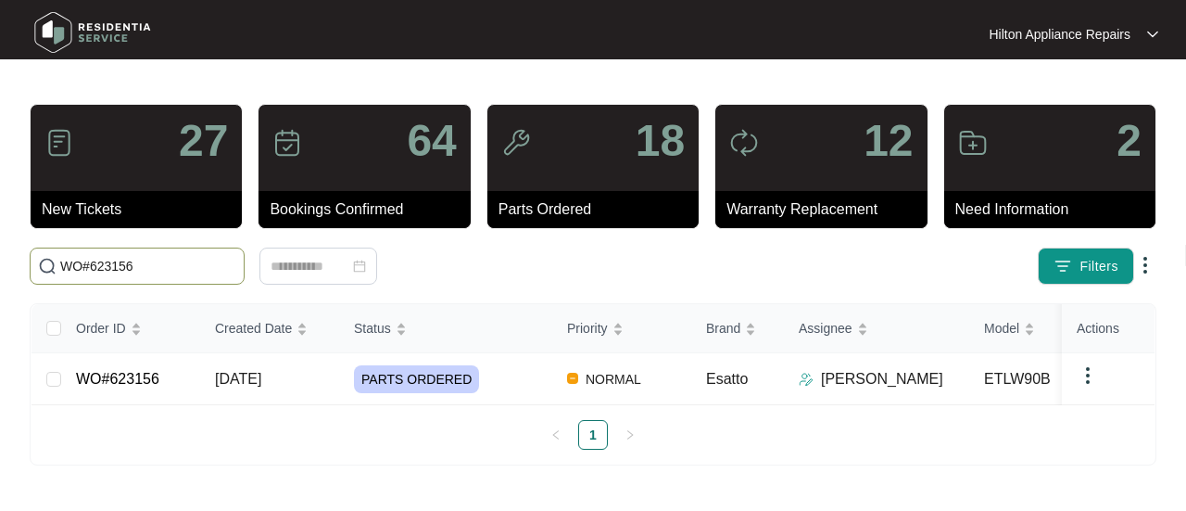
type input "WO#623156"
click at [250, 377] on span "[DATE]" at bounding box center [238, 379] width 46 height 16
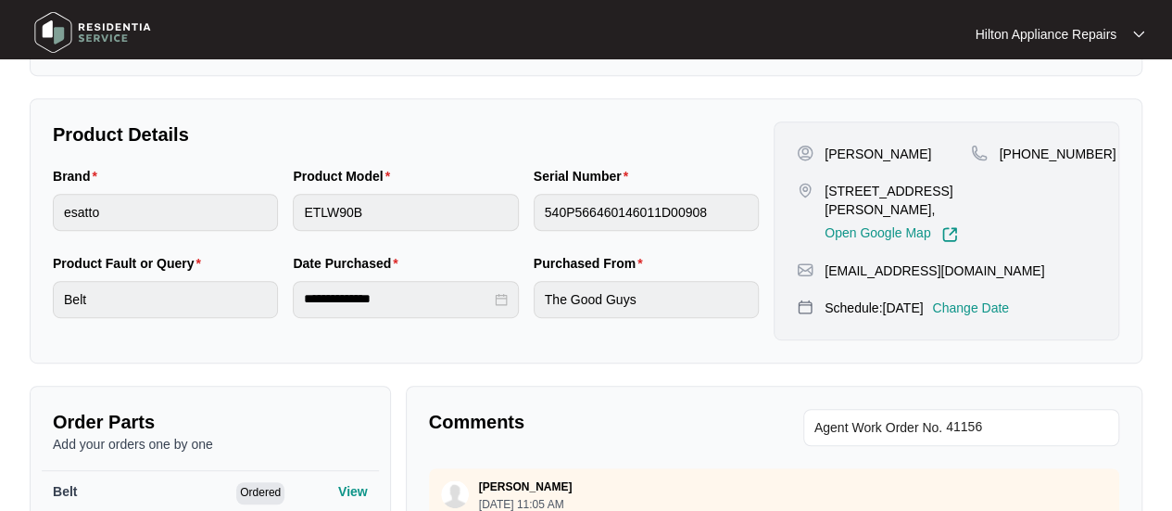
scroll to position [463, 0]
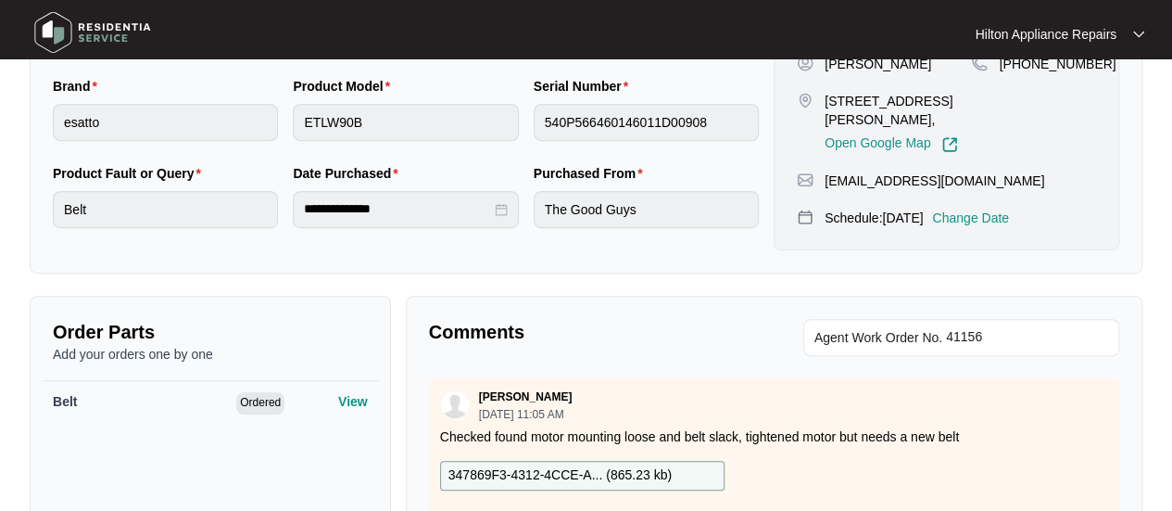
click at [992, 209] on p "Change Date" at bounding box center [970, 218] width 77 height 19
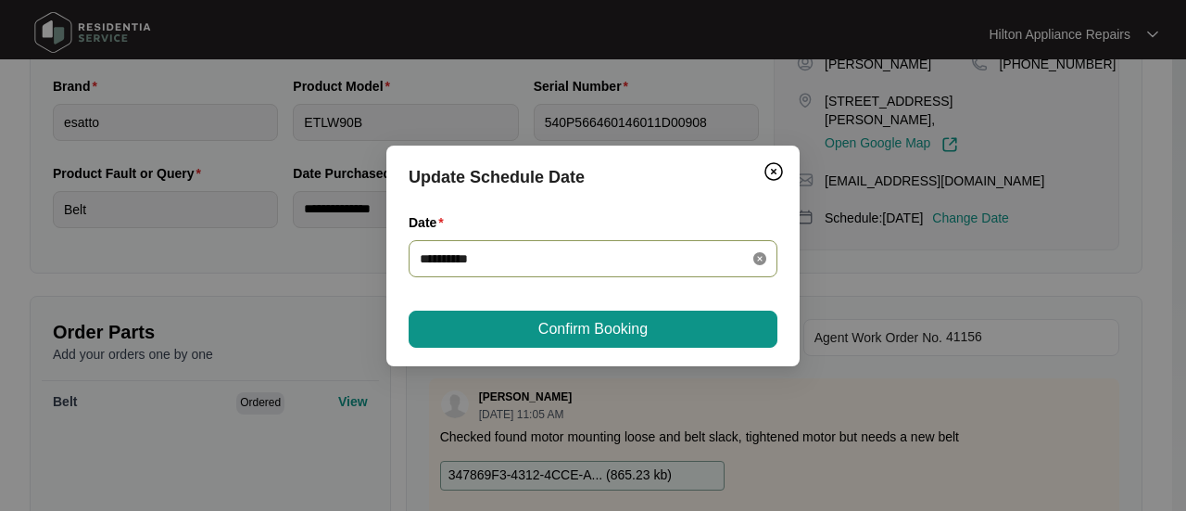
click at [754, 253] on icon "close-circle" at bounding box center [759, 258] width 13 height 13
click at [756, 257] on div at bounding box center [593, 258] width 347 height 20
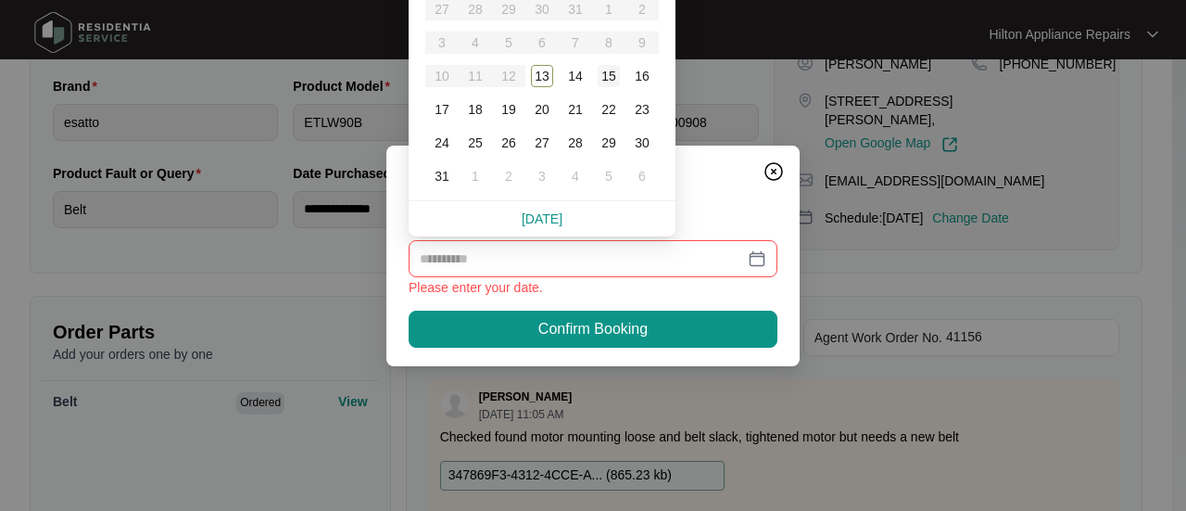
click at [612, 74] on div "15" at bounding box center [609, 76] width 22 height 22
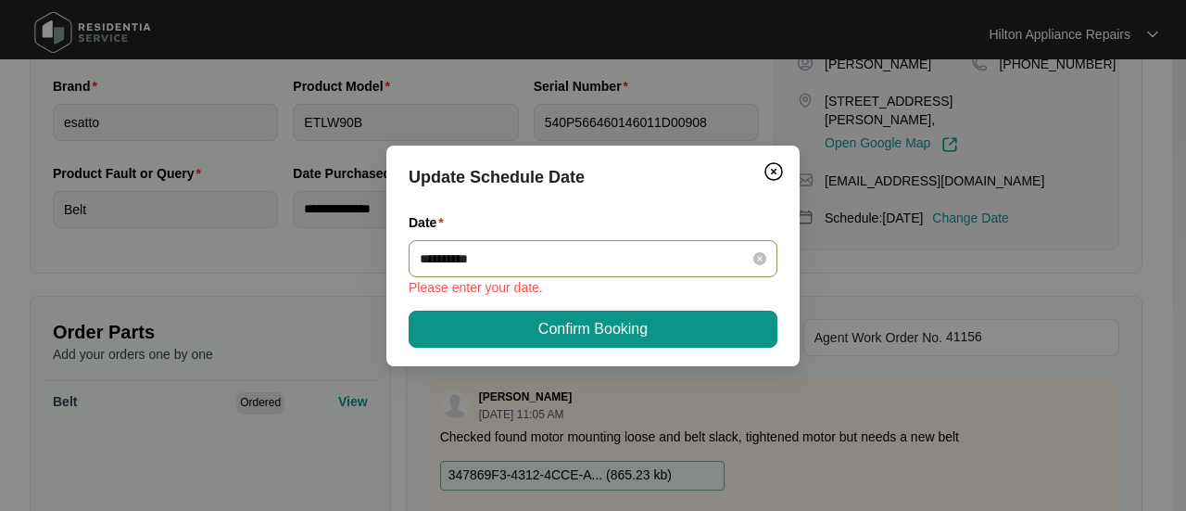
type input "**********"
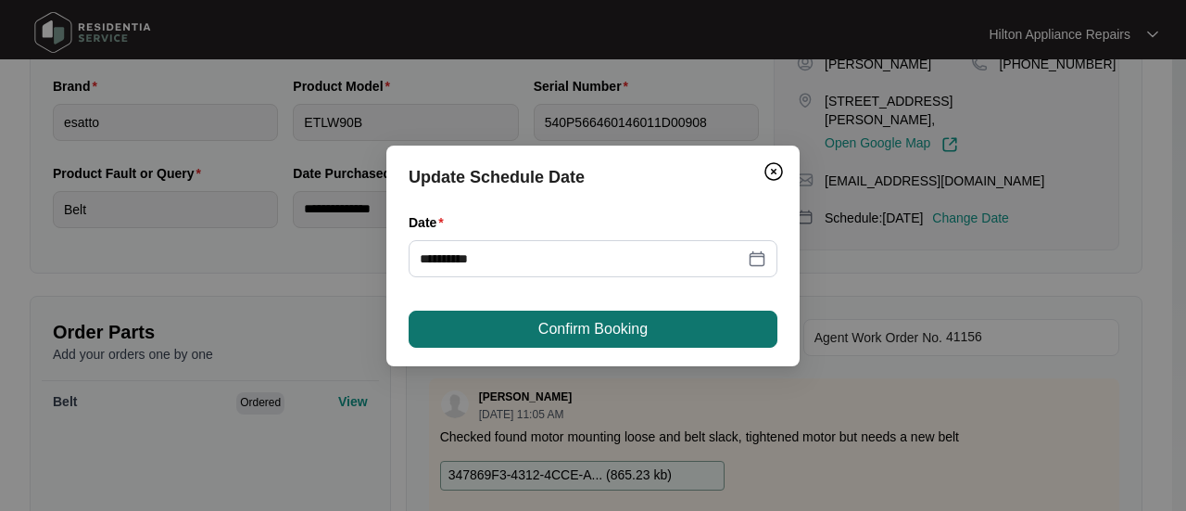
click at [572, 318] on span "Confirm Booking" at bounding box center [592, 329] width 109 height 22
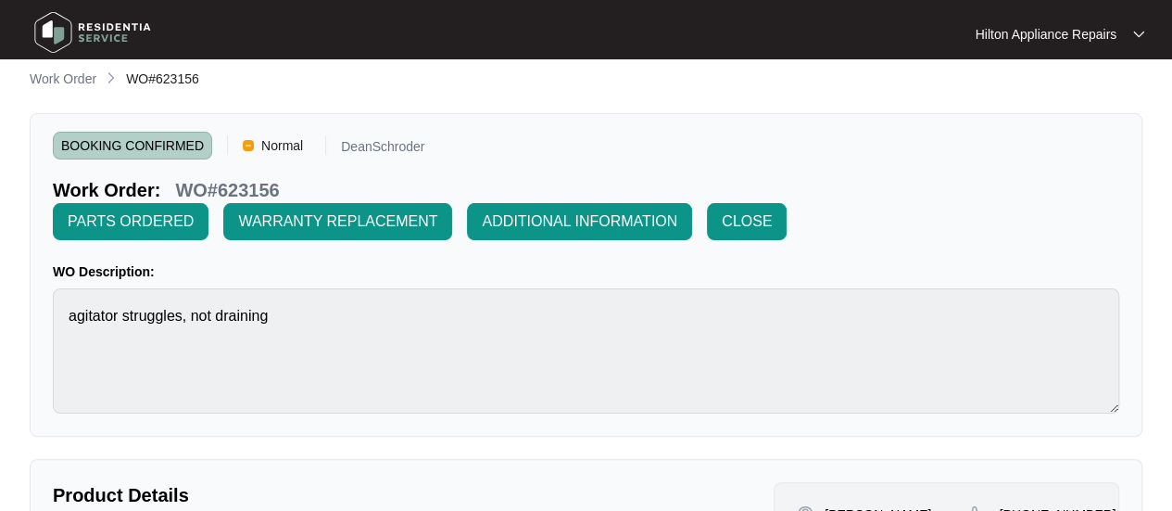
scroll to position [0, 0]
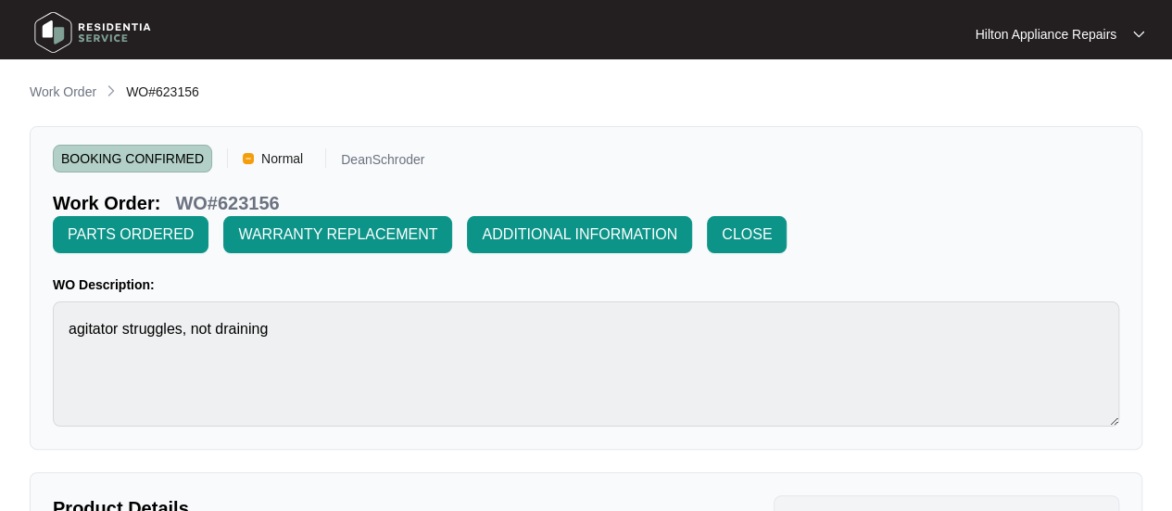
click at [72, 88] on p "Work Order" at bounding box center [63, 91] width 67 height 19
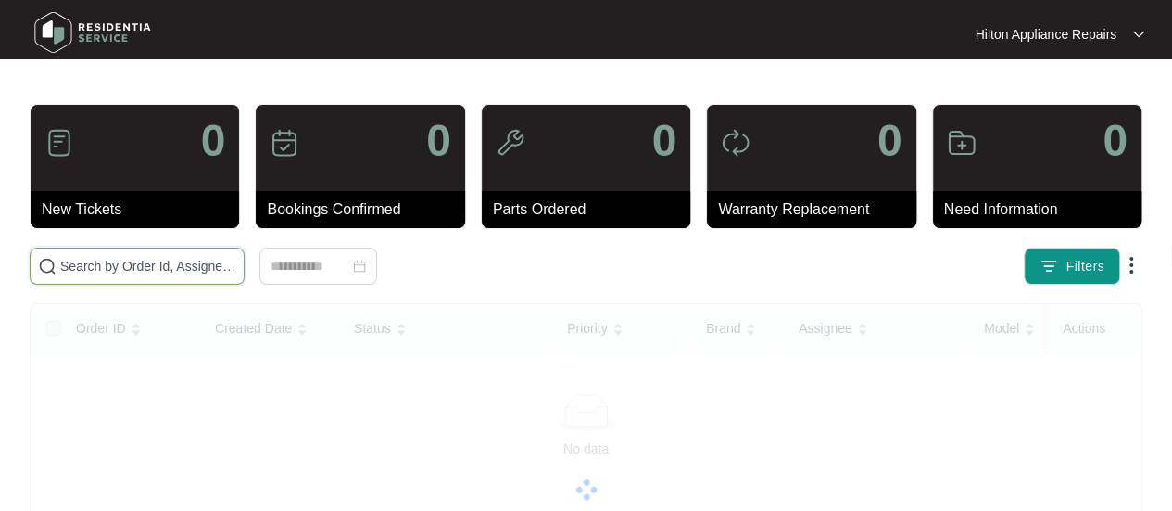
click at [109, 271] on input "text" at bounding box center [148, 266] width 176 height 20
paste input "626561"
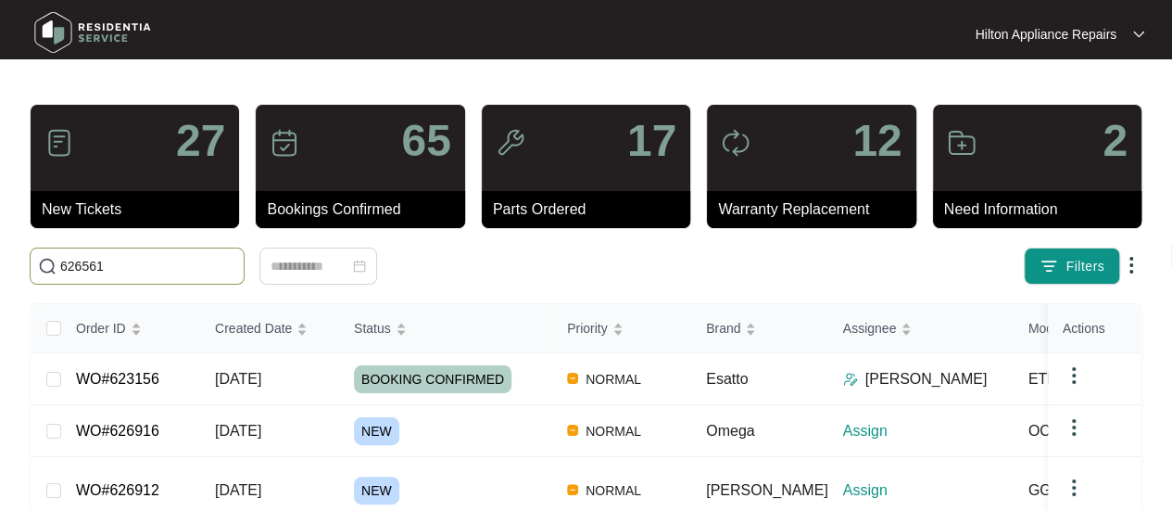
drag, startPoint x: 117, startPoint y: 266, endPoint x: 32, endPoint y: 256, distance: 85.9
click at [38, 260] on span "626561" at bounding box center [137, 265] width 215 height 37
paste input "626561"
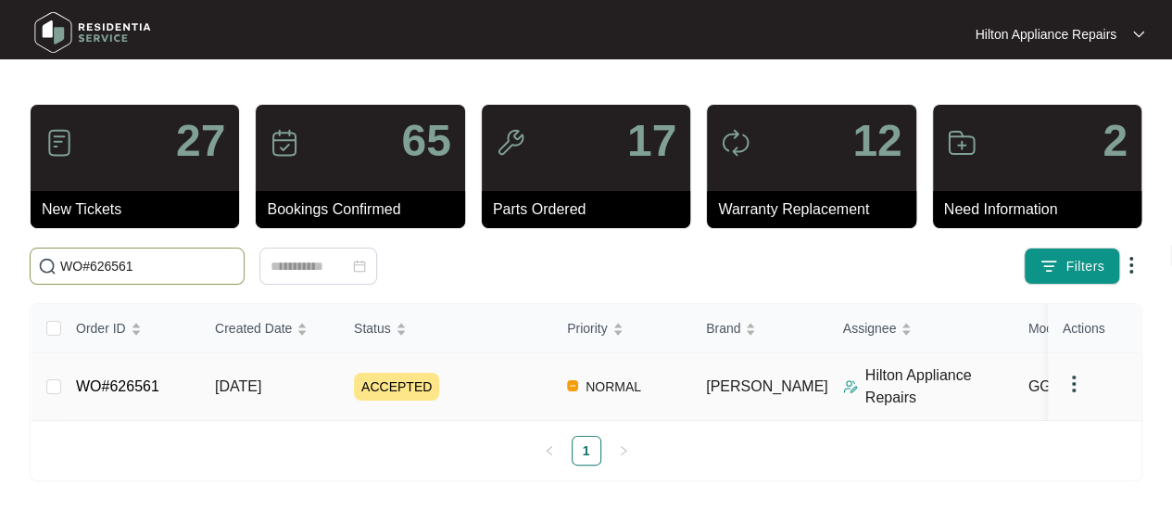
type input "WO#626561"
click at [261, 390] on span "[DATE]" at bounding box center [238, 386] width 46 height 16
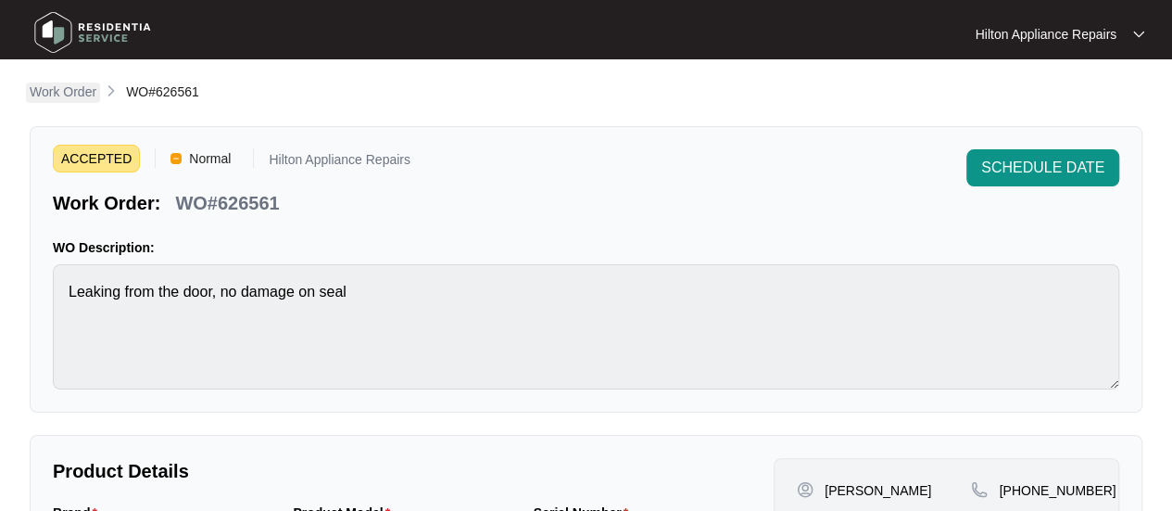
click at [59, 94] on p "Work Order" at bounding box center [63, 91] width 67 height 19
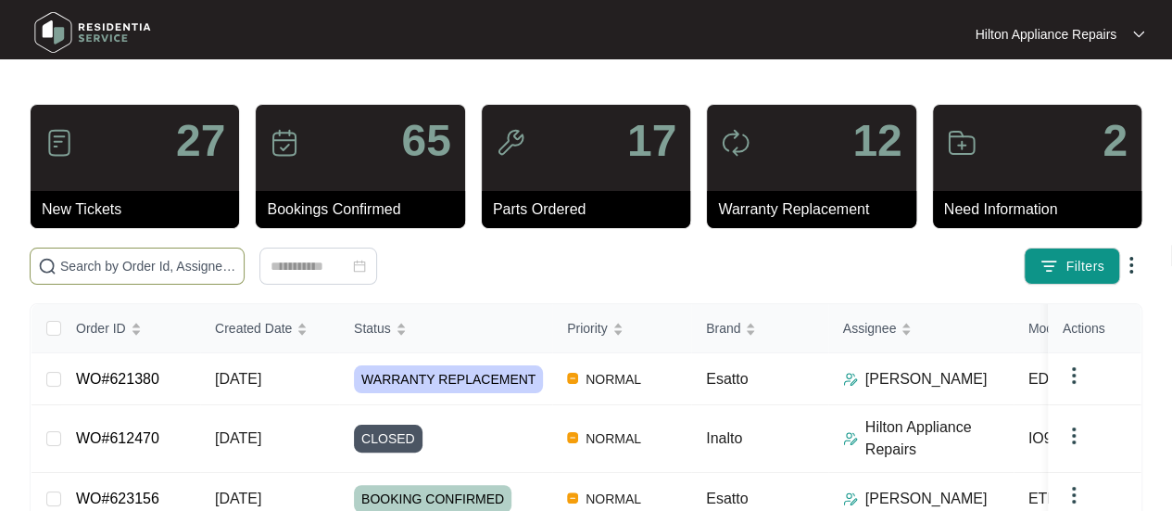
click at [94, 267] on input "text" at bounding box center [148, 266] width 176 height 20
paste input "626258"
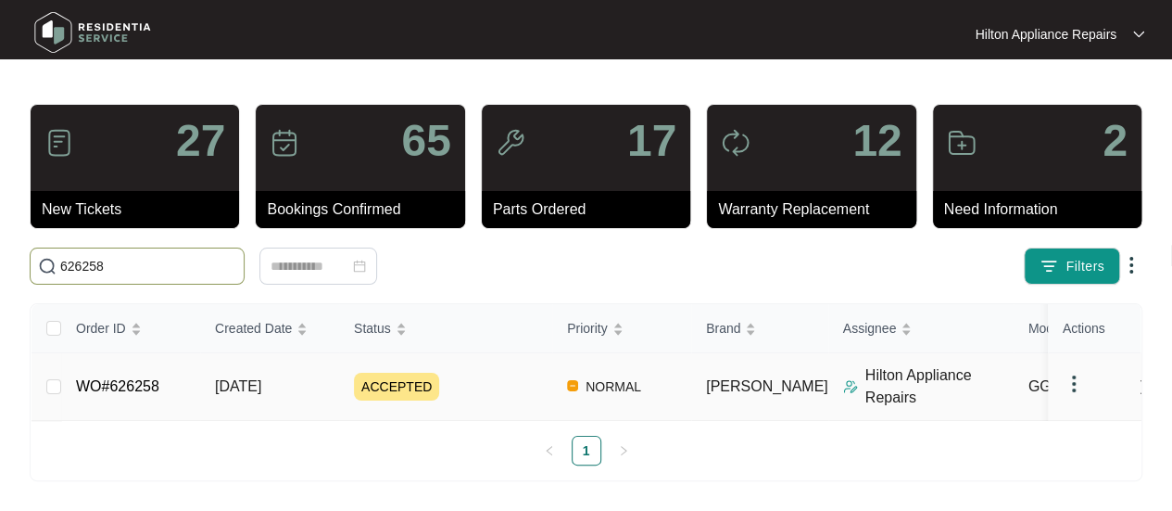
type input "626258"
click at [259, 383] on span "[DATE]" at bounding box center [238, 386] width 46 height 16
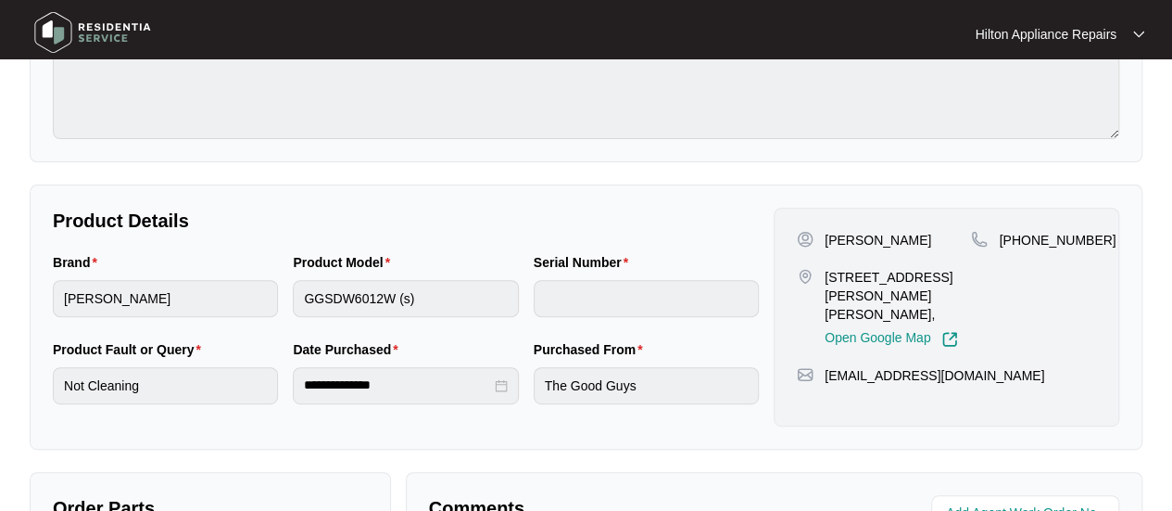
scroll to position [278, 0]
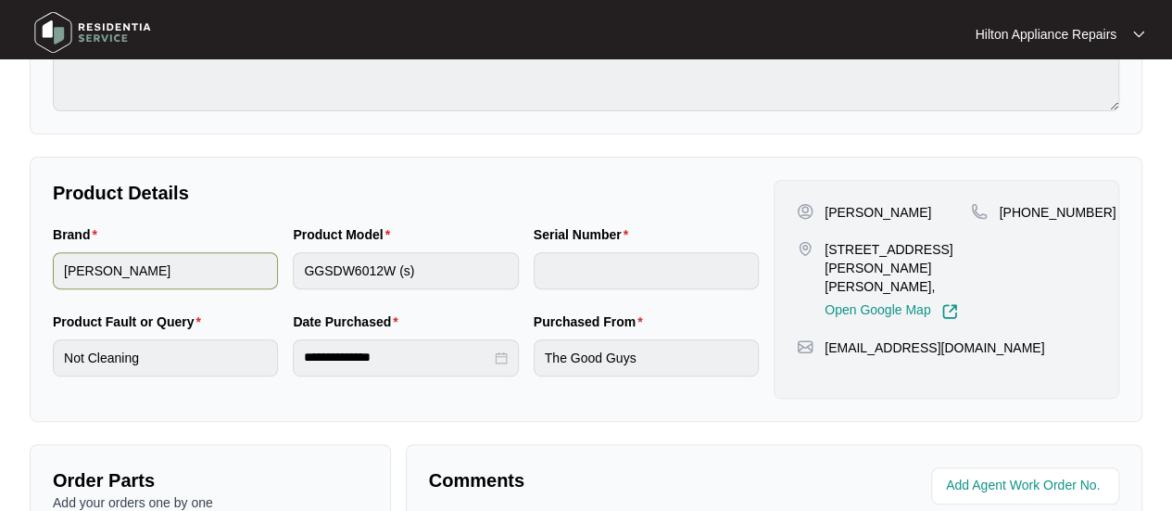
click at [249, 267] on div "Brand [PERSON_NAME] Product Model GGSDW6012W (s) Serial Number" at bounding box center [405, 267] width 721 height 87
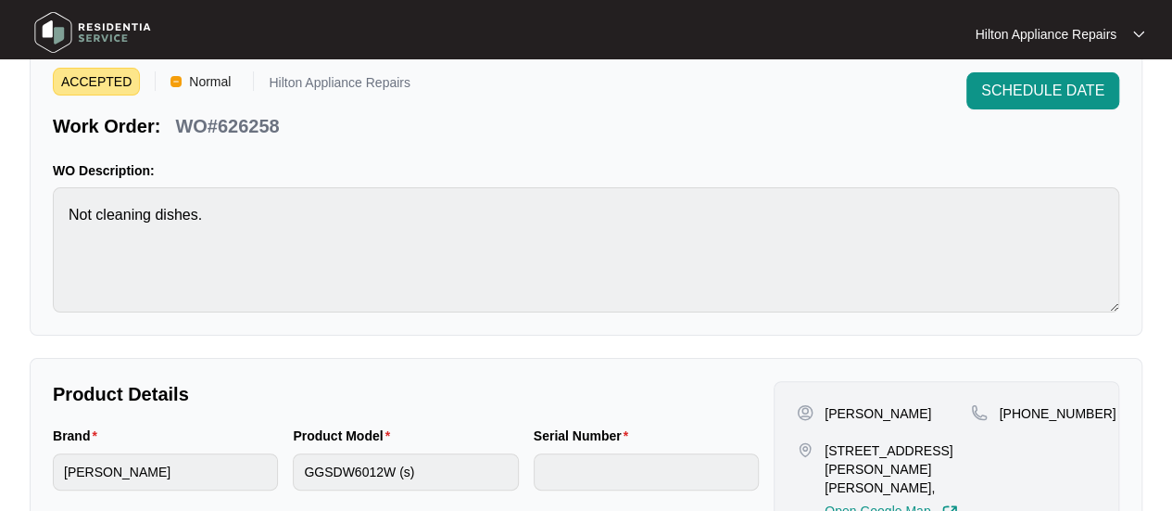
scroll to position [0, 0]
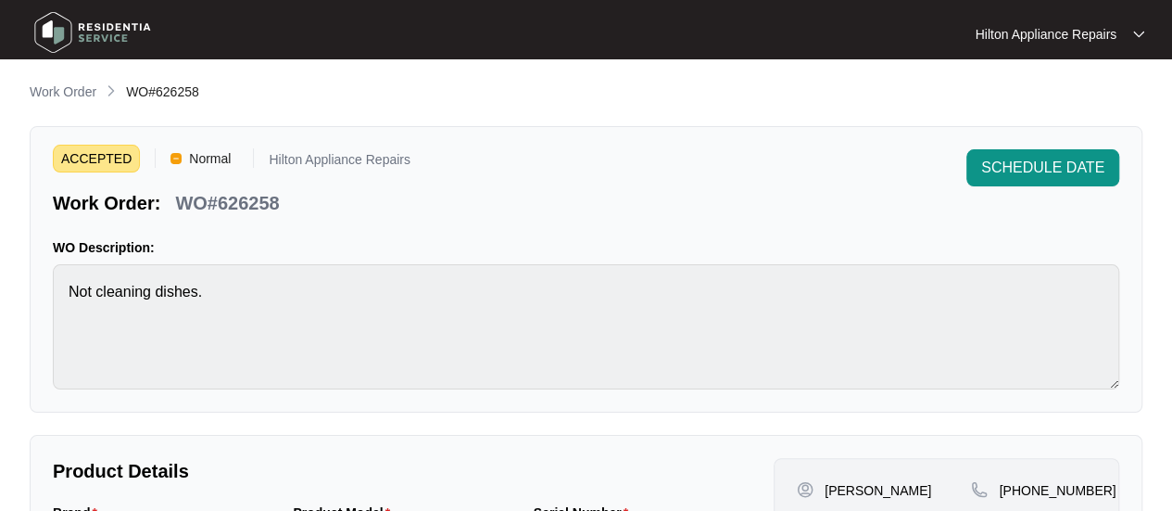
drag, startPoint x: 280, startPoint y: 204, endPoint x: 180, endPoint y: 199, distance: 100.2
click at [180, 199] on div "WO#626258" at bounding box center [227, 200] width 119 height 32
copy p "WO#626258"
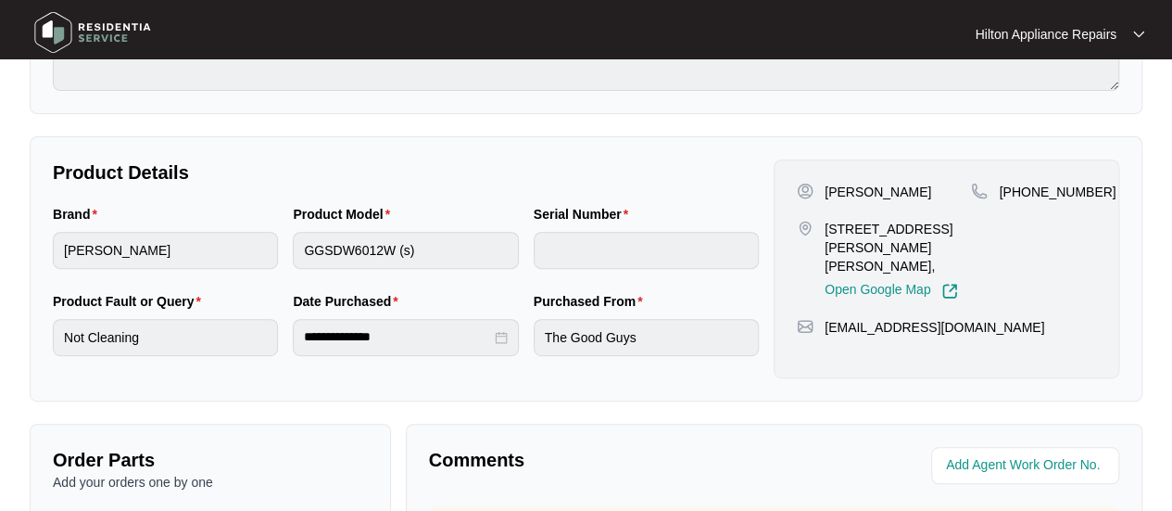
scroll to position [463, 0]
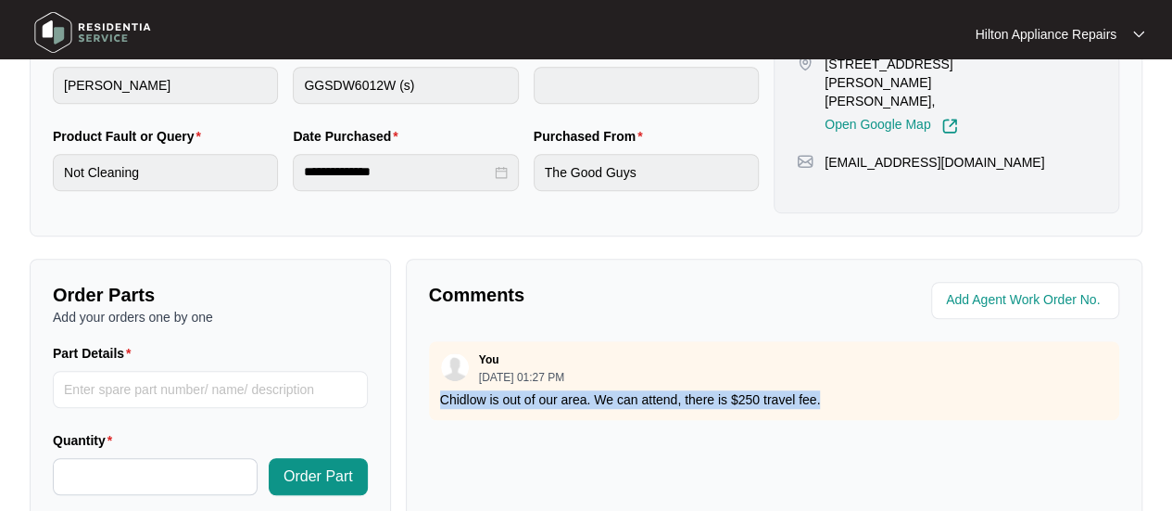
drag, startPoint x: 830, startPoint y: 398, endPoint x: 414, endPoint y: 401, distance: 416.1
click at [414, 401] on div "Comments You [DATE] 01:27 PM [GEOGRAPHIC_DATA] is out of our area. We can atten…" at bounding box center [774, 507] width 737 height 496
copy p "Chidlow is out of our area. We can attend, there is $250 travel fee."
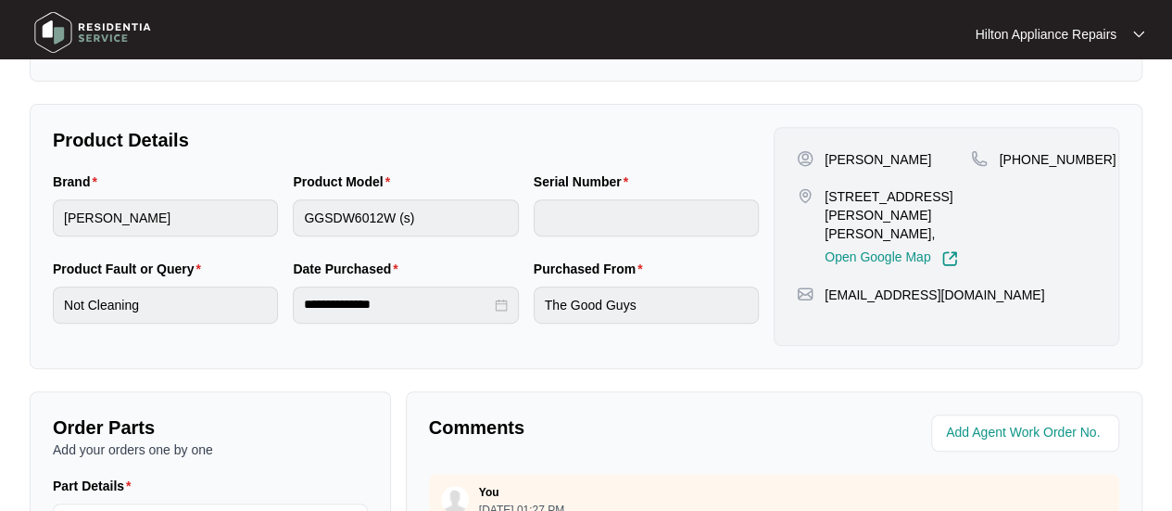
scroll to position [371, 0]
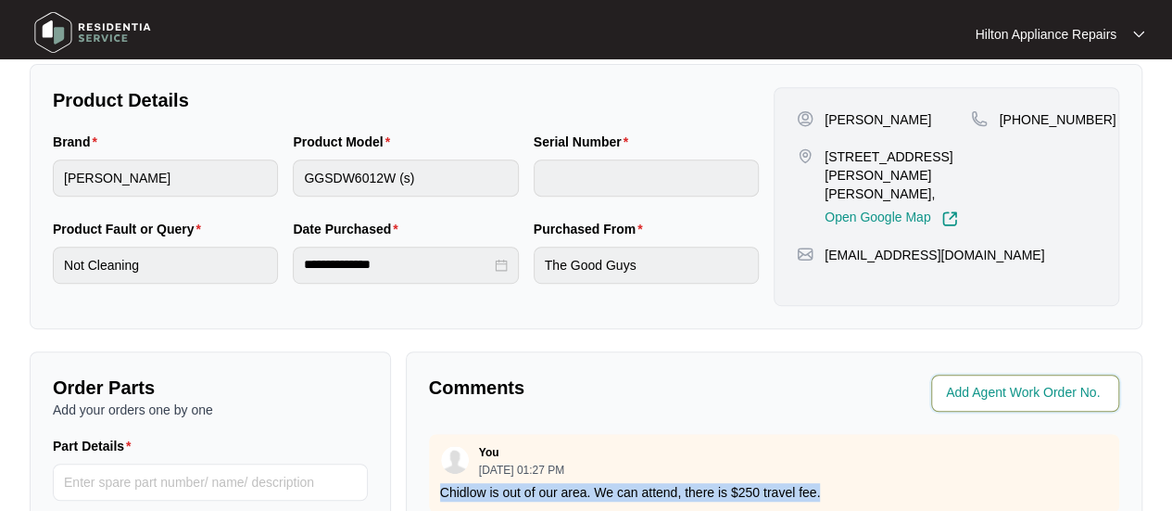
click at [970, 382] on input "string" at bounding box center [1027, 393] width 162 height 22
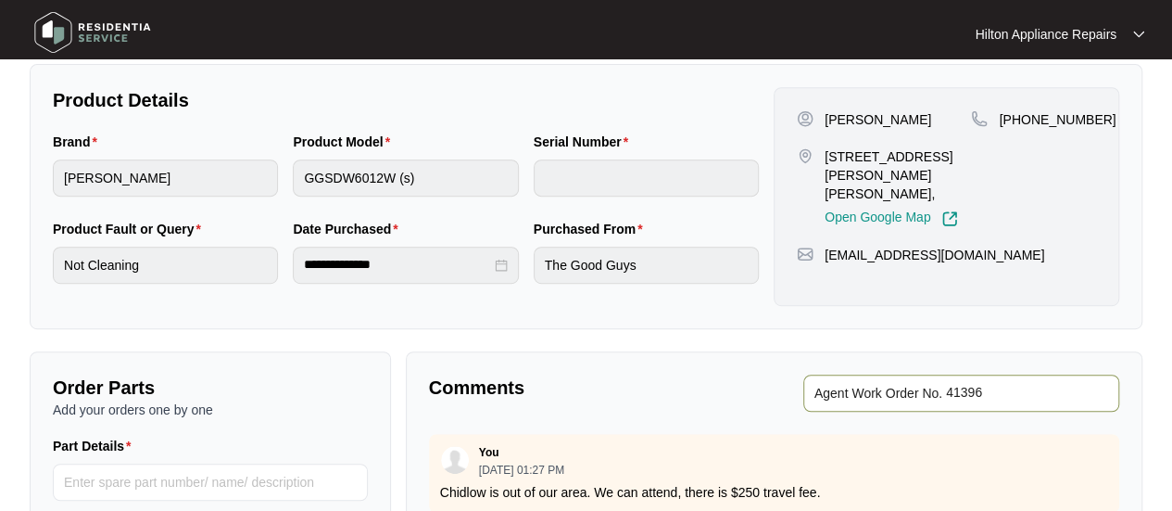
type input "41396"
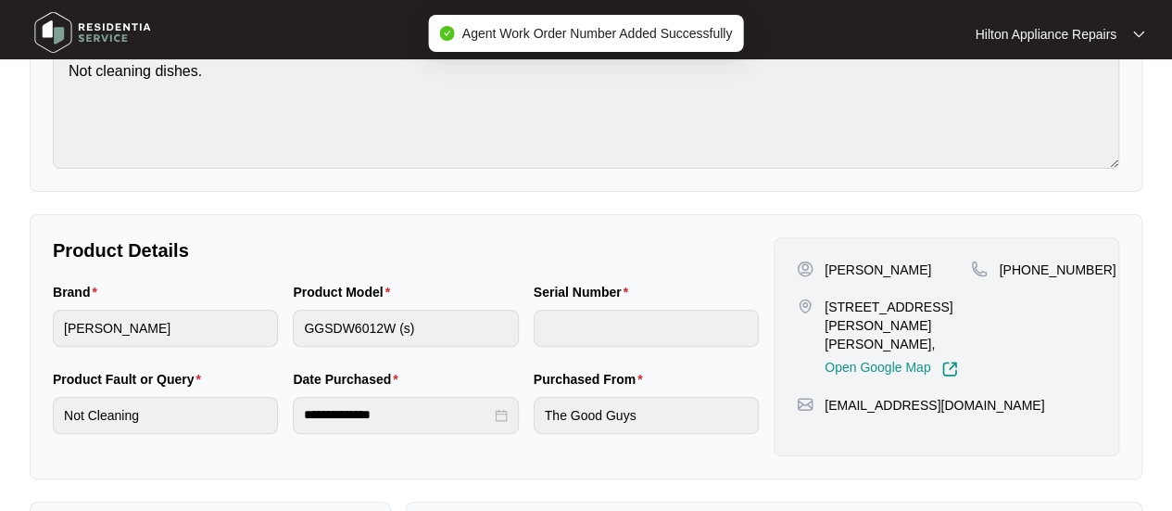
scroll to position [0, 0]
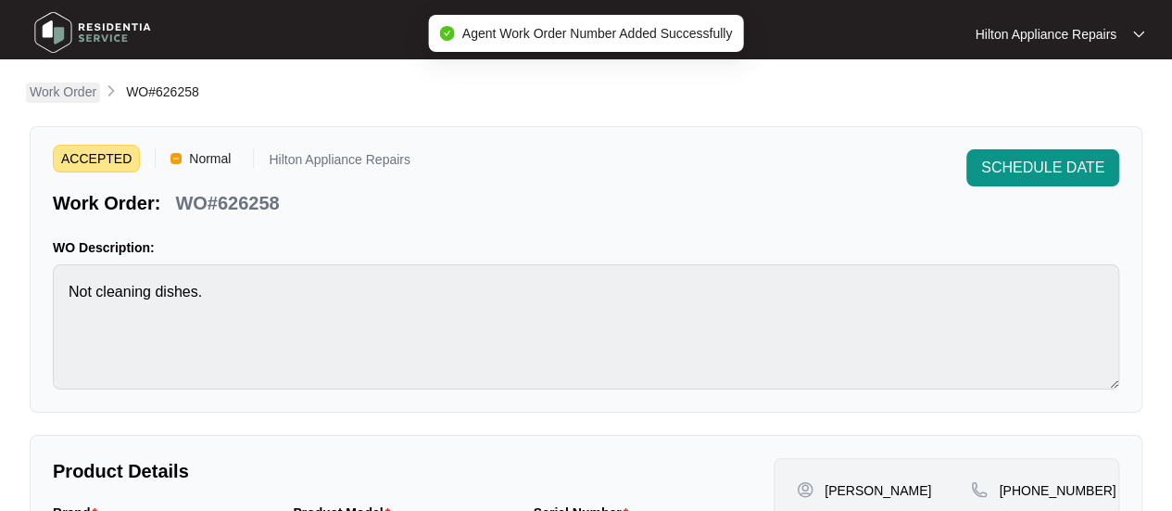
click at [62, 95] on p "Work Order" at bounding box center [63, 91] width 67 height 19
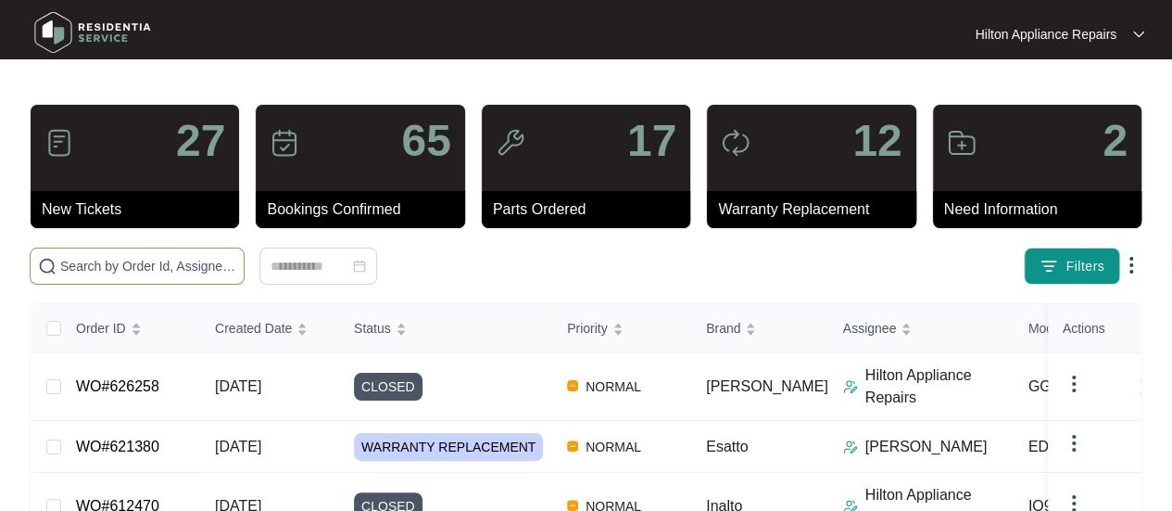
click at [120, 268] on input "text" at bounding box center [148, 266] width 176 height 20
paste input "626561"
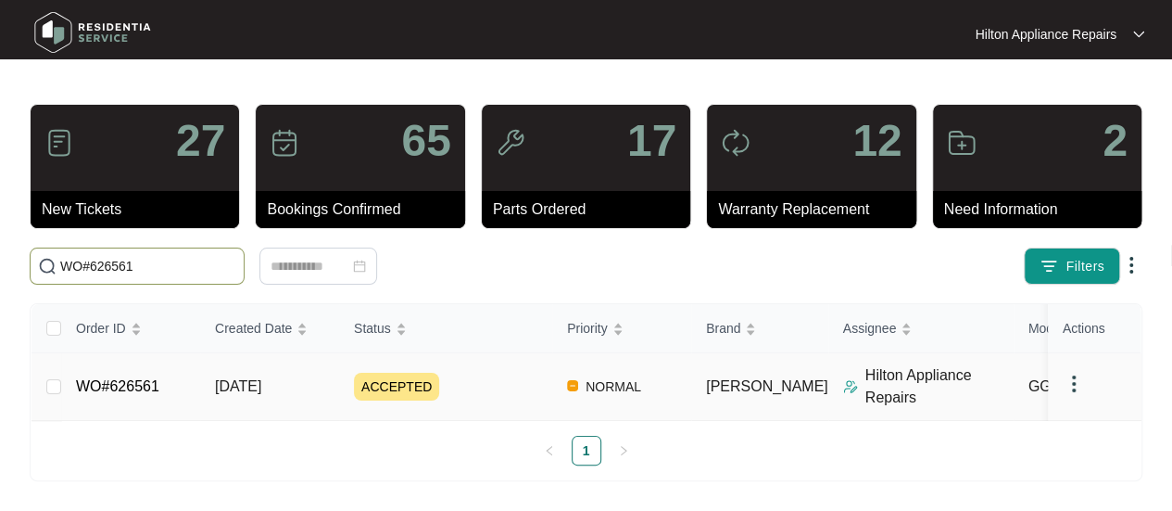
type input "WO#626561"
click at [241, 381] on span "[DATE]" at bounding box center [238, 386] width 46 height 16
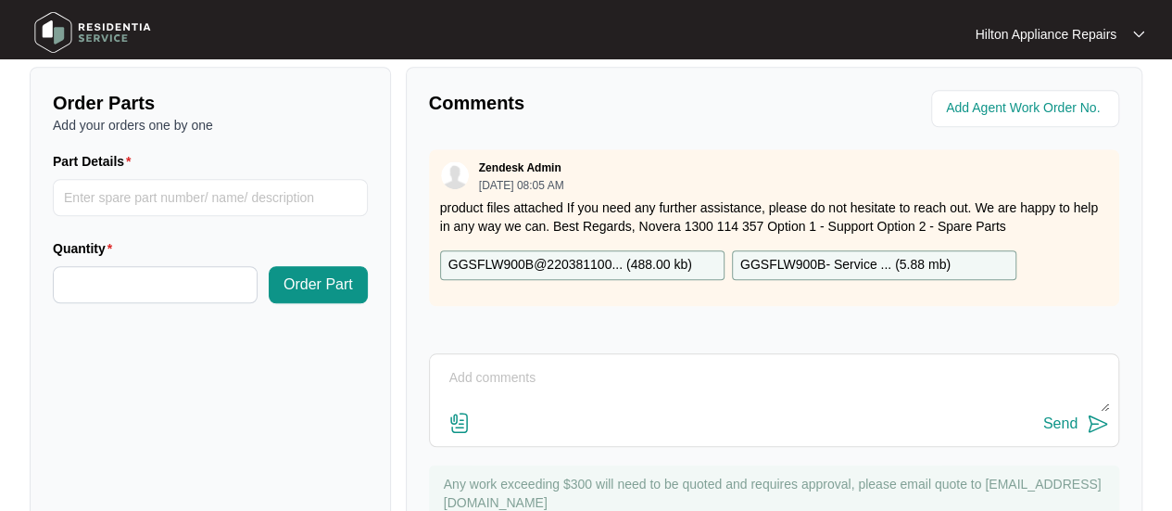
scroll to position [733, 0]
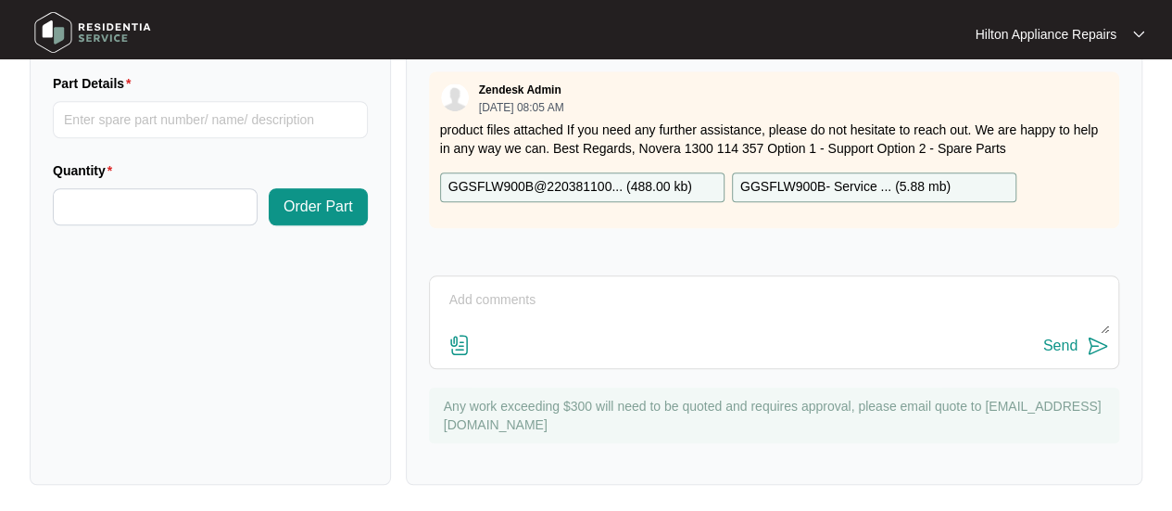
click at [450, 309] on textarea at bounding box center [774, 309] width 670 height 48
type textarea "M"
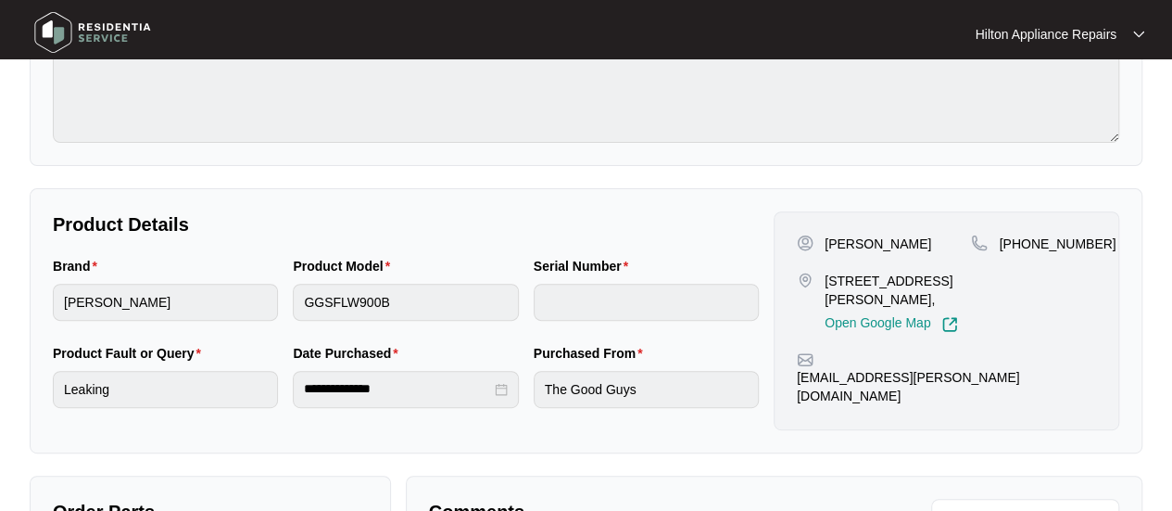
scroll to position [278, 0]
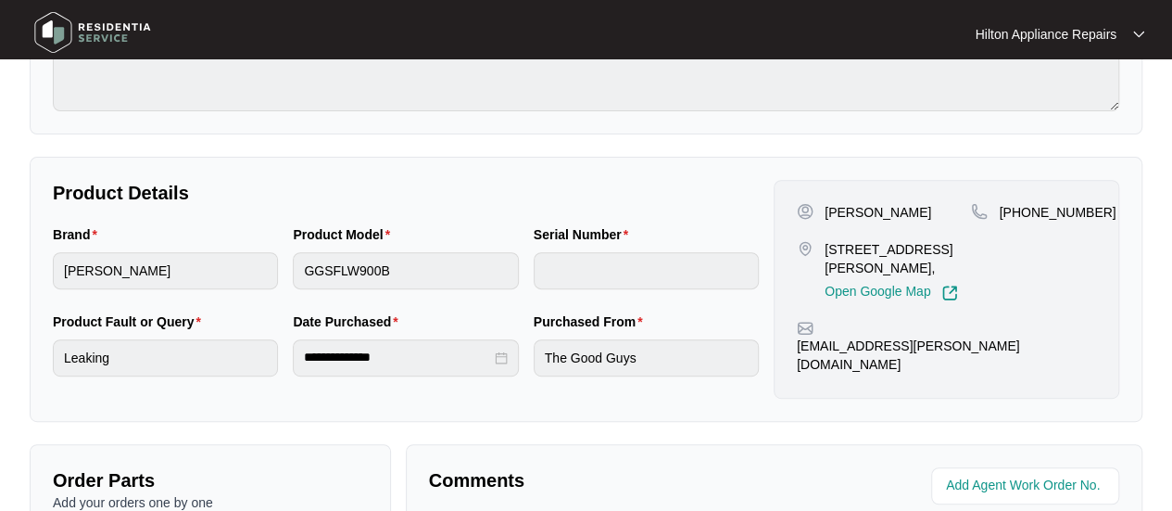
type textarea "Meelon is outside of our area, we can attend, travel fee $150. Please advise."
drag, startPoint x: 884, startPoint y: 247, endPoint x: 813, endPoint y: 251, distance: 71.5
click at [813, 251] on div "[STREET_ADDRESS][PERSON_NAME], Open Google Map" at bounding box center [884, 270] width 174 height 61
copy div "102 [PERSON_NAME]"
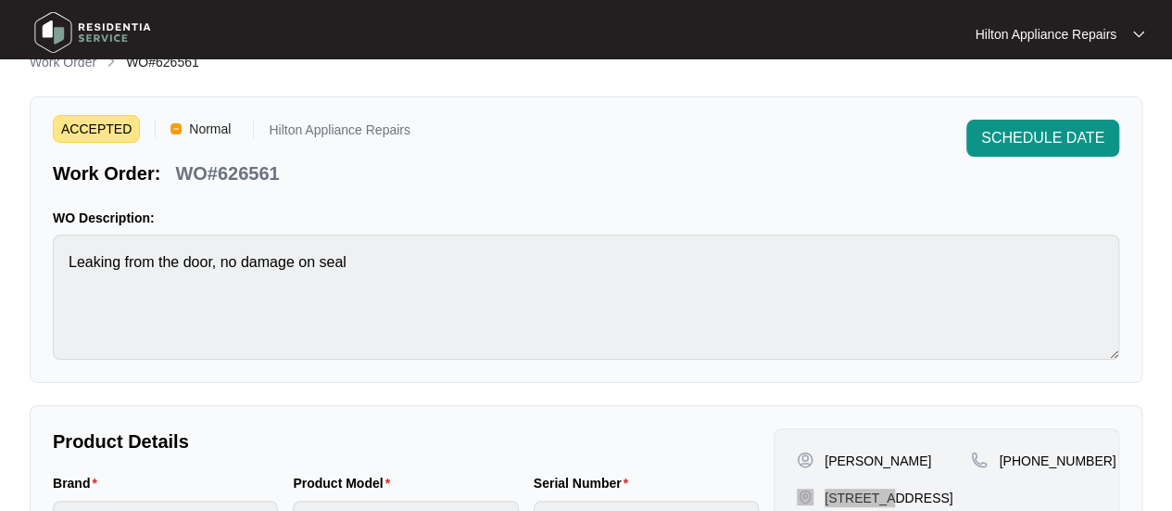
scroll to position [0, 0]
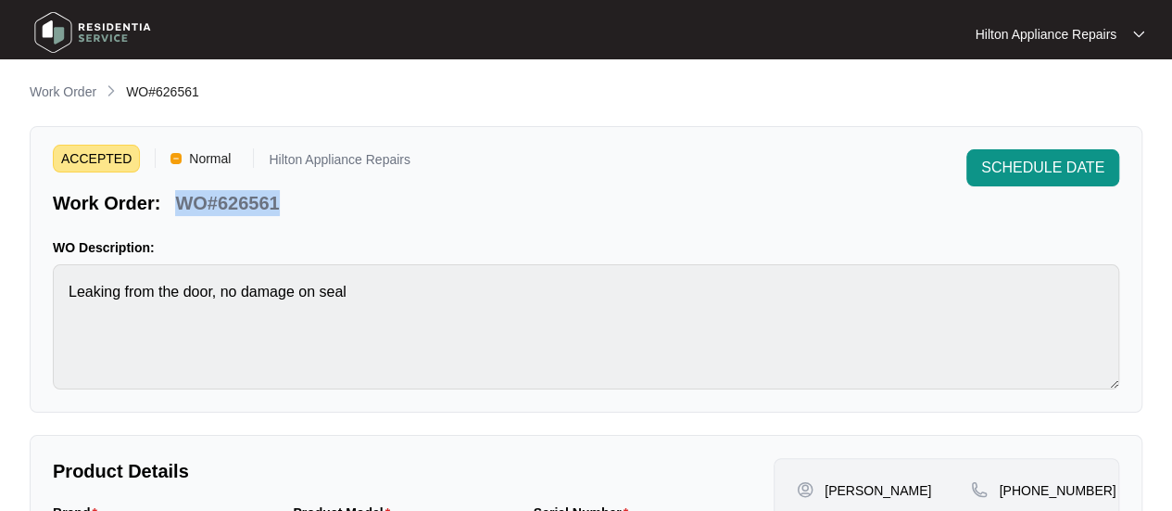
drag, startPoint x: 289, startPoint y: 191, endPoint x: 168, endPoint y: 199, distance: 121.7
click at [168, 199] on div "Work Order: WO#626561" at bounding box center [232, 200] width 358 height 32
copy p "WO#626561"
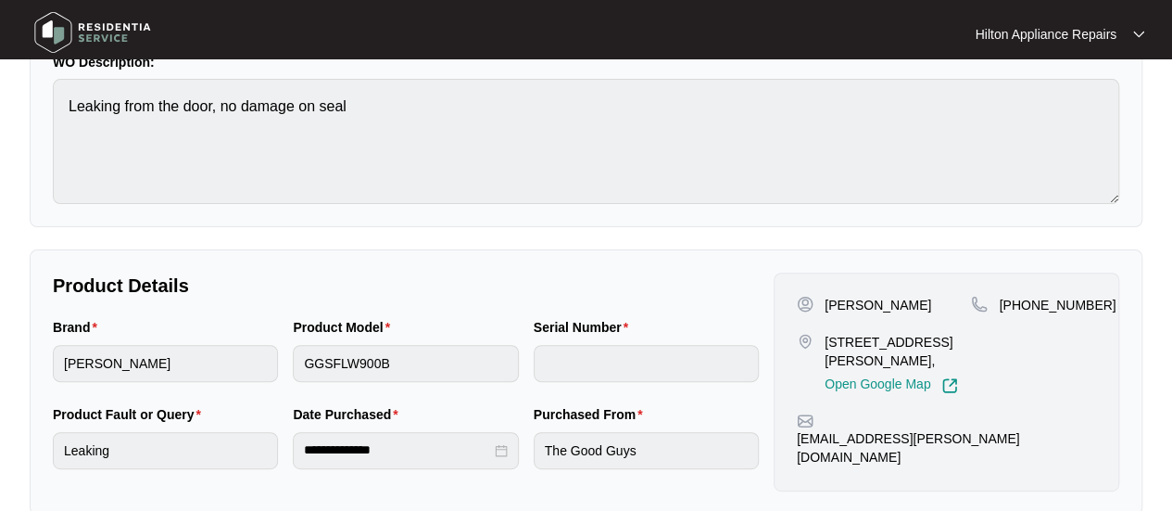
scroll to position [278, 0]
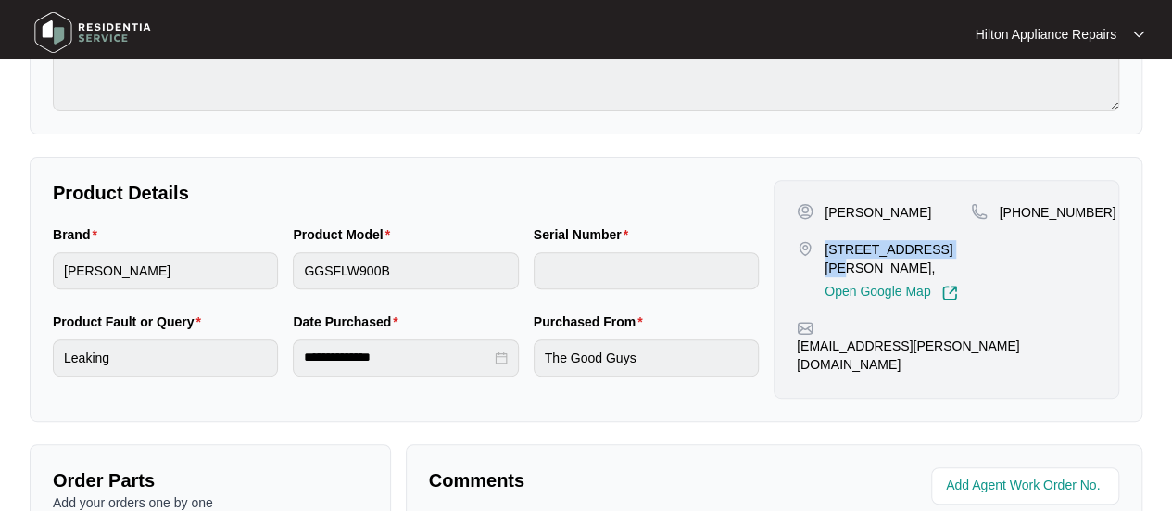
drag, startPoint x: 943, startPoint y: 247, endPoint x: 825, endPoint y: 240, distance: 118.9
click at [825, 240] on p "[STREET_ADDRESS][PERSON_NAME]," at bounding box center [898, 258] width 146 height 37
click at [120, 270] on div "Brand [PERSON_NAME] Product Model GGSFLW900B Serial Number" at bounding box center [405, 267] width 721 height 87
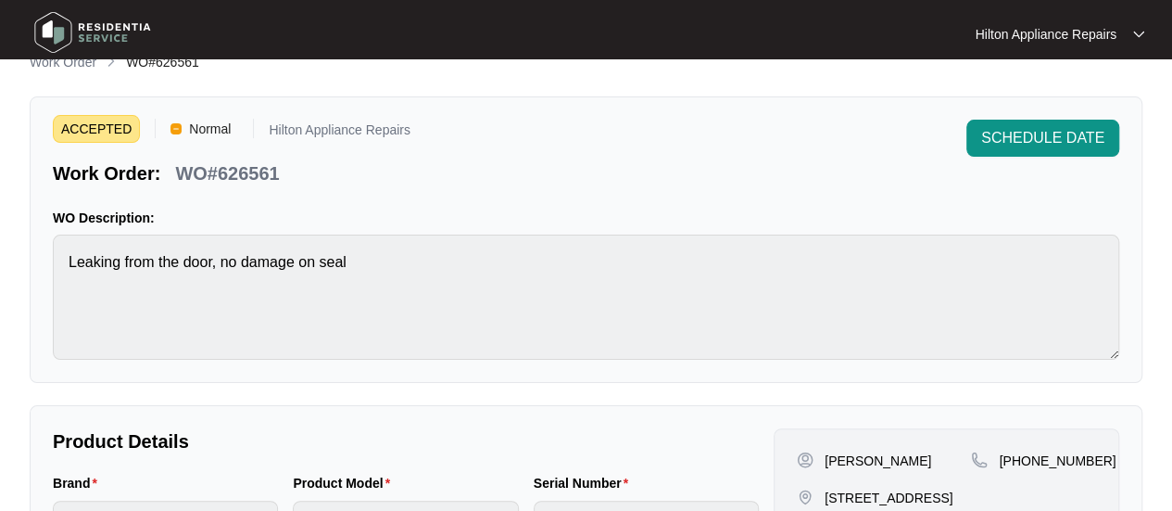
scroll to position [0, 0]
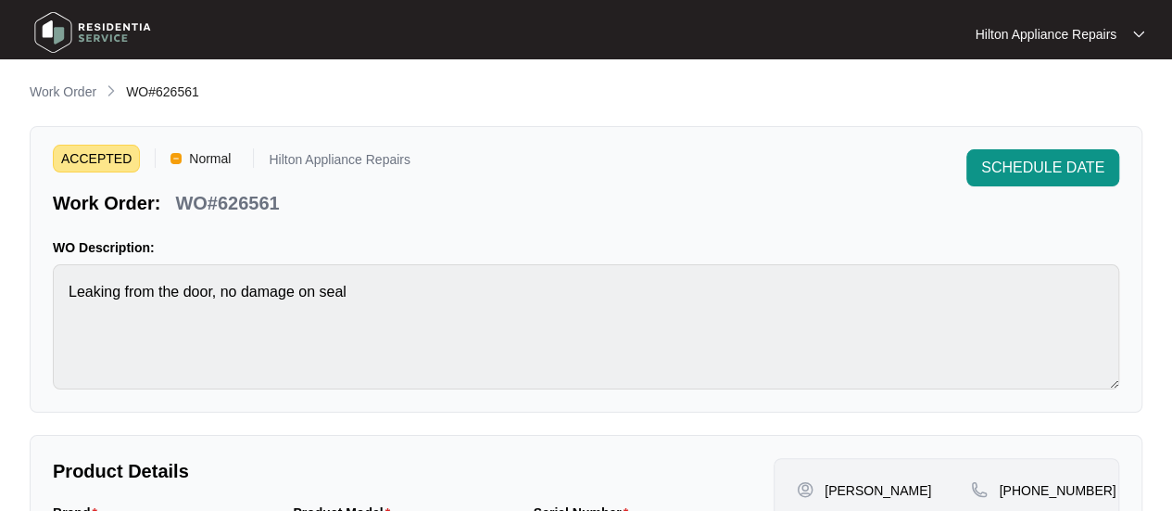
drag, startPoint x: 264, startPoint y: 207, endPoint x: 175, endPoint y: 203, distance: 89.0
click at [175, 203] on p "WO#626561" at bounding box center [227, 203] width 104 height 26
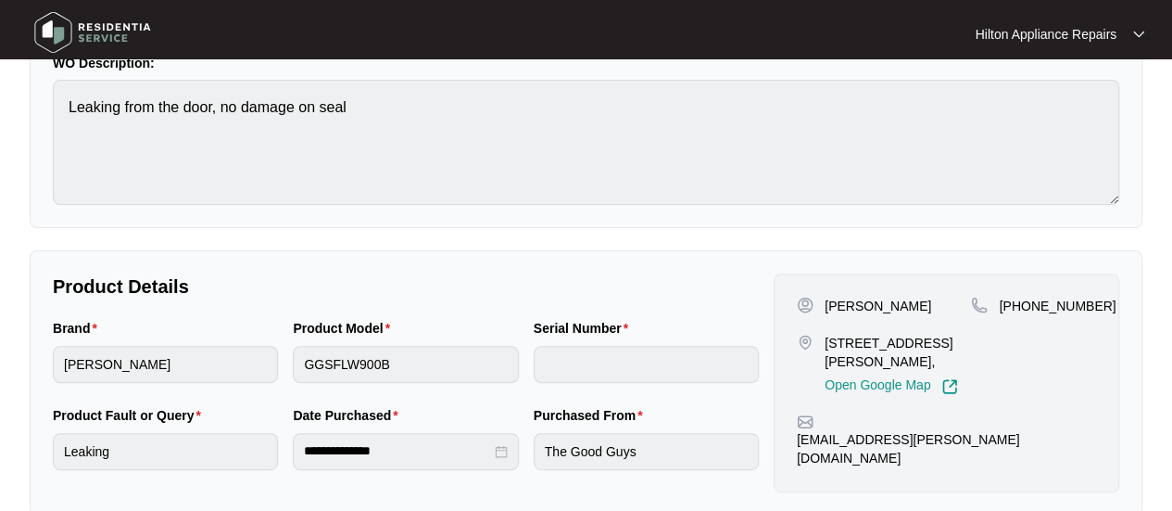
scroll to position [185, 0]
drag, startPoint x: 948, startPoint y: 336, endPoint x: 808, endPoint y: 340, distance: 140.0
click at [808, 340] on div "[STREET_ADDRESS][PERSON_NAME], Open Google Map" at bounding box center [884, 363] width 174 height 61
drag, startPoint x: 1088, startPoint y: 305, endPoint x: 1025, endPoint y: 305, distance: 63.0
click at [1025, 305] on span "[PHONE_NUMBER]" at bounding box center [1057, 304] width 117 height 15
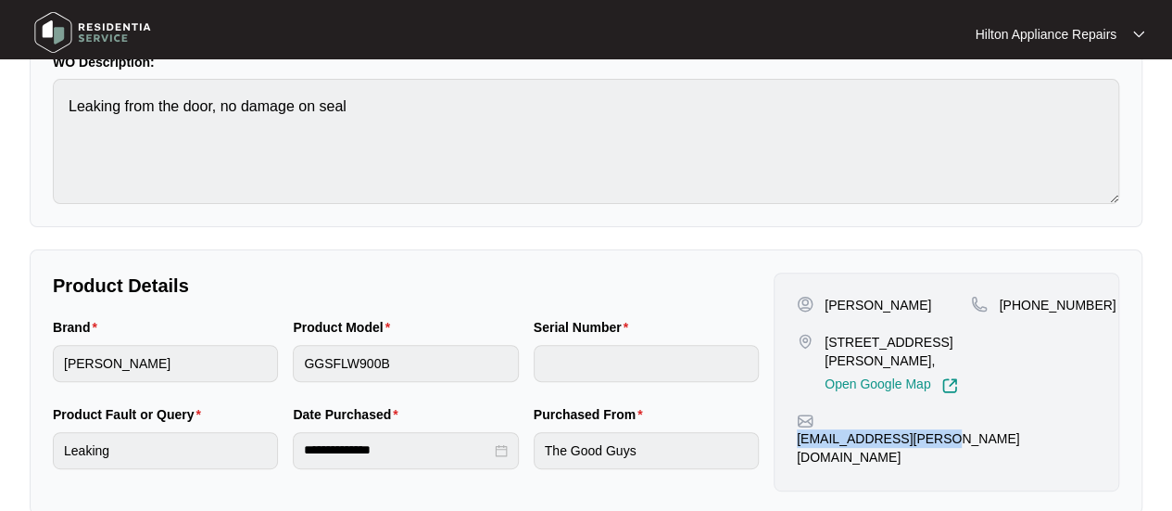
drag, startPoint x: 958, startPoint y: 424, endPoint x: 819, endPoint y: 427, distance: 139.1
click at [819, 427] on div "[EMAIL_ADDRESS][PERSON_NAME][DOMAIN_NAME]" at bounding box center [946, 439] width 299 height 54
drag, startPoint x: 919, startPoint y: 299, endPoint x: 816, endPoint y: 305, distance: 103.9
click at [816, 305] on div "[PERSON_NAME]" at bounding box center [884, 305] width 174 height 19
drag, startPoint x: 1026, startPoint y: 308, endPoint x: 1092, endPoint y: 309, distance: 65.8
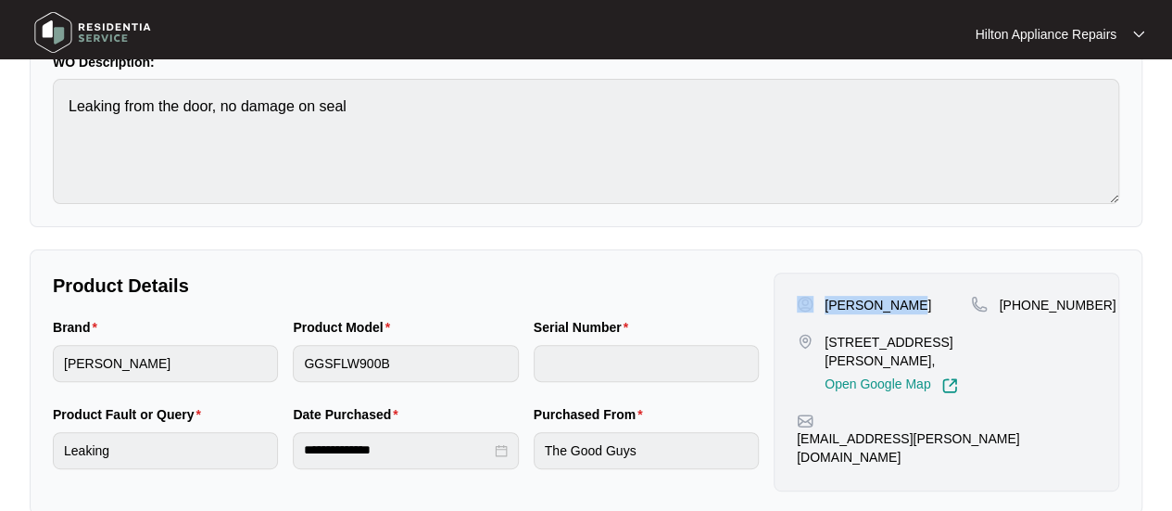
click at [1092, 309] on span "[PHONE_NUMBER]" at bounding box center [1057, 304] width 117 height 15
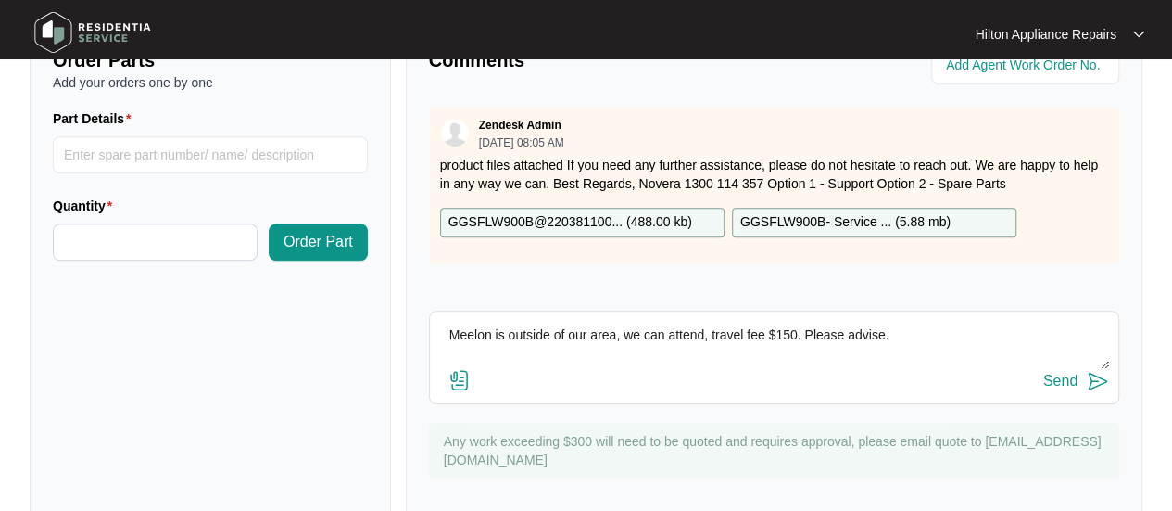
scroll to position [733, 0]
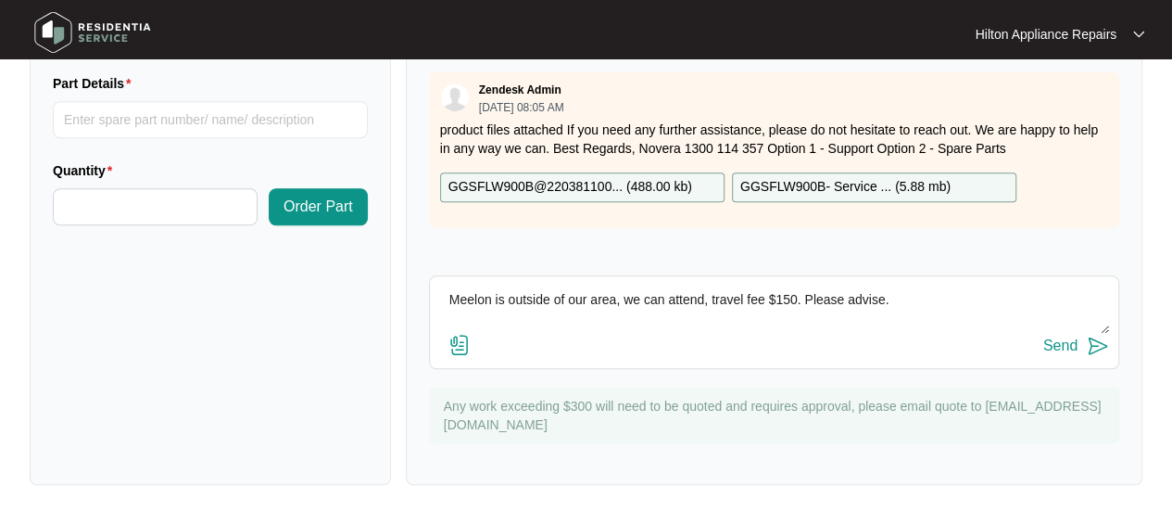
drag, startPoint x: 936, startPoint y: 303, endPoint x: 163, endPoint y: 296, distance: 773.0
click at [163, 296] on div "Order Parts Add your orders one by one Part Details Quantity Order Part Comment…" at bounding box center [586, 237] width 1128 height 496
click at [1065, 345] on div "Send" at bounding box center [1061, 345] width 34 height 17
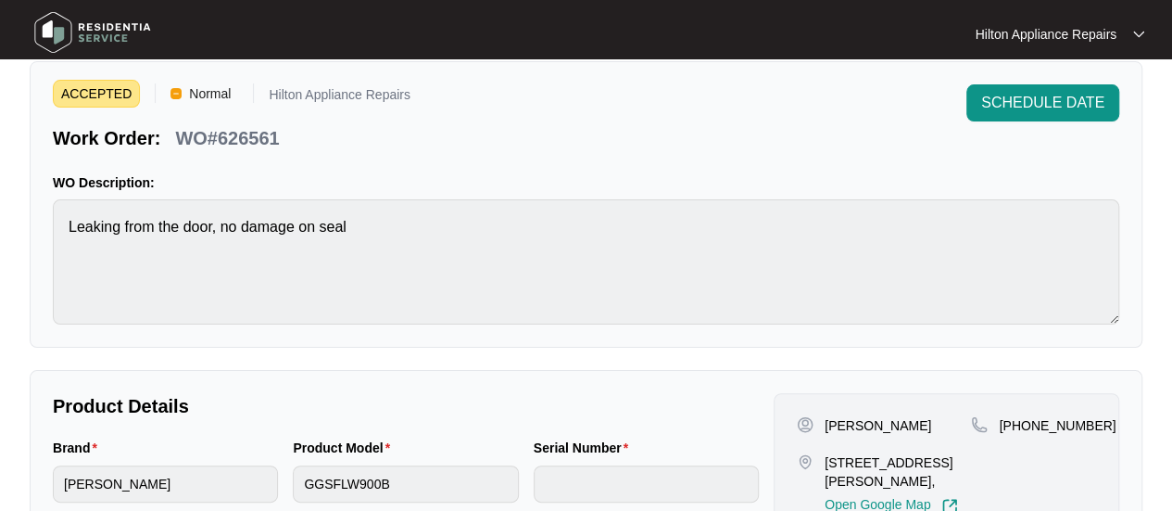
scroll to position [371, 0]
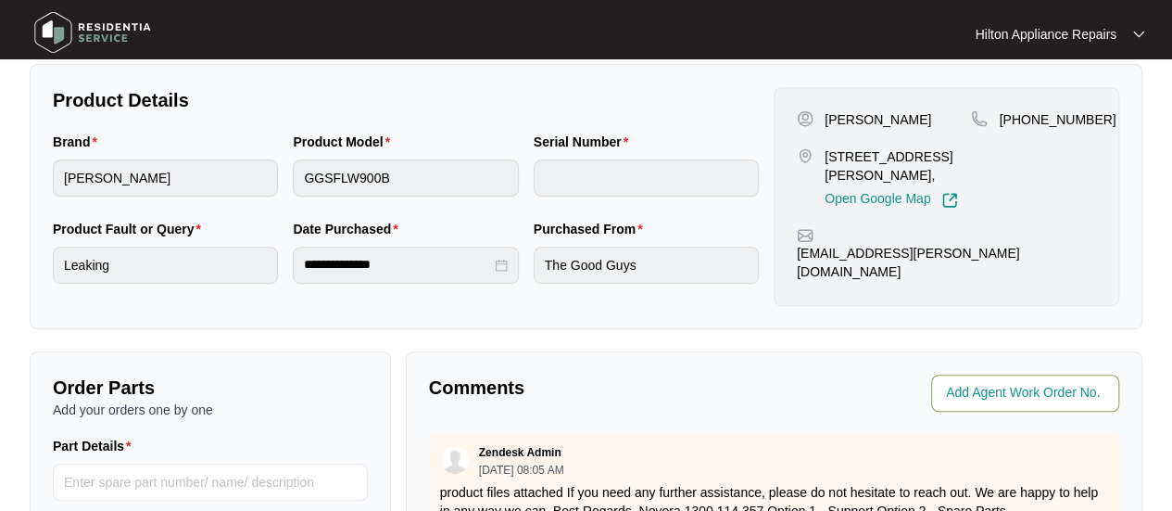
click at [994, 395] on input "string" at bounding box center [1027, 393] width 162 height 22
type input "41398"
click at [694, 397] on p "Comments" at bounding box center [595, 387] width 333 height 26
click at [661, 383] on p "Comments" at bounding box center [595, 387] width 333 height 26
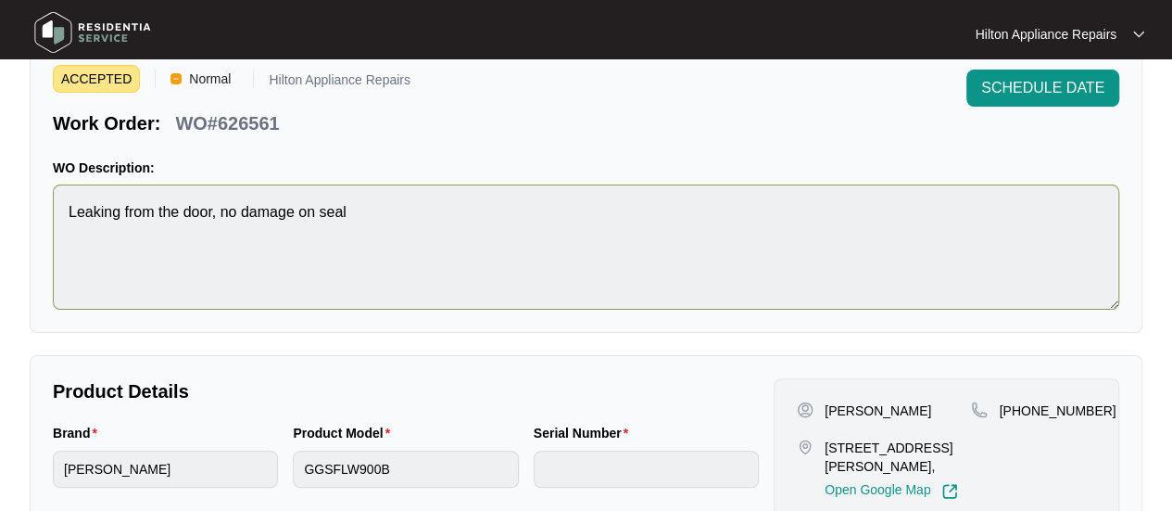
scroll to position [0, 0]
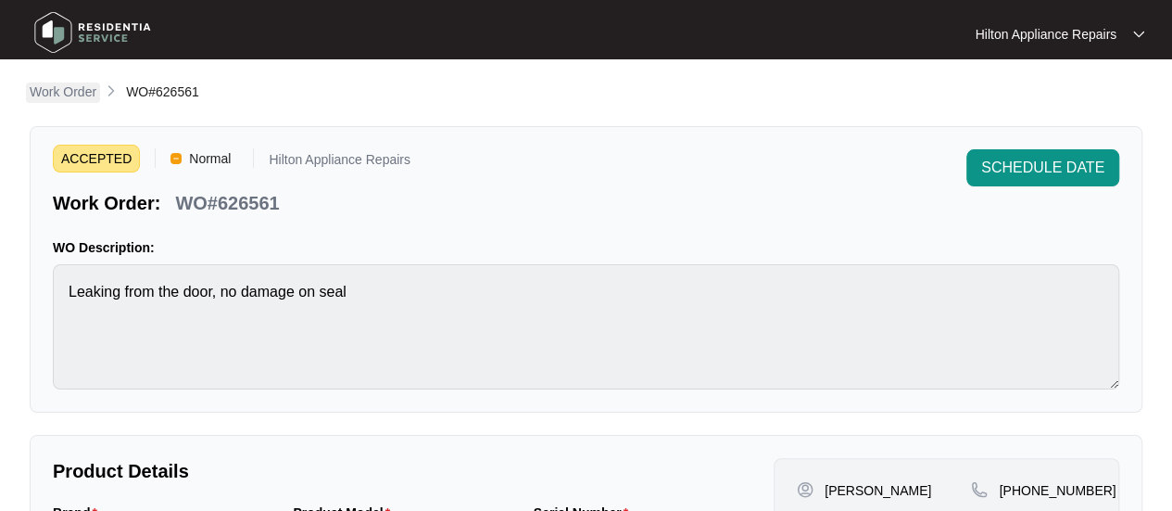
click at [61, 94] on p "Work Order" at bounding box center [63, 91] width 67 height 19
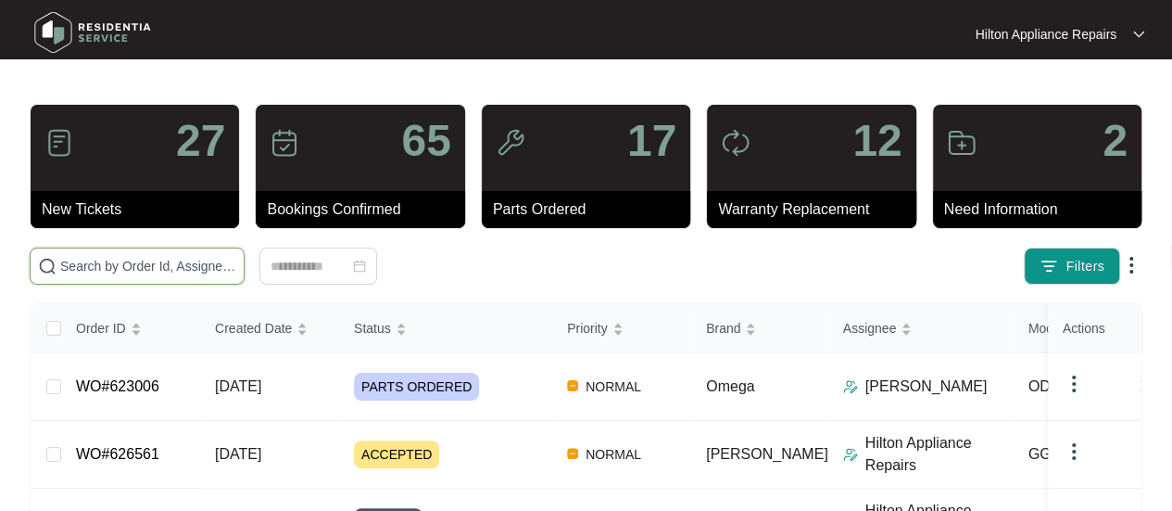
click at [90, 273] on input "text" at bounding box center [148, 266] width 176 height 20
paste input "626774"
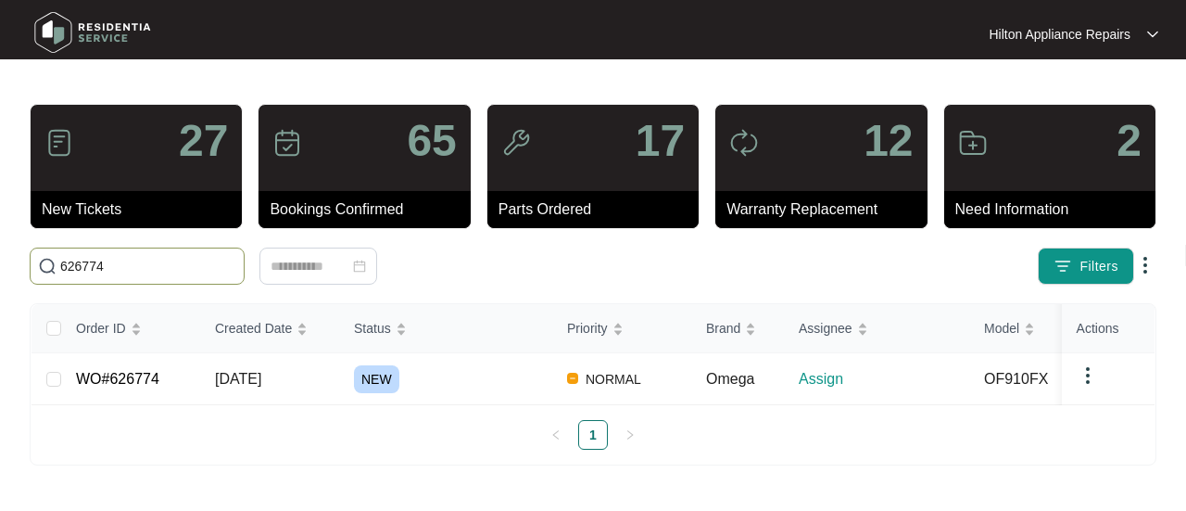
drag, startPoint x: 98, startPoint y: 259, endPoint x: 6, endPoint y: 251, distance: 93.0
click at [31, 258] on span "626774" at bounding box center [137, 265] width 215 height 37
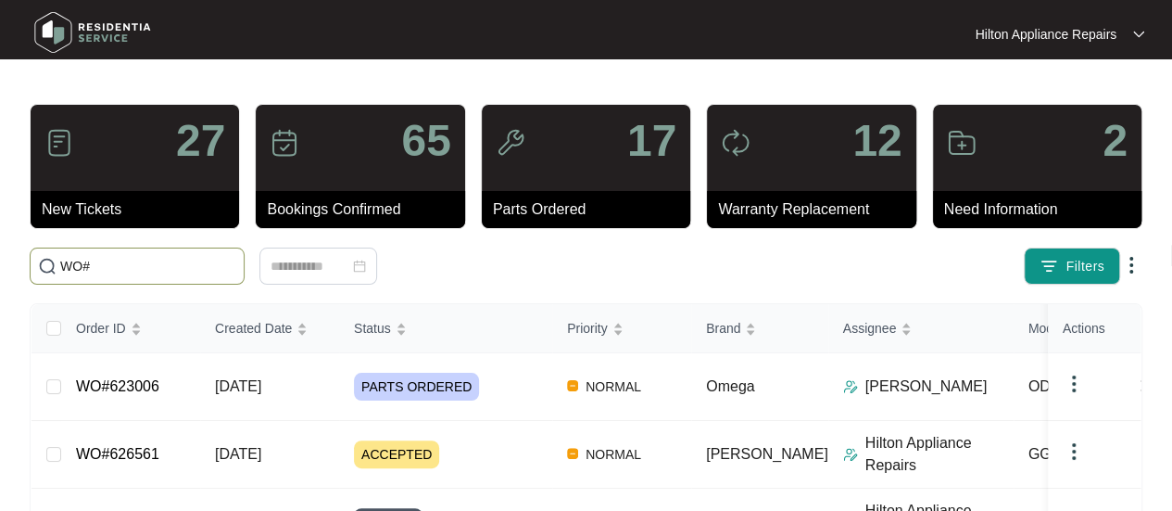
paste input "626774"
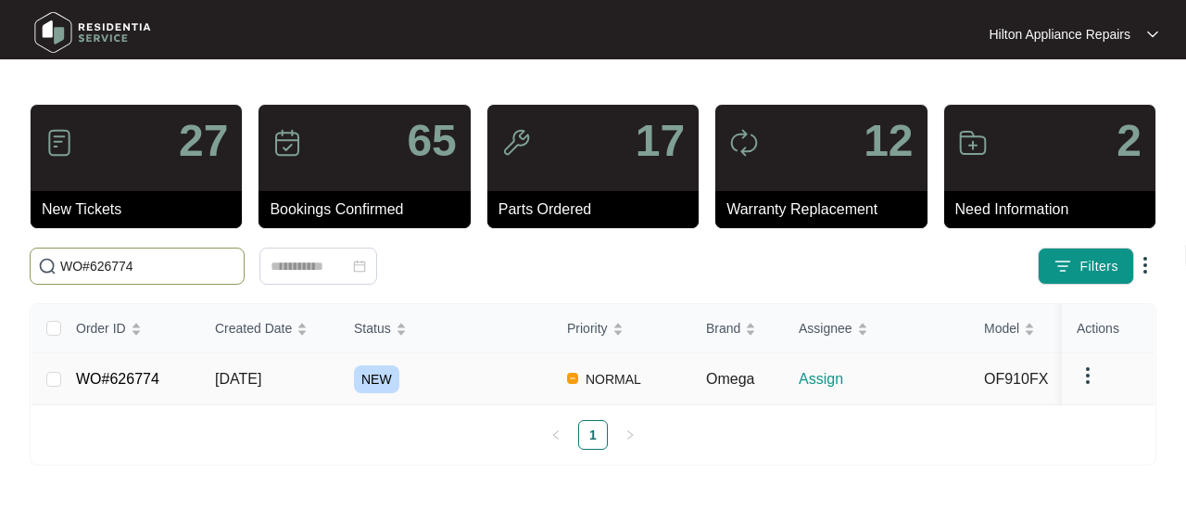
type input "WO#626774"
click at [261, 373] on span "[DATE]" at bounding box center [238, 379] width 46 height 16
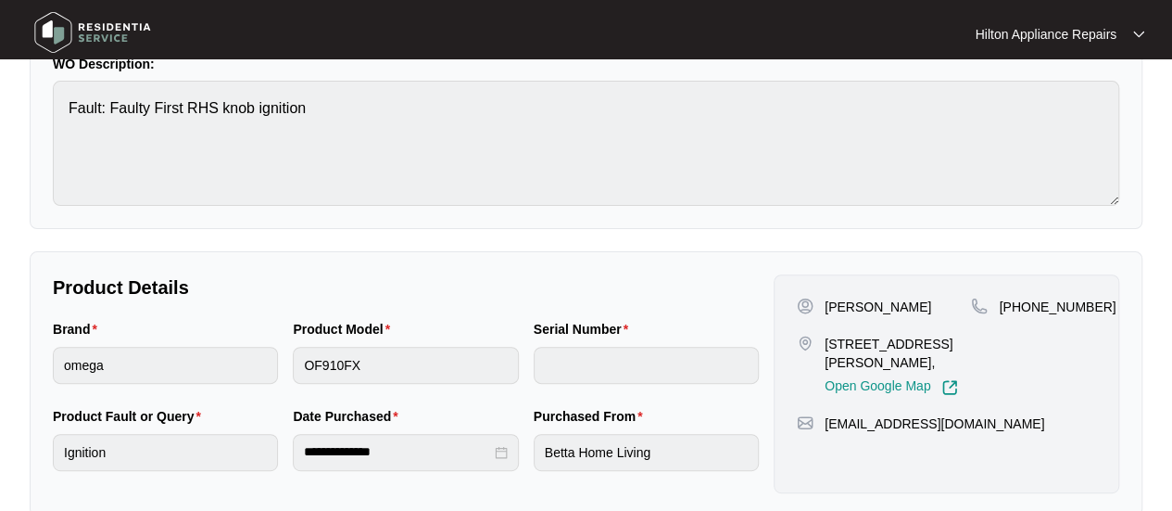
scroll to position [185, 0]
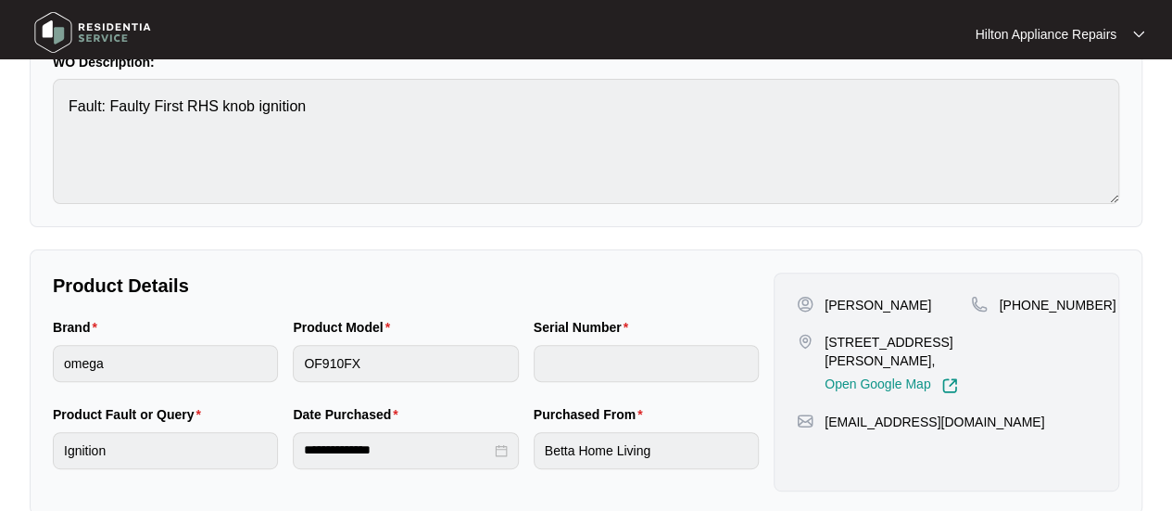
click at [247, 351] on div "Brand omega Product Model OF910FX Serial Number" at bounding box center [405, 360] width 721 height 87
drag, startPoint x: 897, startPoint y: 365, endPoint x: 867, endPoint y: 362, distance: 30.7
click at [857, 361] on p "[STREET_ADDRESS][PERSON_NAME]," at bounding box center [898, 351] width 146 height 37
drag, startPoint x: 902, startPoint y: 361, endPoint x: 823, endPoint y: 336, distance: 82.4
click at [823, 336] on div "[STREET_ADDRESS][PERSON_NAME], Open Google Map" at bounding box center [884, 363] width 174 height 61
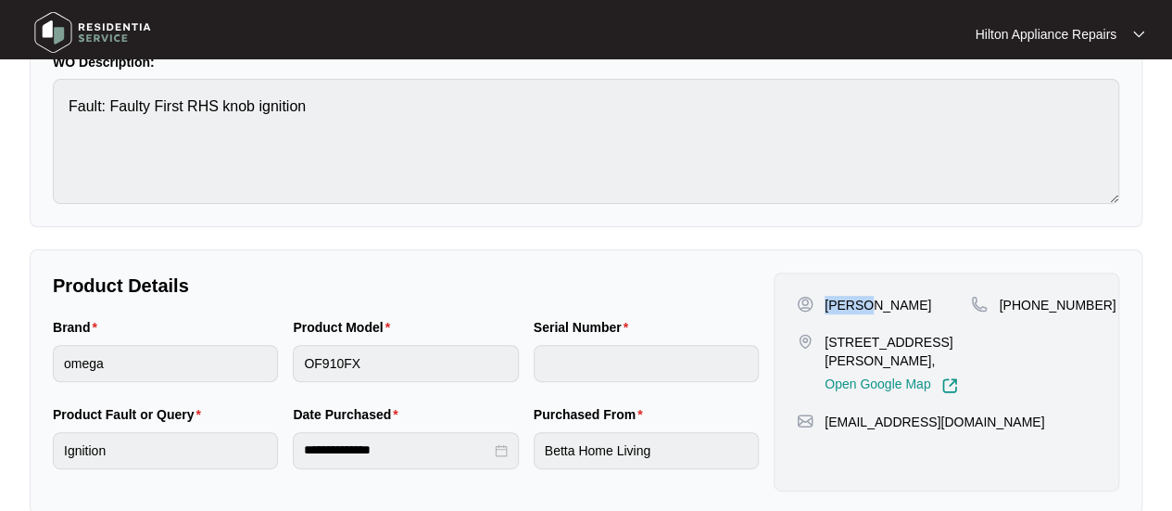
drag, startPoint x: 859, startPoint y: 302, endPoint x: 818, endPoint y: 298, distance: 40.9
click at [818, 298] on div "[PERSON_NAME]" at bounding box center [884, 305] width 174 height 19
drag, startPoint x: 925, startPoint y: 308, endPoint x: 863, endPoint y: 307, distance: 62.1
click at [863, 307] on div "[PERSON_NAME]" at bounding box center [884, 305] width 174 height 19
drag, startPoint x: 1086, startPoint y: 301, endPoint x: 1027, endPoint y: 305, distance: 59.4
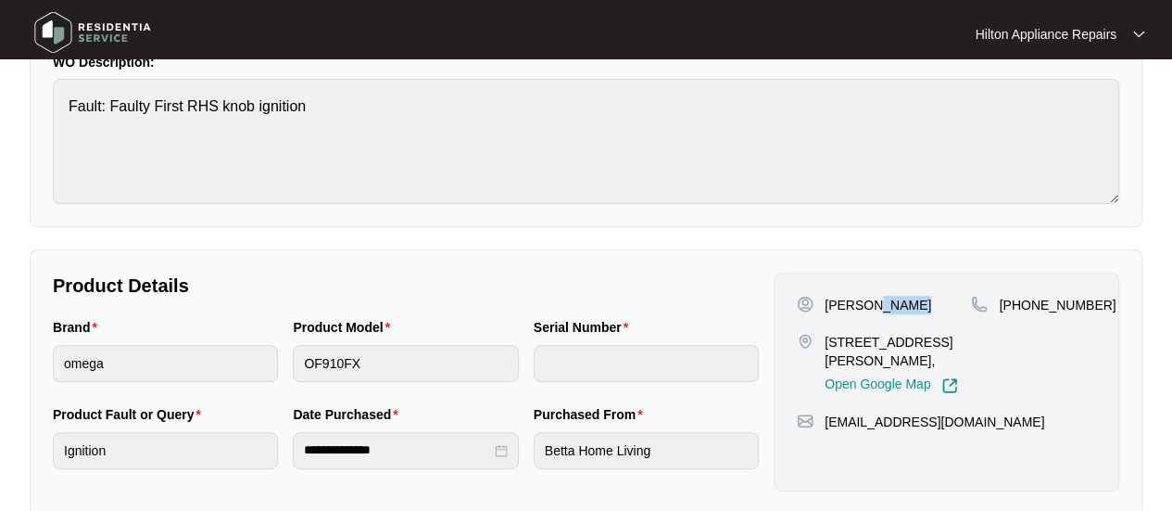
click at [1027, 305] on span "[PHONE_NUMBER]" at bounding box center [1057, 304] width 117 height 15
drag, startPoint x: 958, startPoint y: 422, endPoint x: 812, endPoint y: 421, distance: 146.4
click at [812, 421] on div "[EMAIL_ADDRESS][DOMAIN_NAME]" at bounding box center [946, 421] width 299 height 19
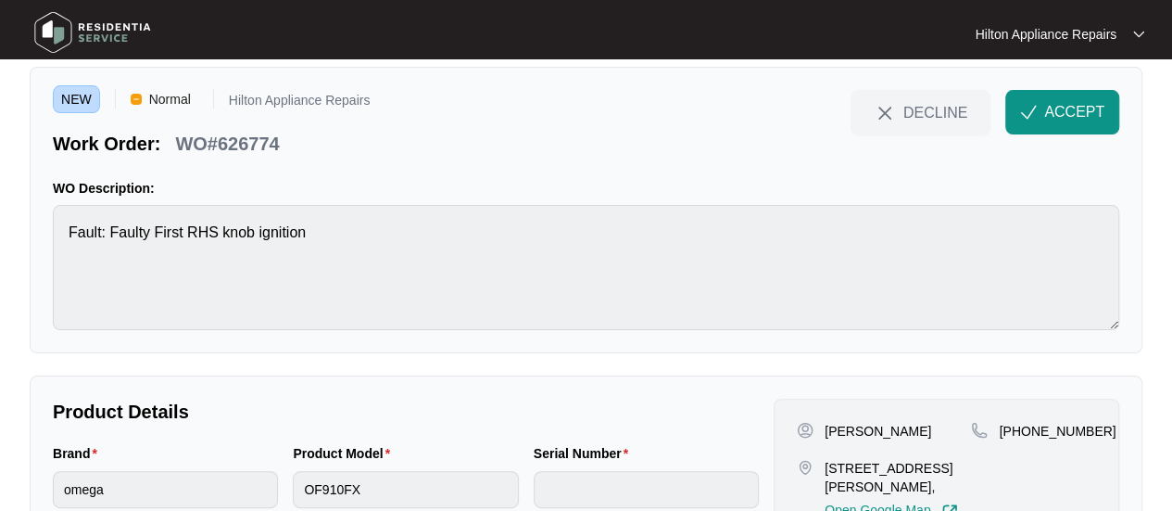
scroll to position [0, 0]
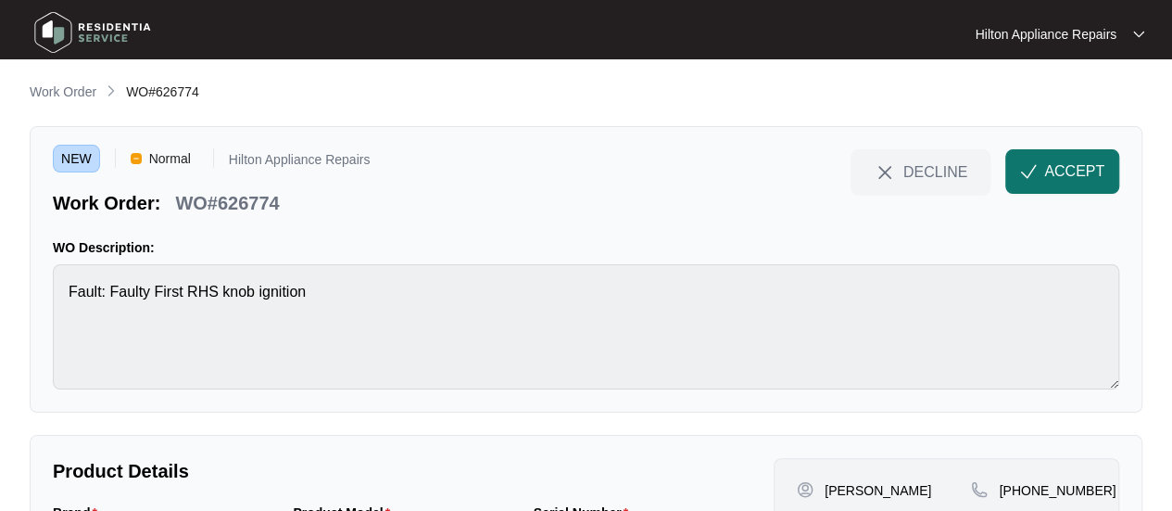
click at [1046, 168] on span "ACCEPT" at bounding box center [1074, 171] width 60 height 22
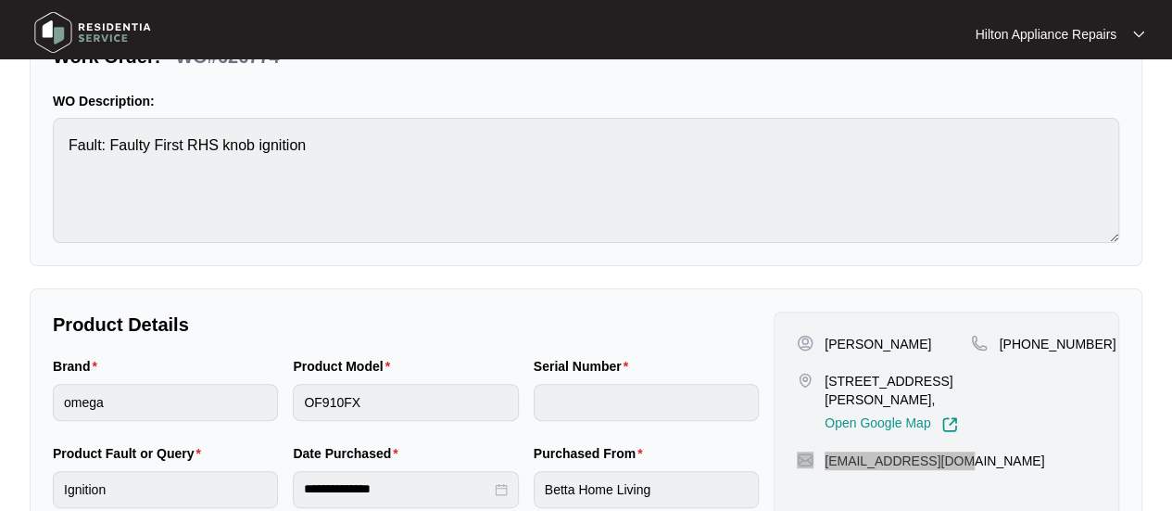
scroll to position [278, 0]
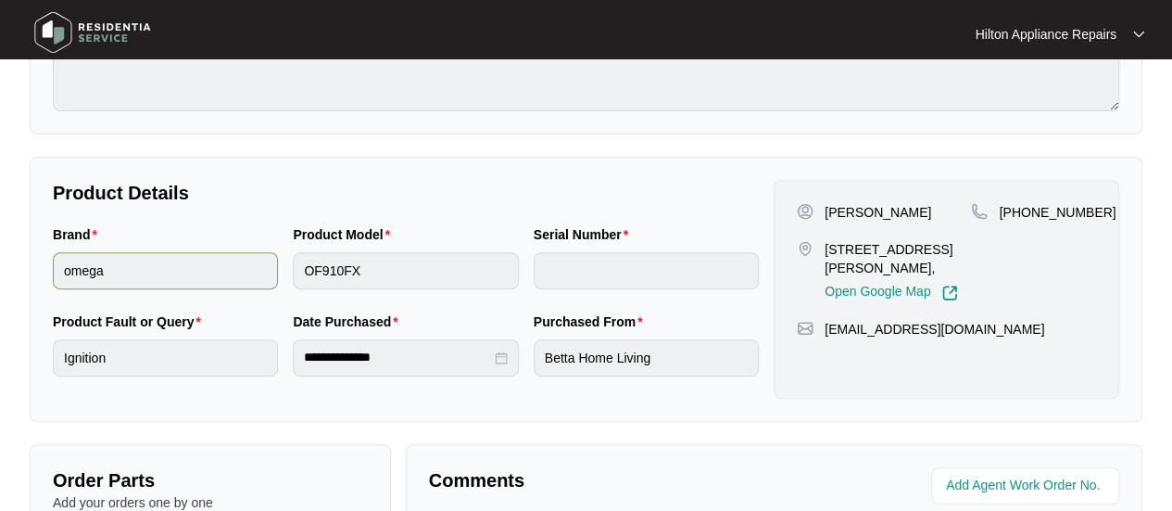
click at [255, 258] on div "Brand omega Product Model OF910FX Serial Number" at bounding box center [405, 267] width 721 height 87
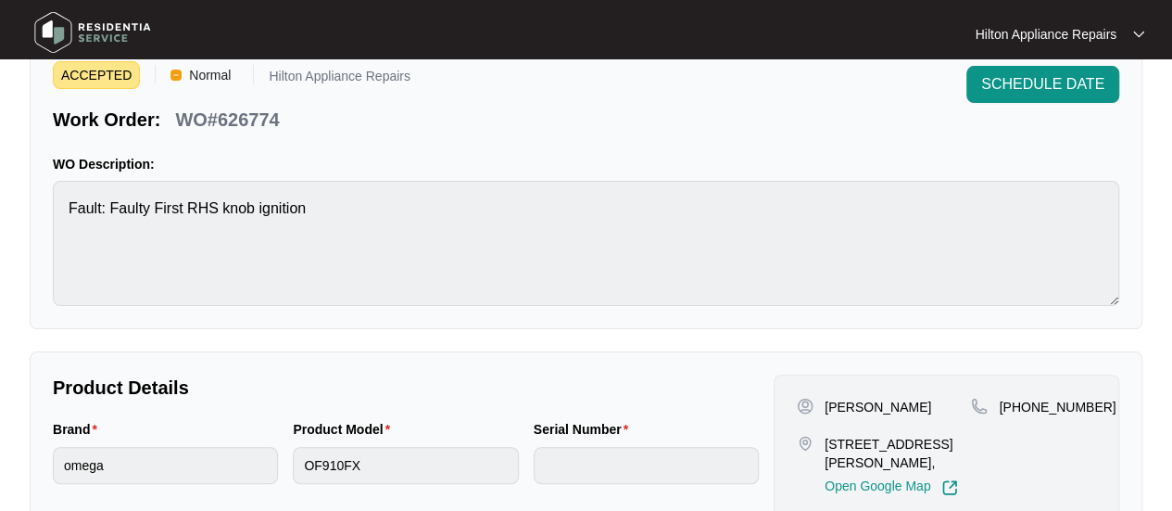
scroll to position [0, 0]
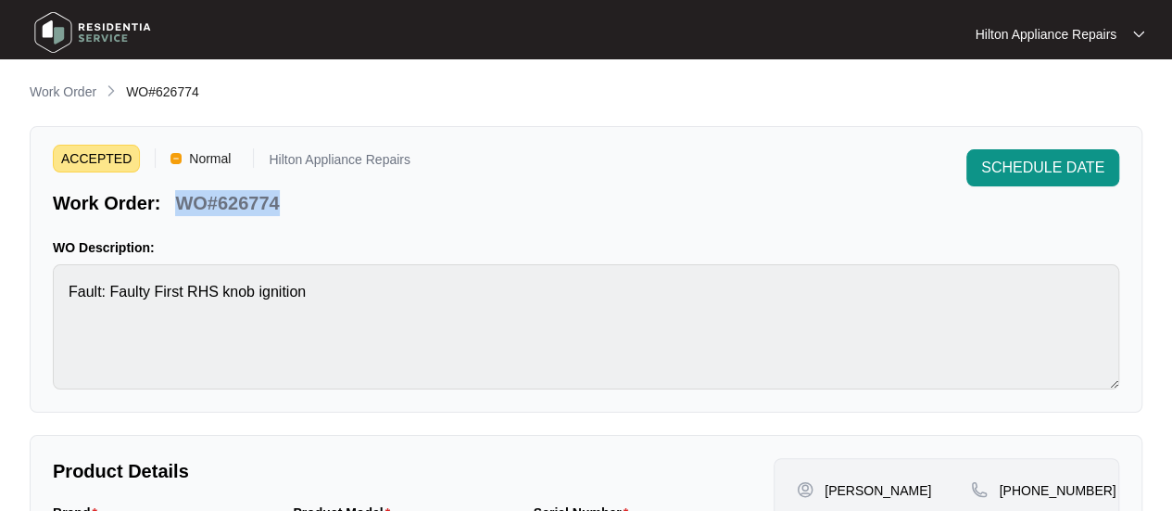
drag, startPoint x: 278, startPoint y: 199, endPoint x: 179, endPoint y: 197, distance: 99.2
click at [179, 197] on div "WO#626774" at bounding box center [227, 200] width 119 height 32
drag, startPoint x: 208, startPoint y: 92, endPoint x: 128, endPoint y: 92, distance: 79.7
click at [128, 92] on div "Work Order WO#626774" at bounding box center [586, 93] width 1113 height 22
click at [217, 101] on div "Work Order WO#626774" at bounding box center [586, 93] width 1113 height 22
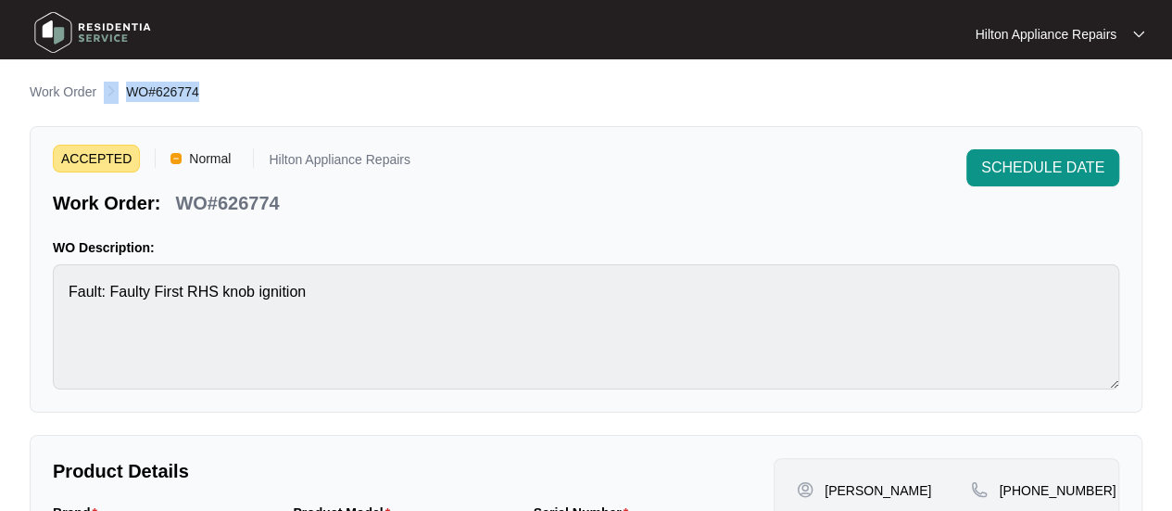
drag, startPoint x: 230, startPoint y: 94, endPoint x: 119, endPoint y: 95, distance: 111.2
click at [119, 95] on div "Work Order WO#626774" at bounding box center [586, 93] width 1113 height 22
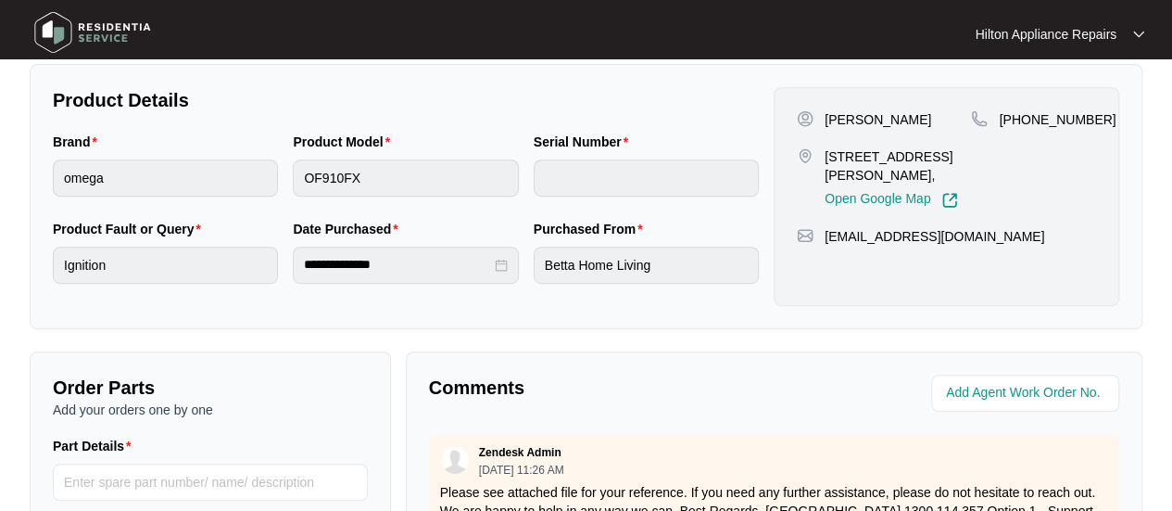
scroll to position [463, 0]
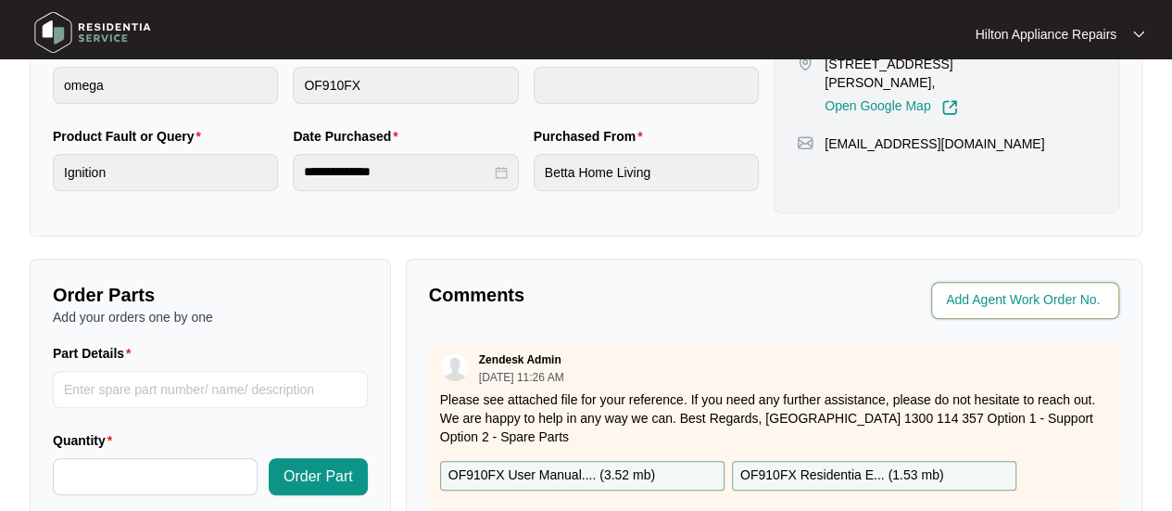
click at [980, 302] on input "string" at bounding box center [1027, 300] width 162 height 22
type input "41401"
click at [722, 284] on p "Comments" at bounding box center [595, 295] width 333 height 26
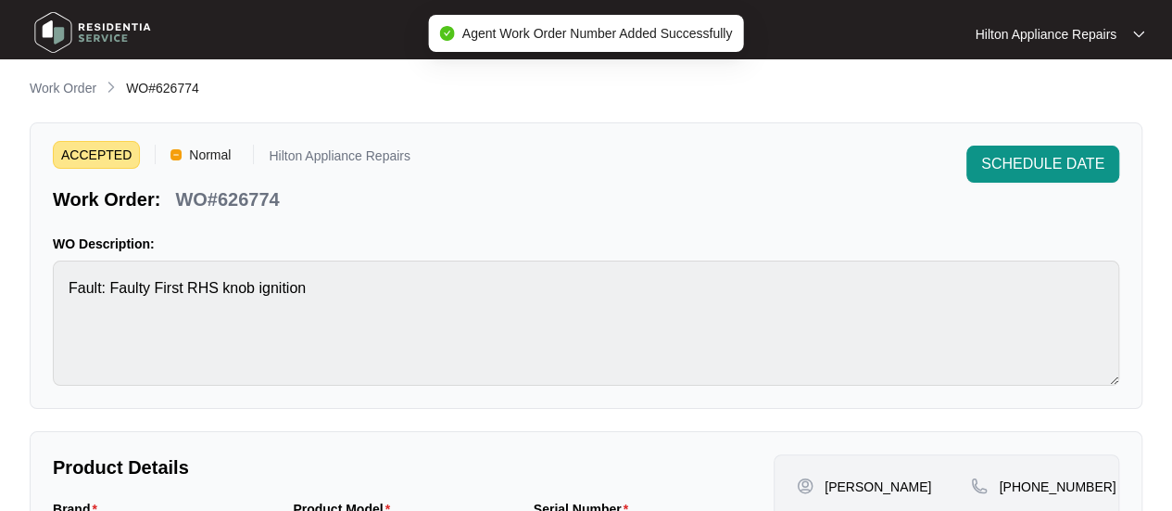
scroll to position [0, 0]
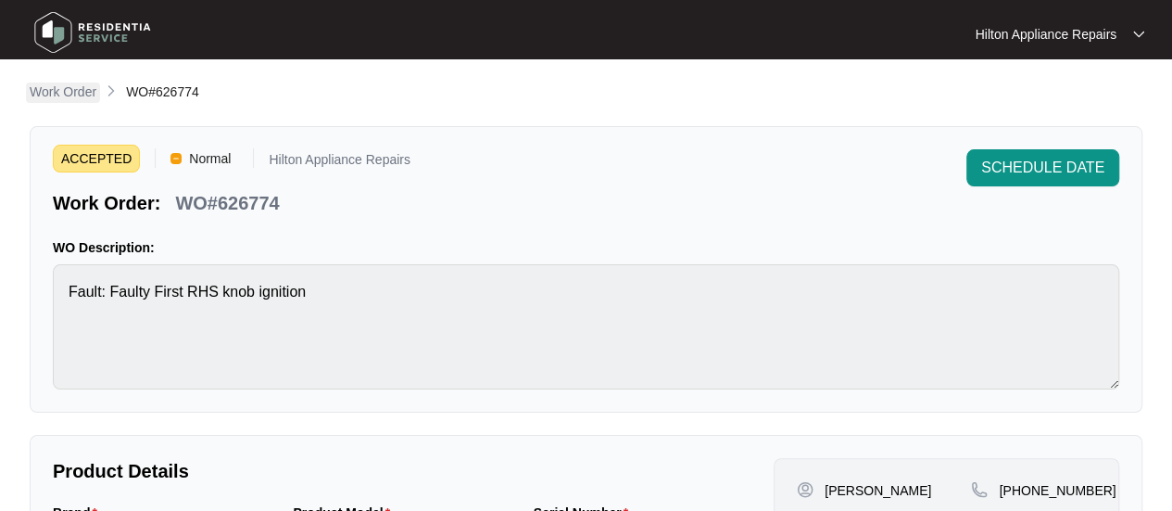
click at [56, 86] on p "Work Order" at bounding box center [63, 91] width 67 height 19
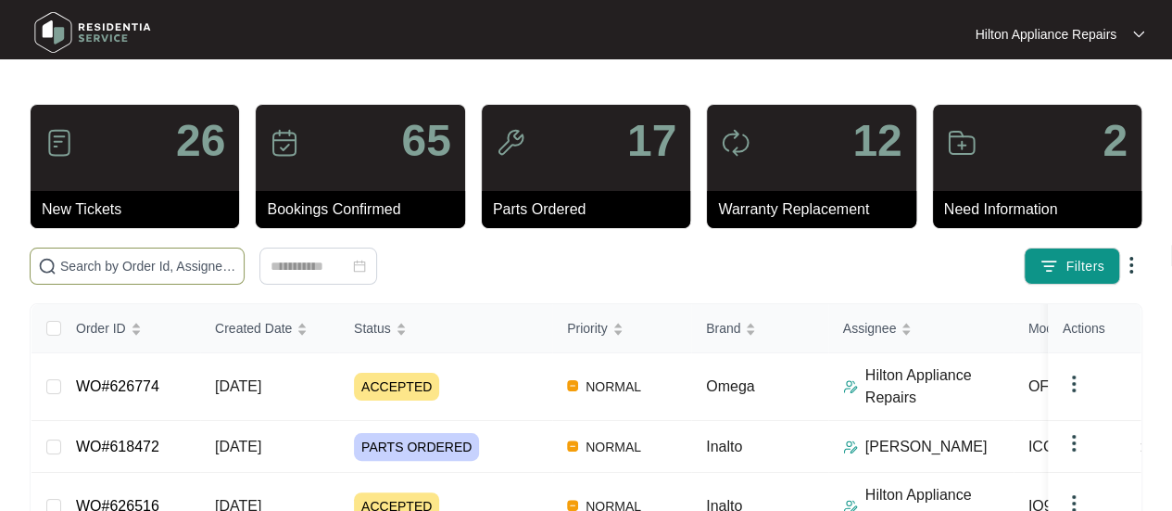
click at [65, 266] on input "text" at bounding box center [148, 266] width 176 height 20
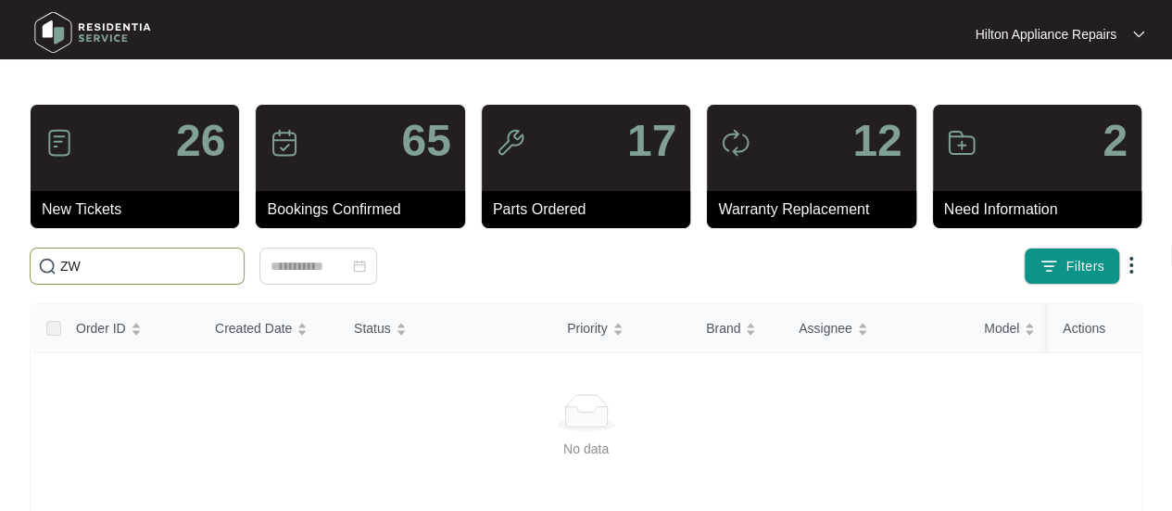
type input "Z"
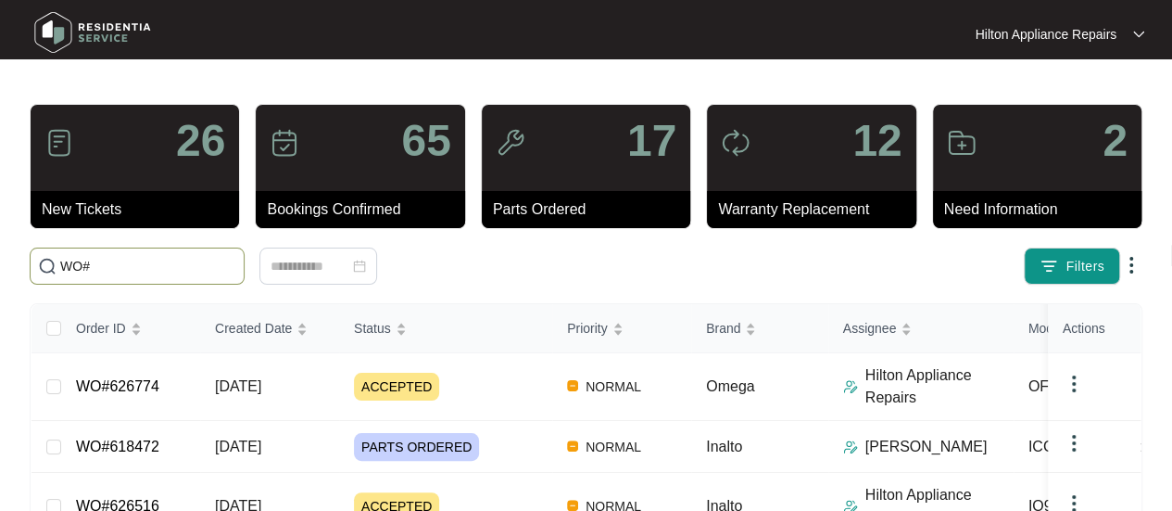
paste input "613888"
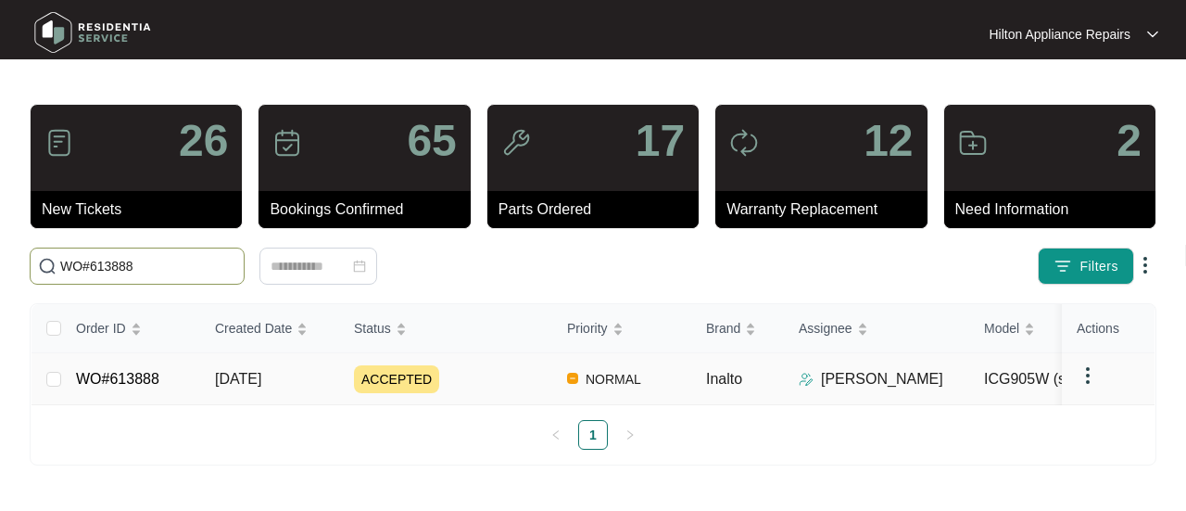
type input "WO#613888"
click at [244, 372] on span "[DATE]" at bounding box center [238, 379] width 46 height 16
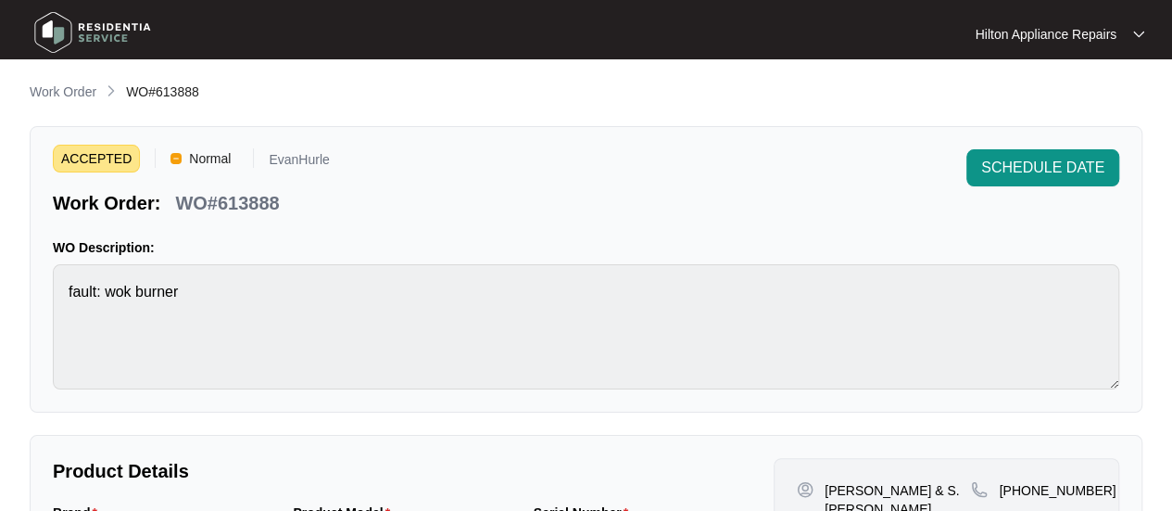
click at [62, 86] on p "Work Order" at bounding box center [63, 91] width 67 height 19
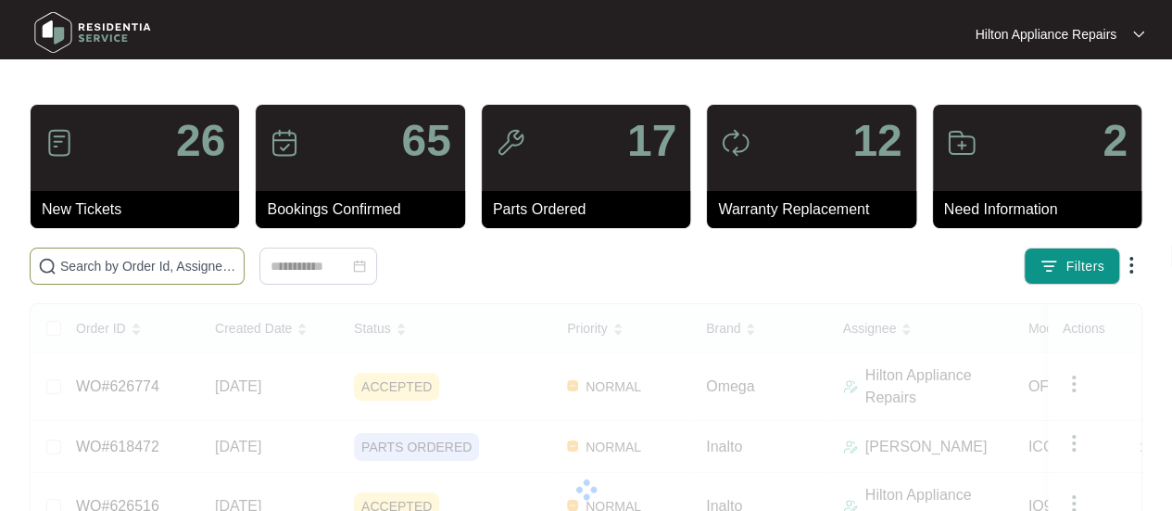
click at [87, 260] on input "text" at bounding box center [148, 266] width 176 height 20
paste input "WO#626774"
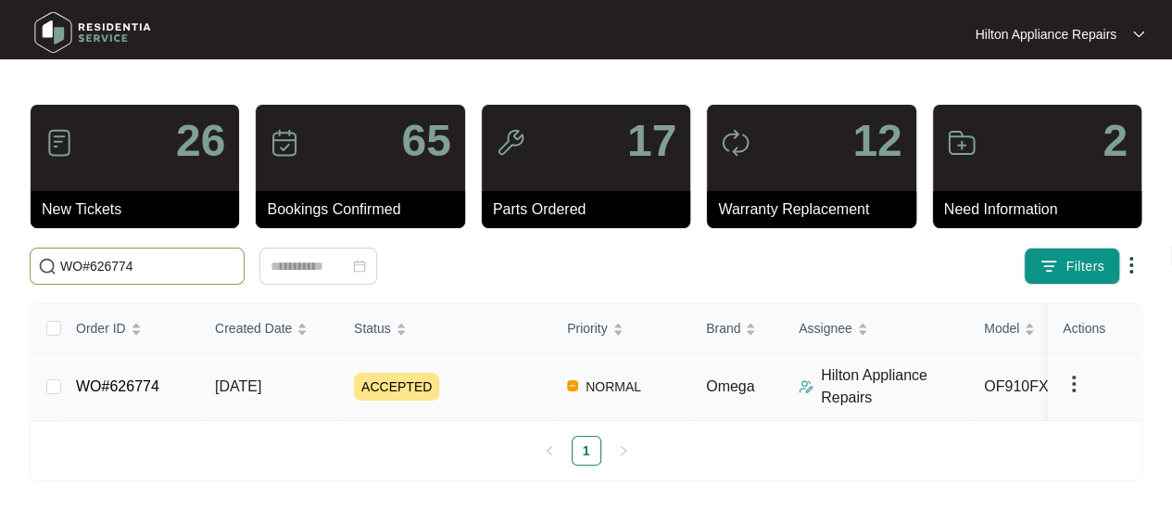
type input "WO#626774"
click at [245, 384] on span "[DATE]" at bounding box center [238, 386] width 46 height 16
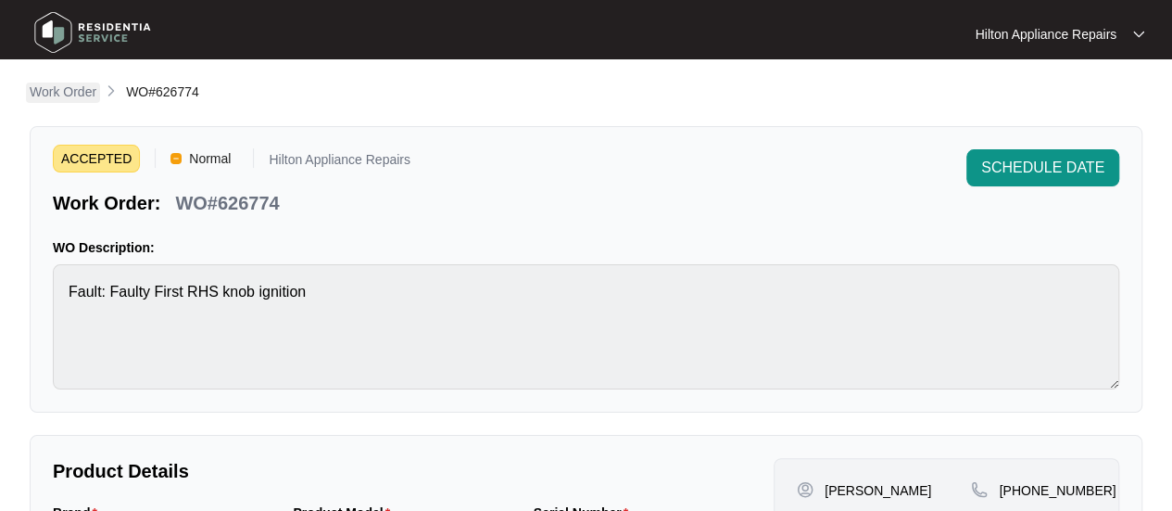
click at [58, 84] on p "Work Order" at bounding box center [63, 91] width 67 height 19
